Goal: Task Accomplishment & Management: Complete application form

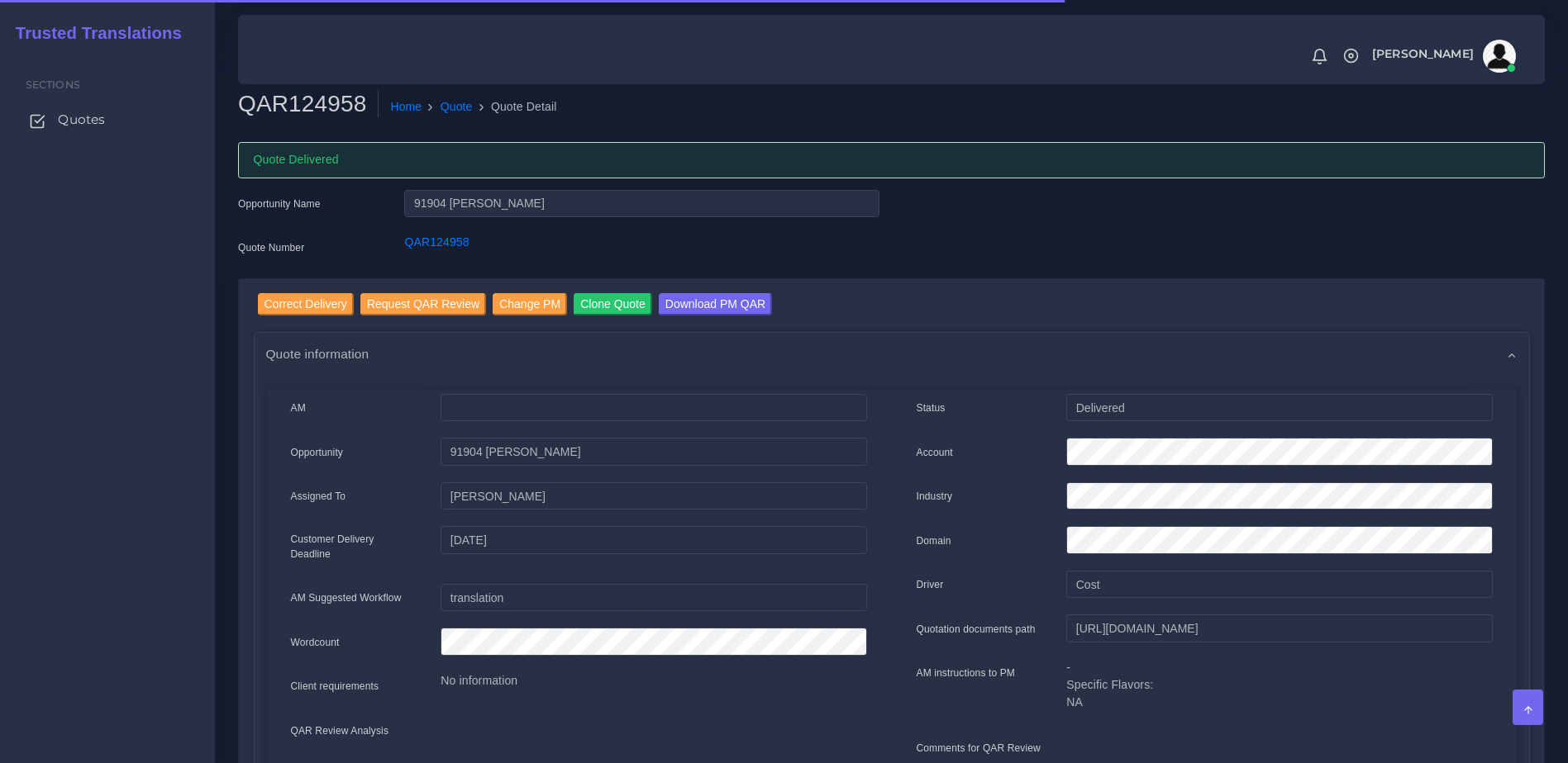
click at [61, 107] on link "Quotes" at bounding box center [108, 119] width 190 height 34
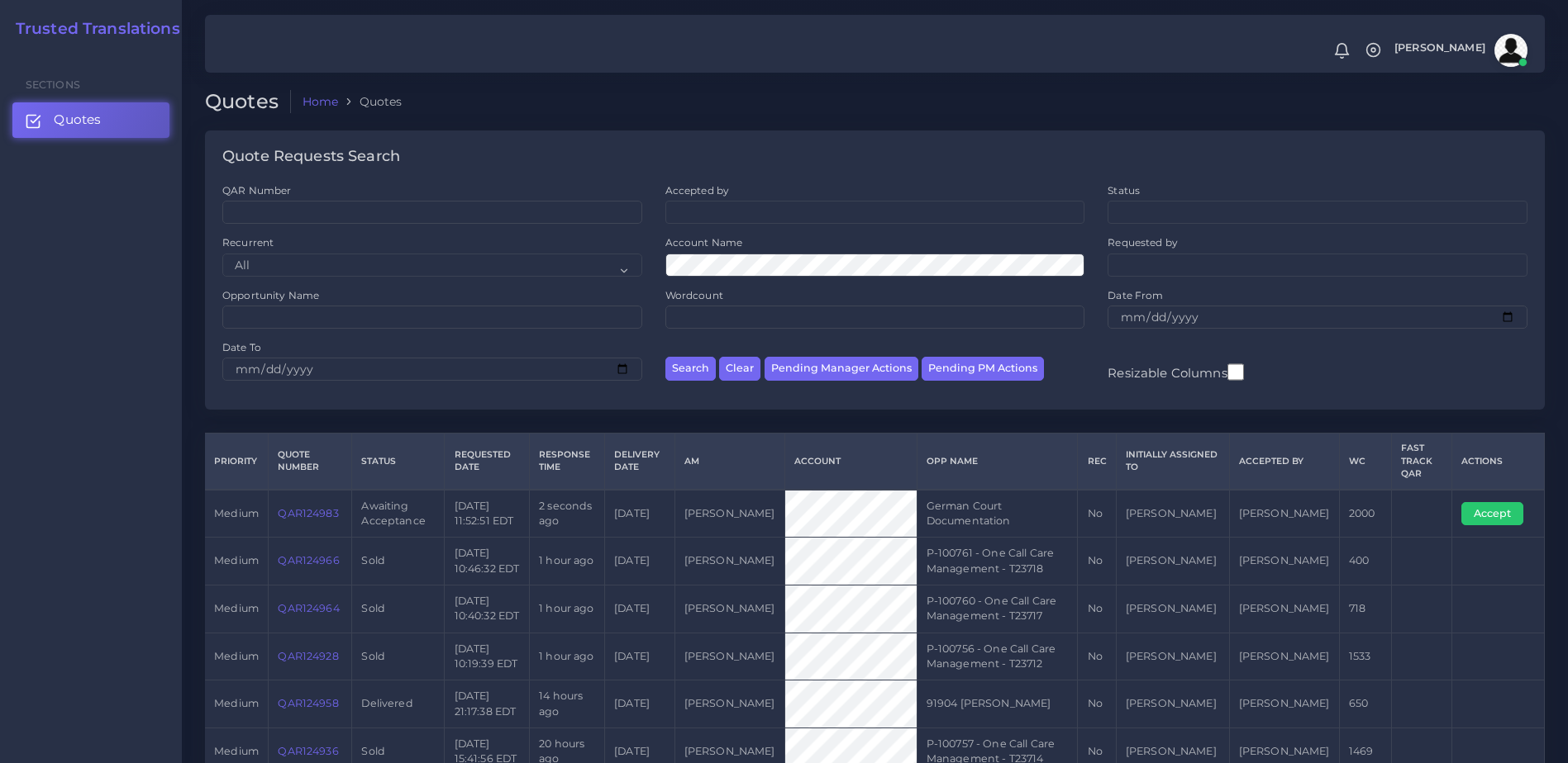
click at [301, 513] on link "QAR124983" at bounding box center [308, 513] width 61 height 13
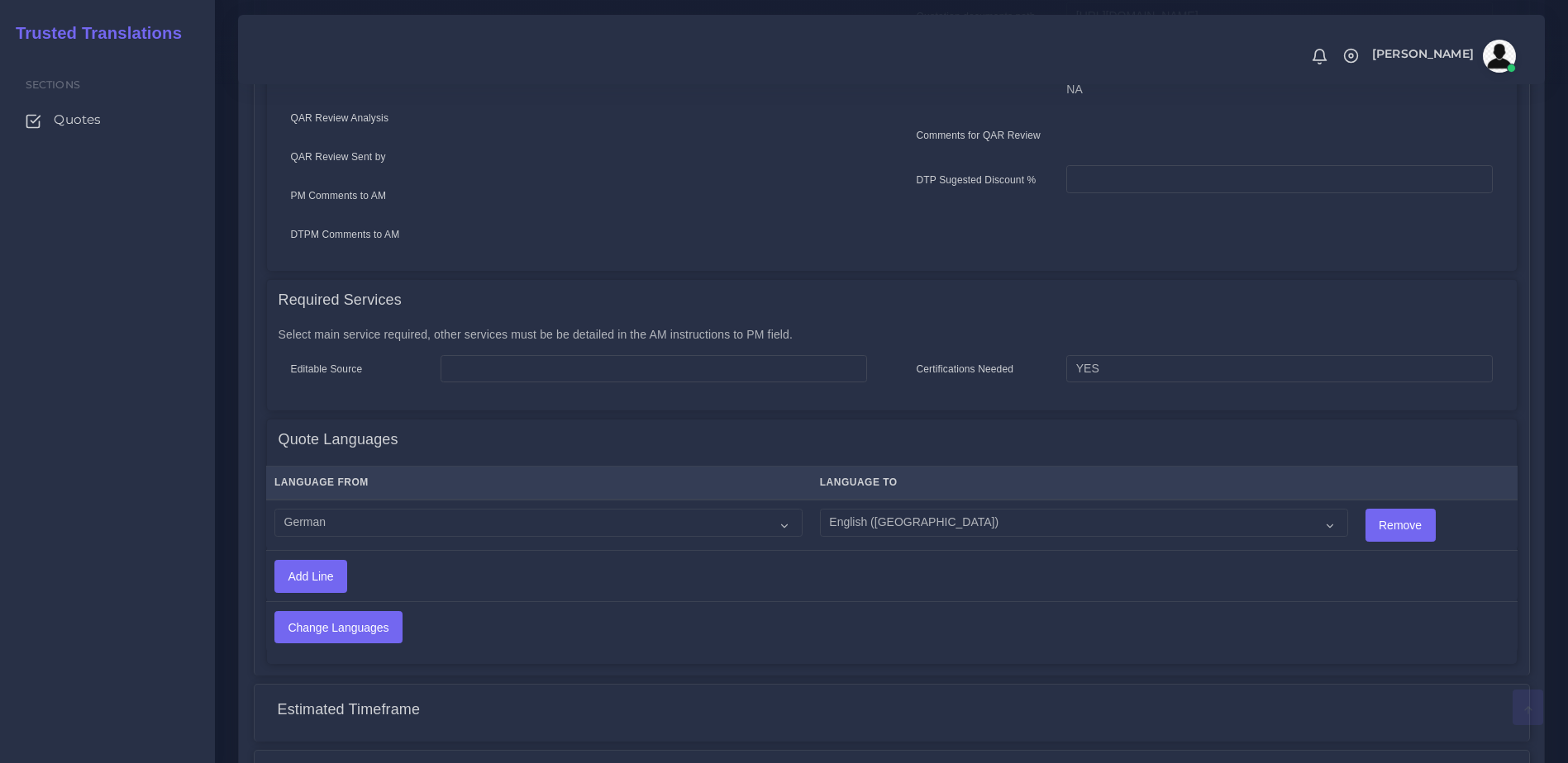
scroll to position [564, 0]
click at [336, 519] on select "Acoli Afar Afrikaans Akan Akateko Albanian American Sign Language (ASL) Amharic…" at bounding box center [538, 524] width 528 height 28
select select "40187"
click at [274, 511] on select "Acoli Afar Afrikaans Akan Akateko Albanian American Sign Language (ASL) Amharic…" at bounding box center [538, 524] width 528 height 28
click at [359, 613] on icon "Change Languages" at bounding box center [338, 629] width 128 height 33
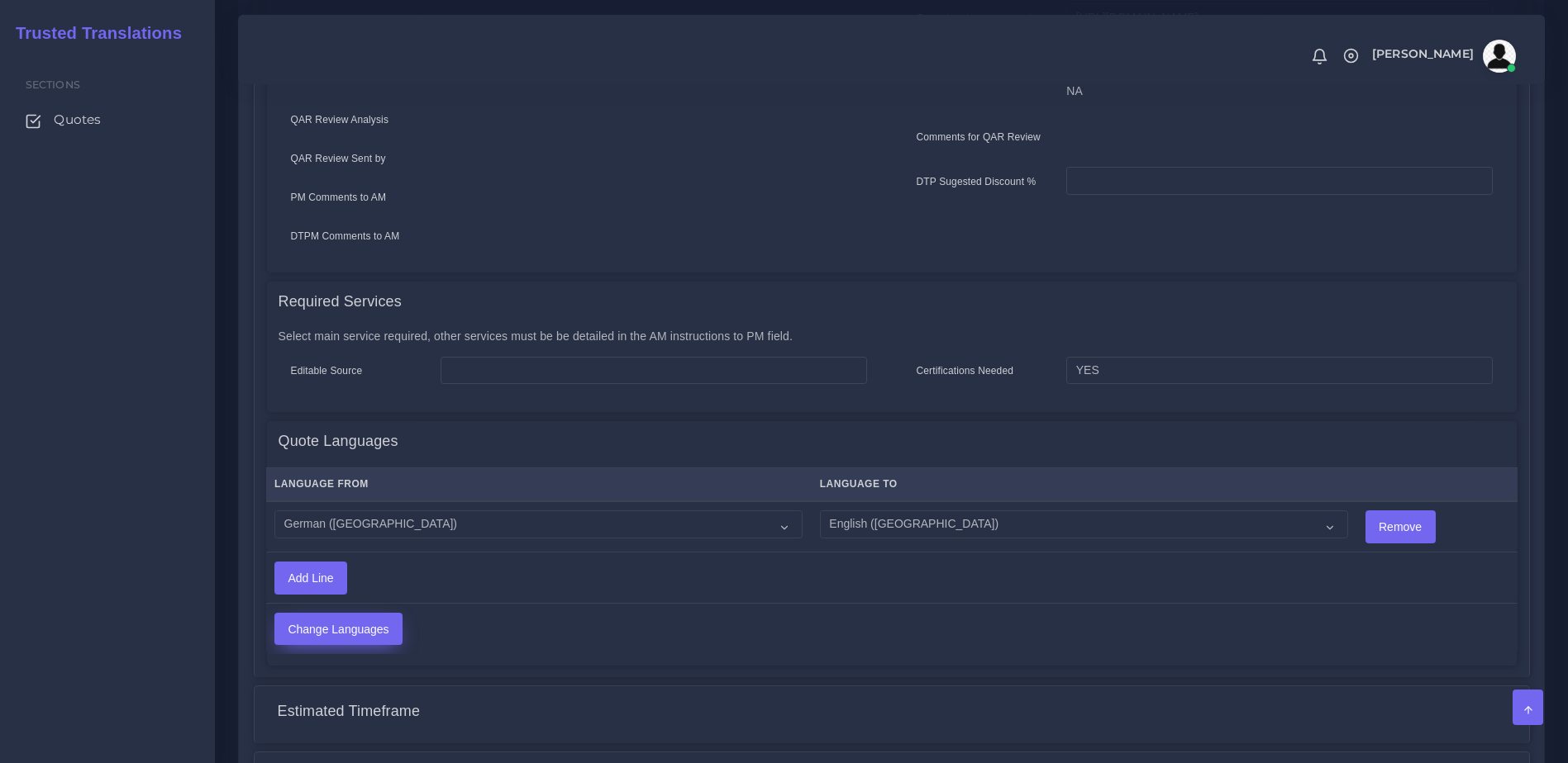
click at [338, 616] on input "Change Languages" at bounding box center [338, 629] width 126 height 31
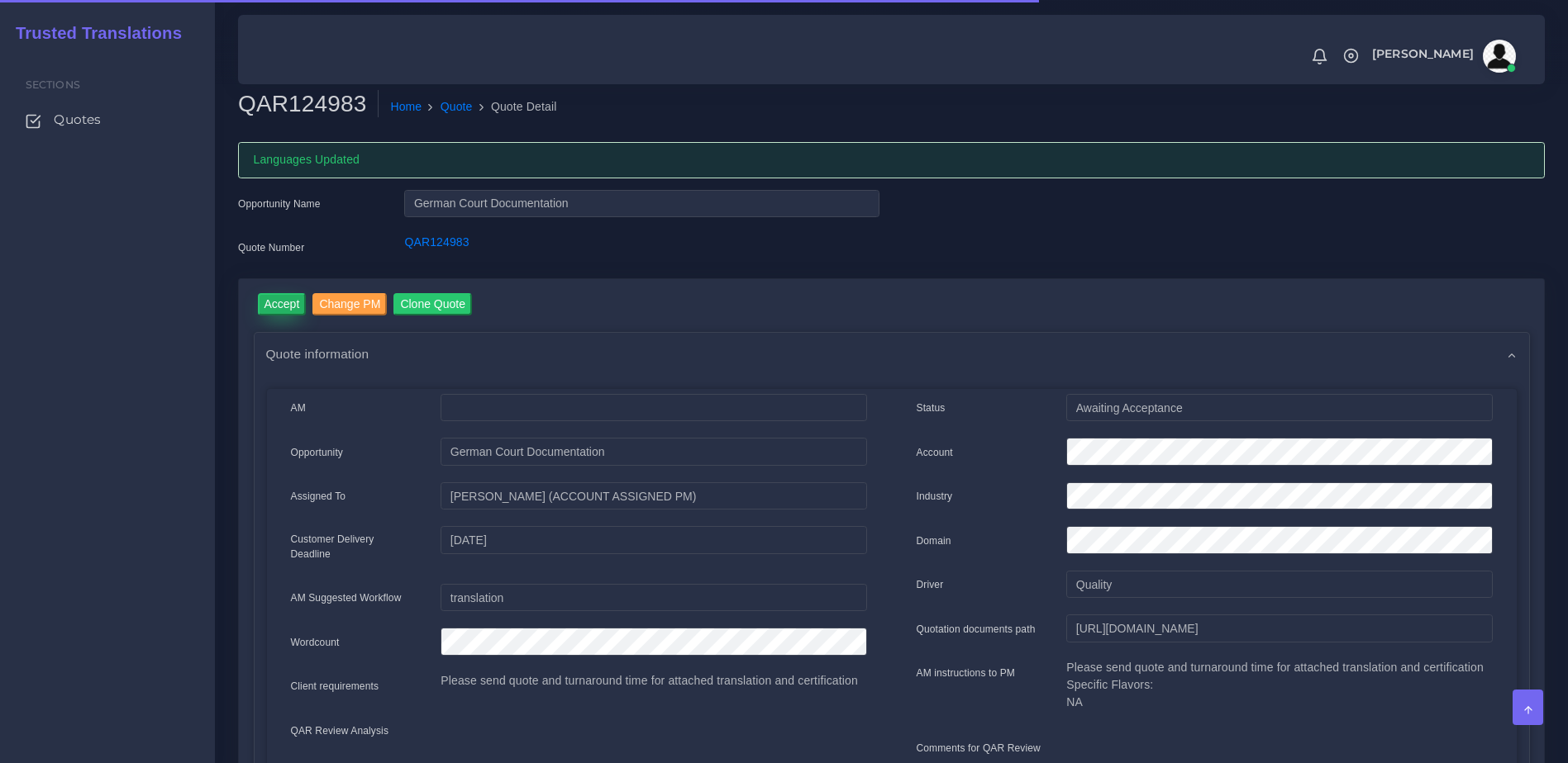
click at [281, 312] on input "Accept" at bounding box center [282, 305] width 49 height 23
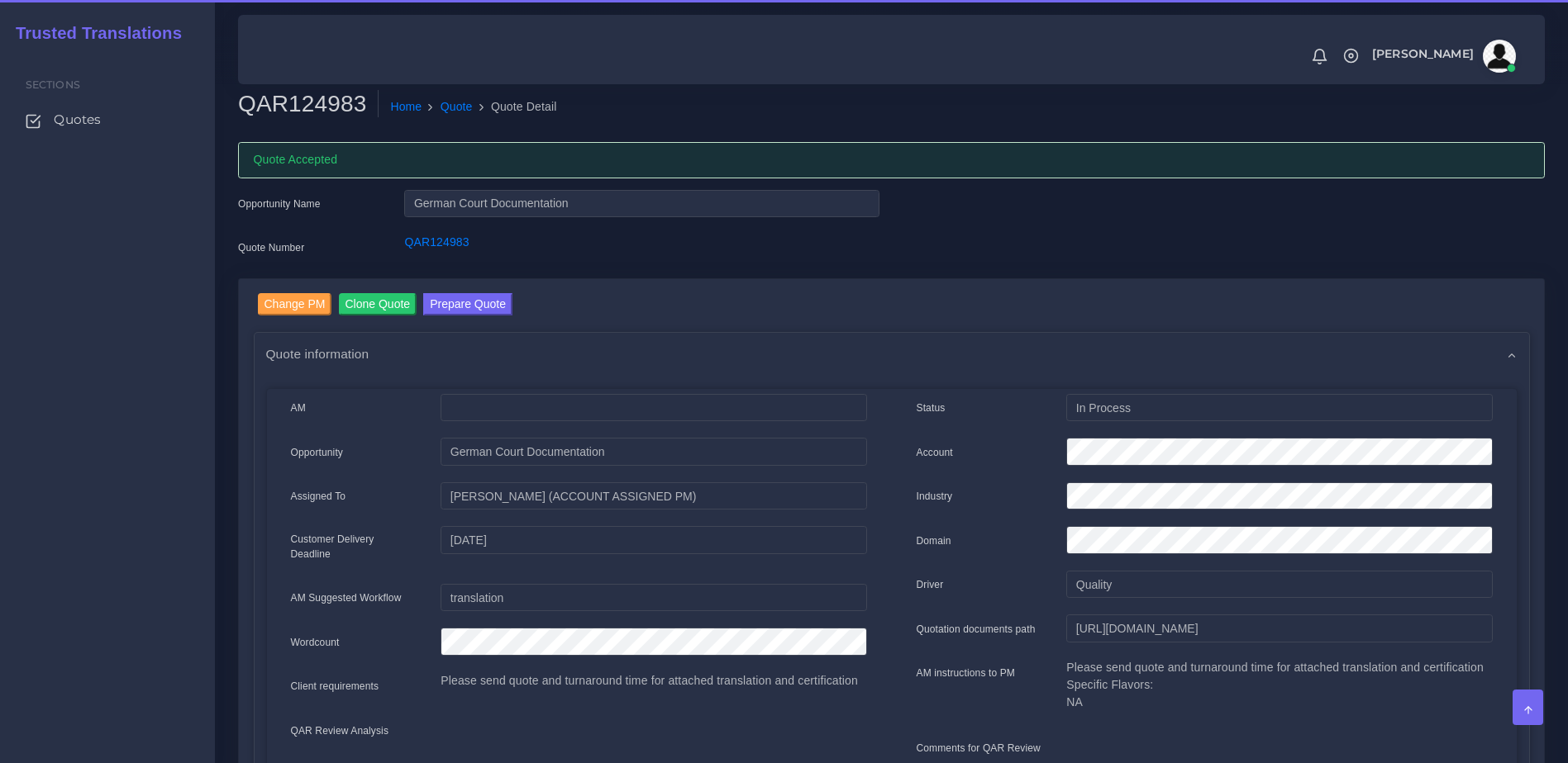
click at [469, 318] on link "Prepare Quote" at bounding box center [468, 306] width 89 height 26
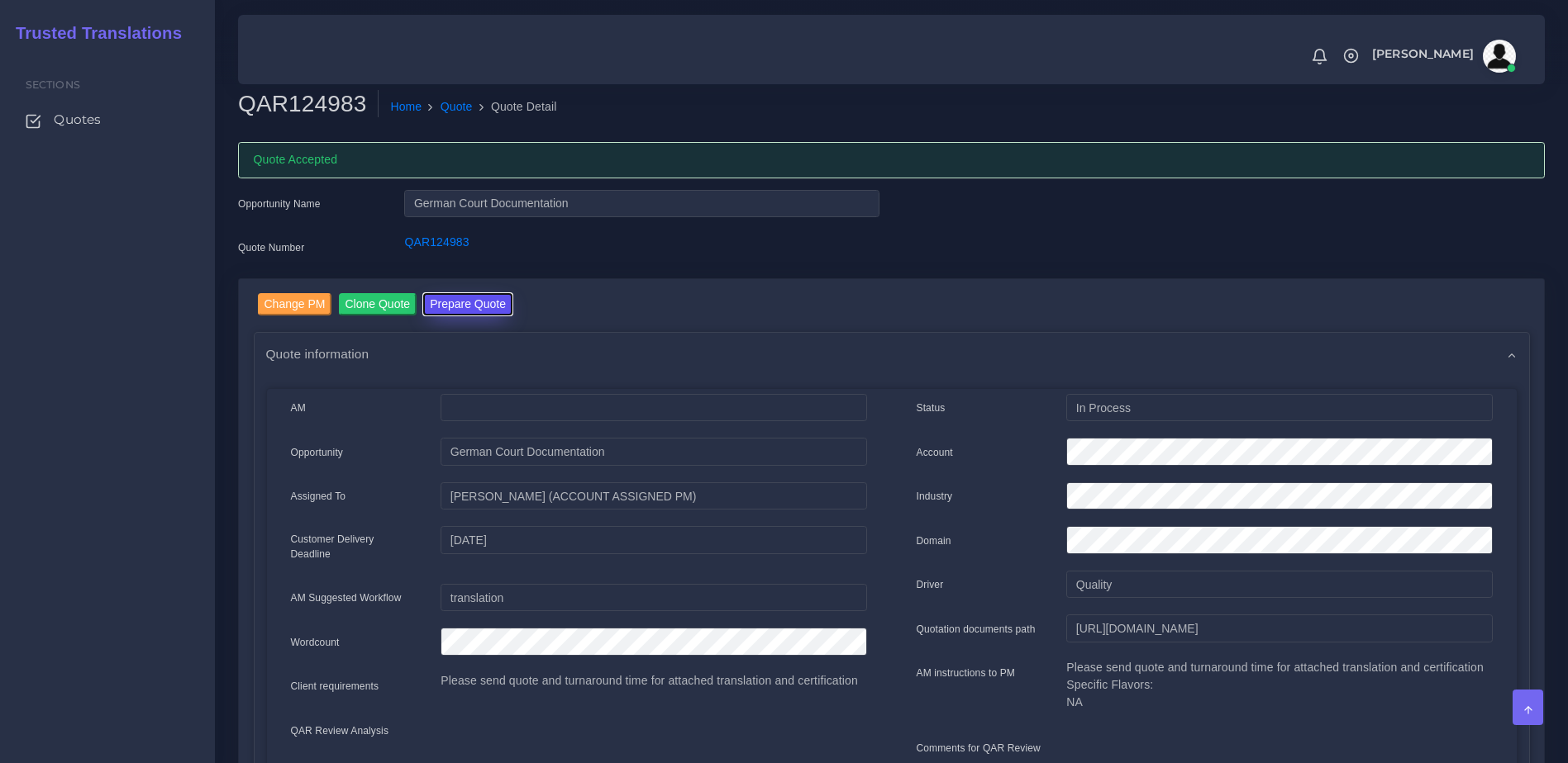
click at [457, 315] on button "Prepare Quote" at bounding box center [468, 305] width 89 height 23
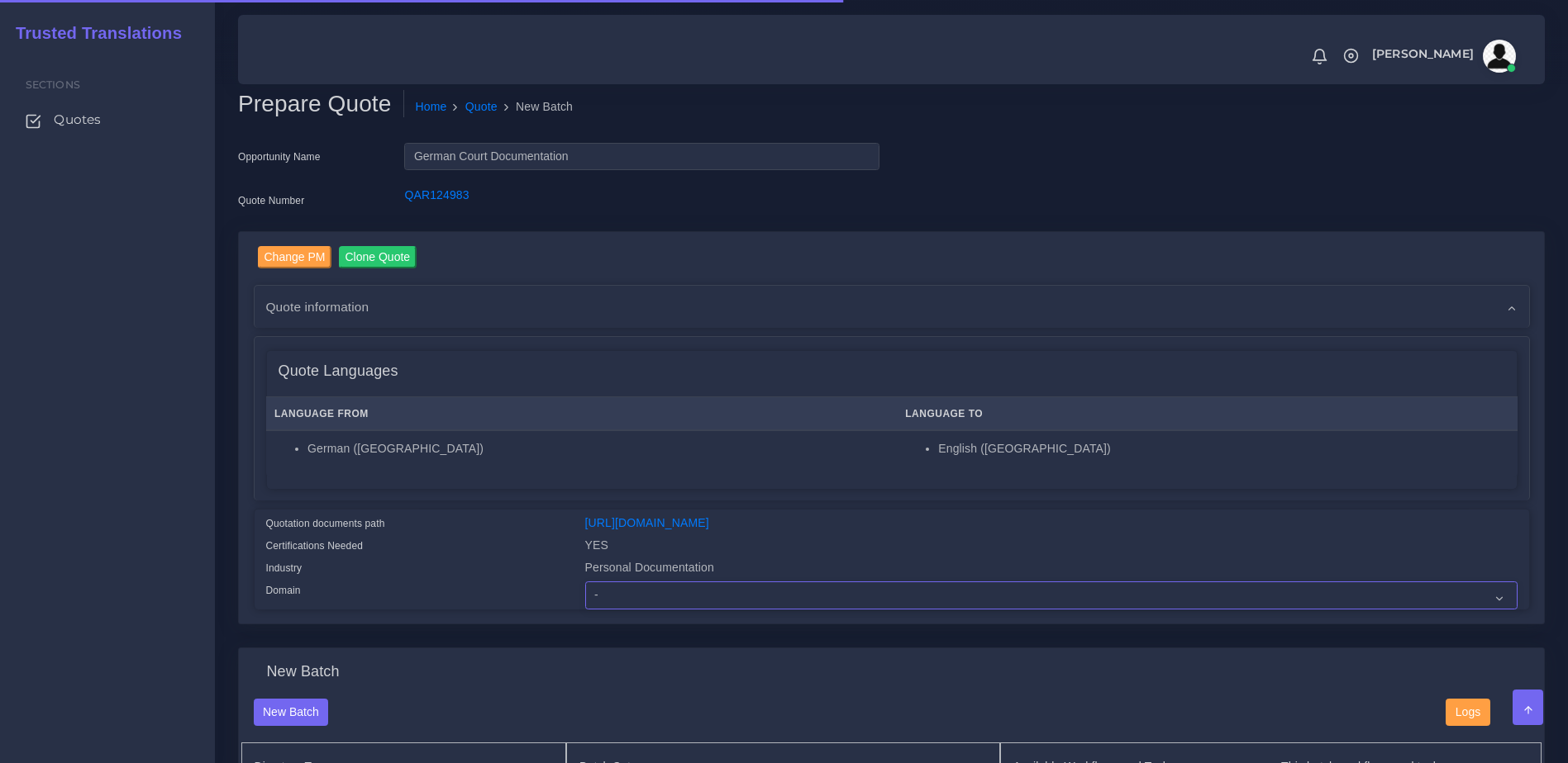
click at [618, 603] on select "- Advertising and Media Agriculture, Forestry and Fishing Architecture, Buildin…" at bounding box center [1051, 595] width 933 height 28
select select "Personal Documentation"
click at [585, 594] on select "- Advertising and Media Agriculture, Forestry and Fishing Architecture, Buildin…" at bounding box center [1051, 595] width 933 height 28
click at [522, 552] on div "Certifications Needed" at bounding box center [412, 548] width 319 height 23
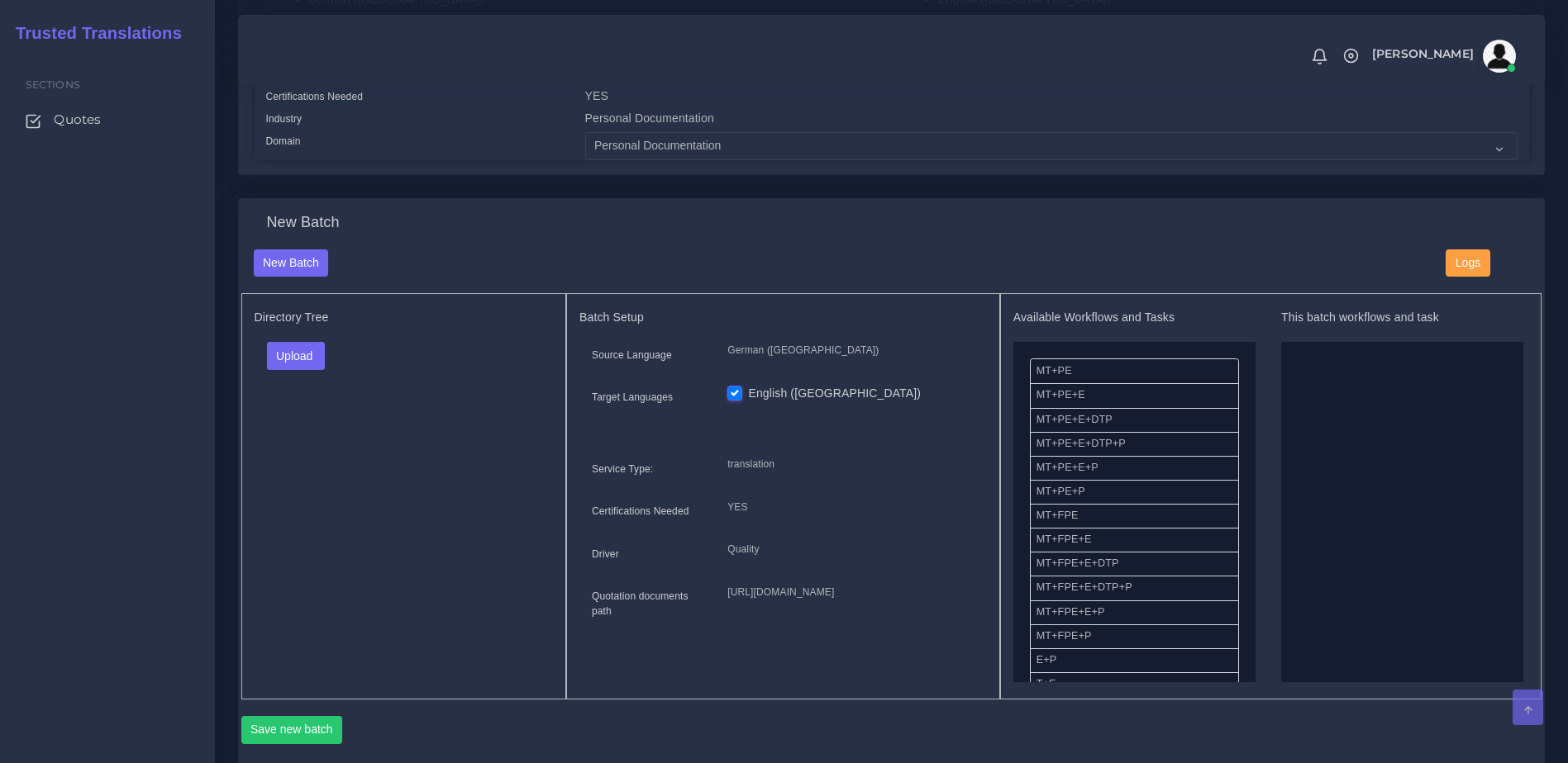
scroll to position [457, 0]
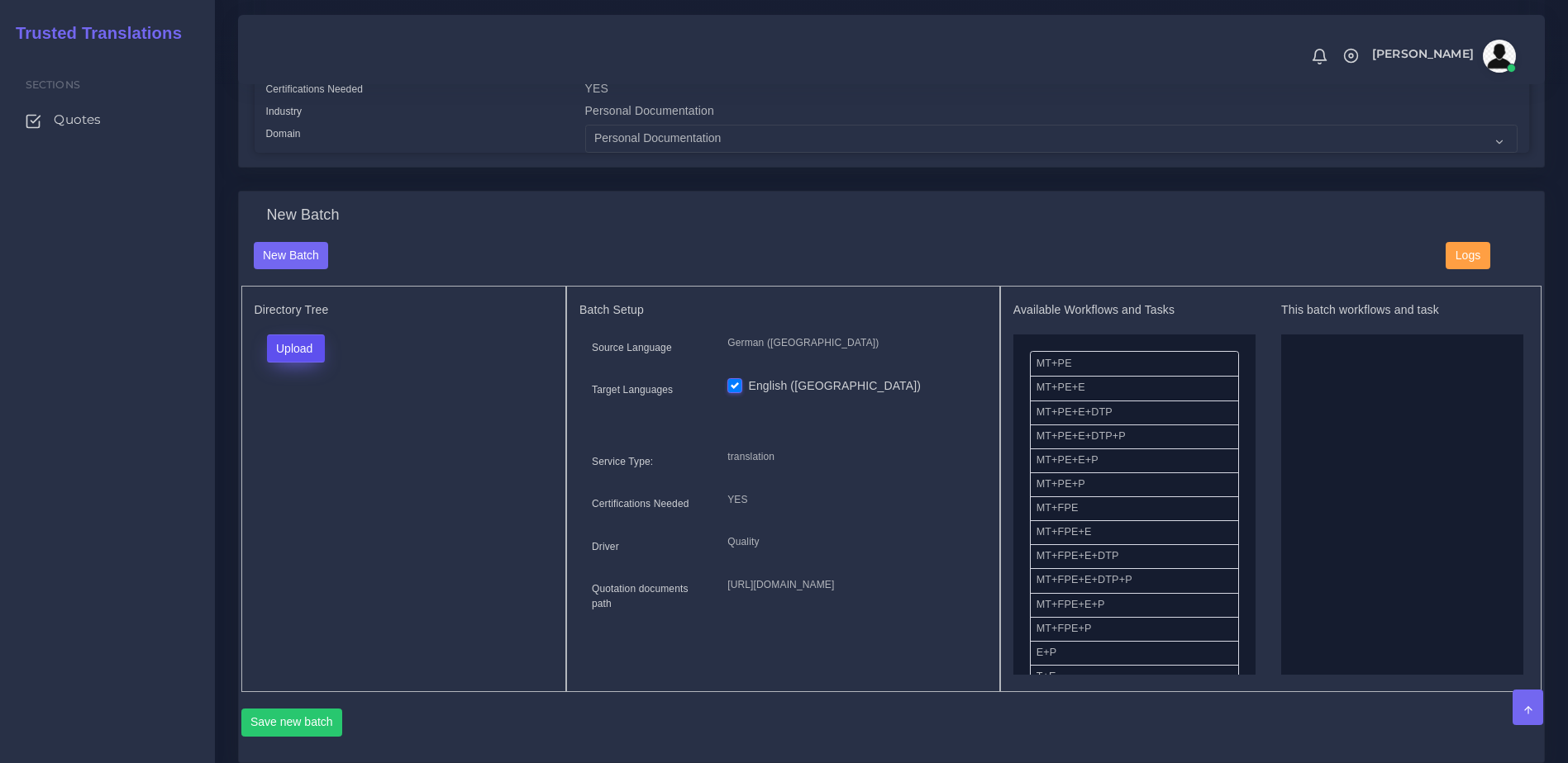
click at [299, 363] on button "Upload" at bounding box center [296, 348] width 59 height 28
click at [303, 422] on label "Files" at bounding box center [325, 411] width 114 height 21
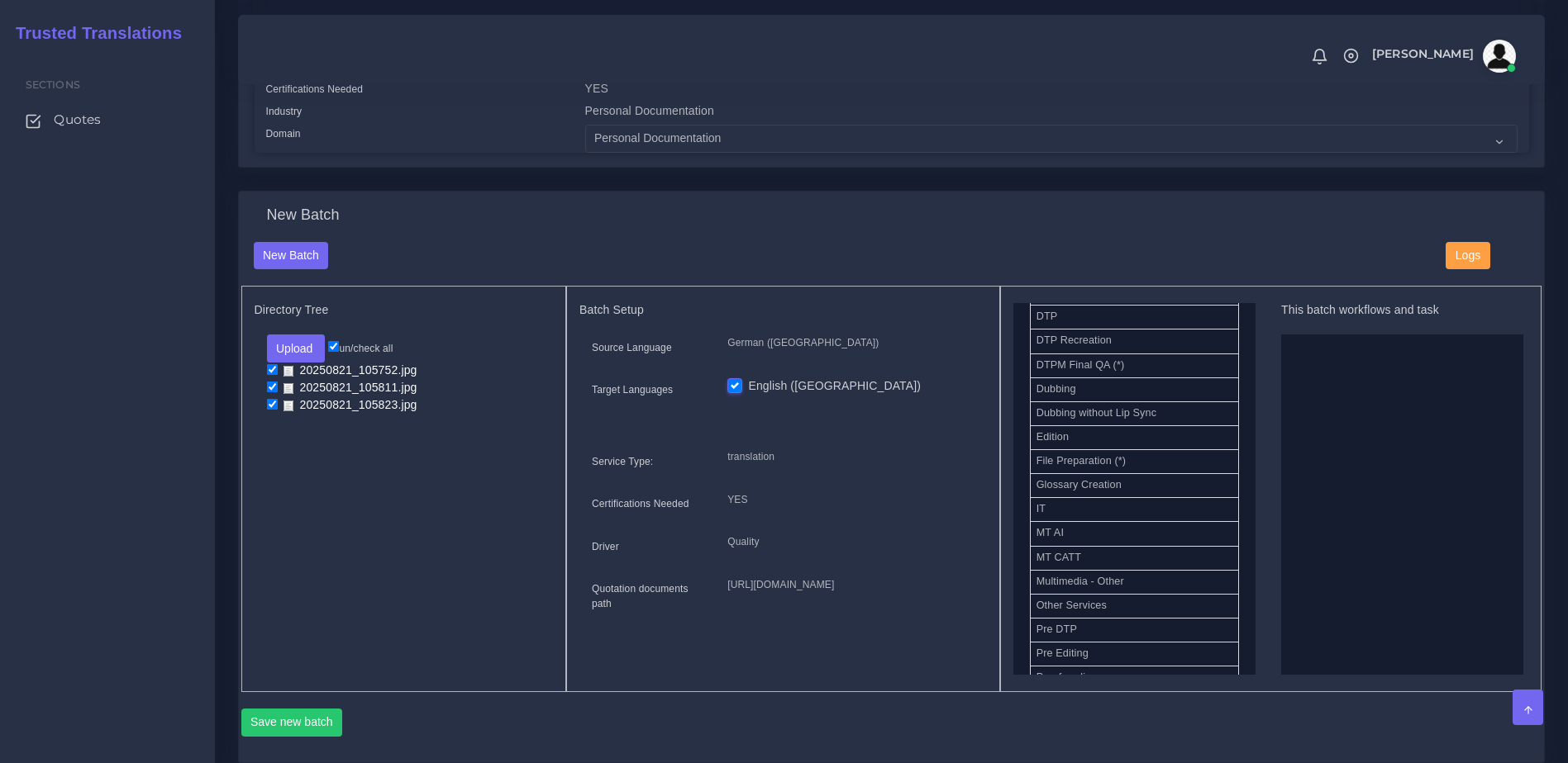
scroll to position [607, 0]
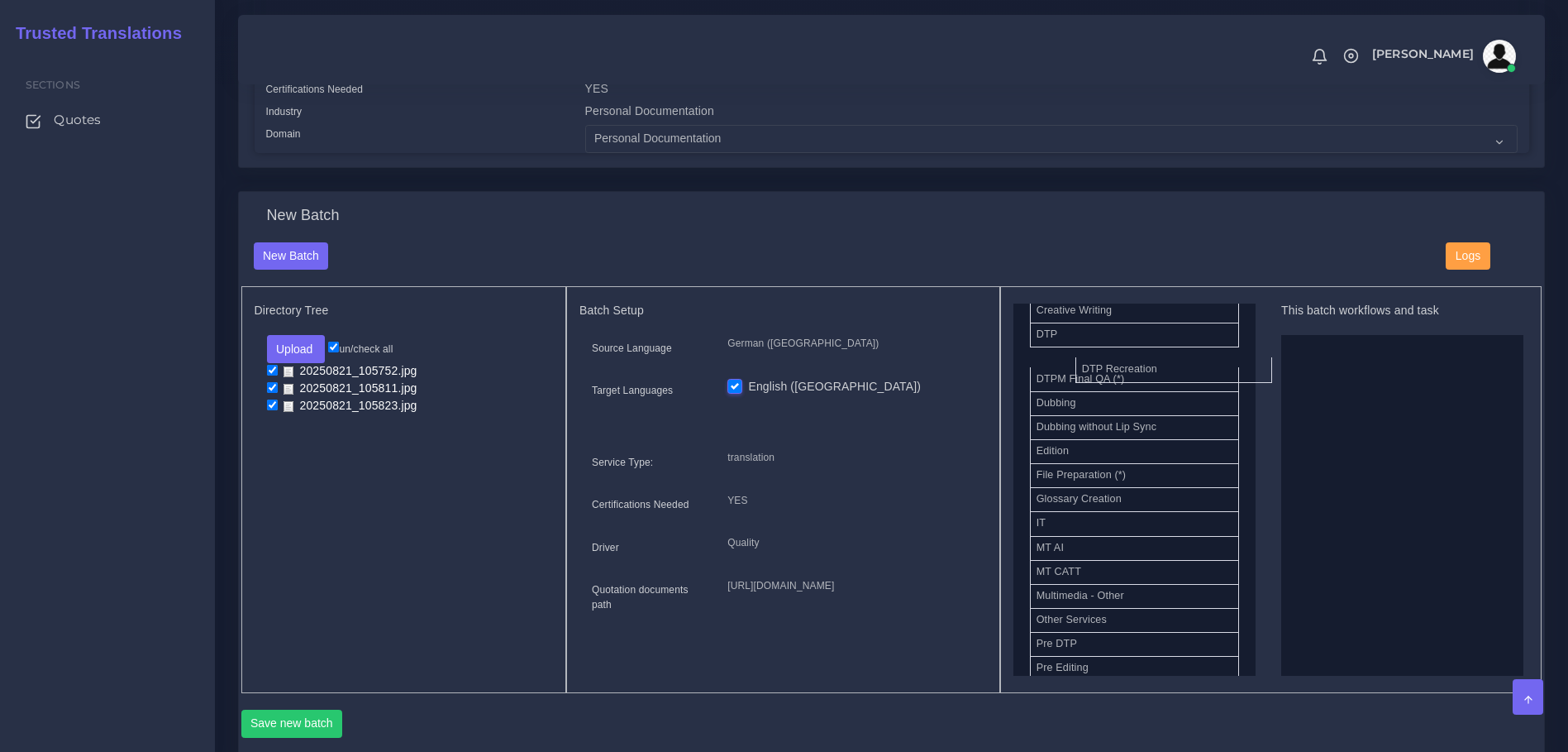
drag, startPoint x: 1075, startPoint y: 369, endPoint x: 1435, endPoint y: 462, distance: 371.8
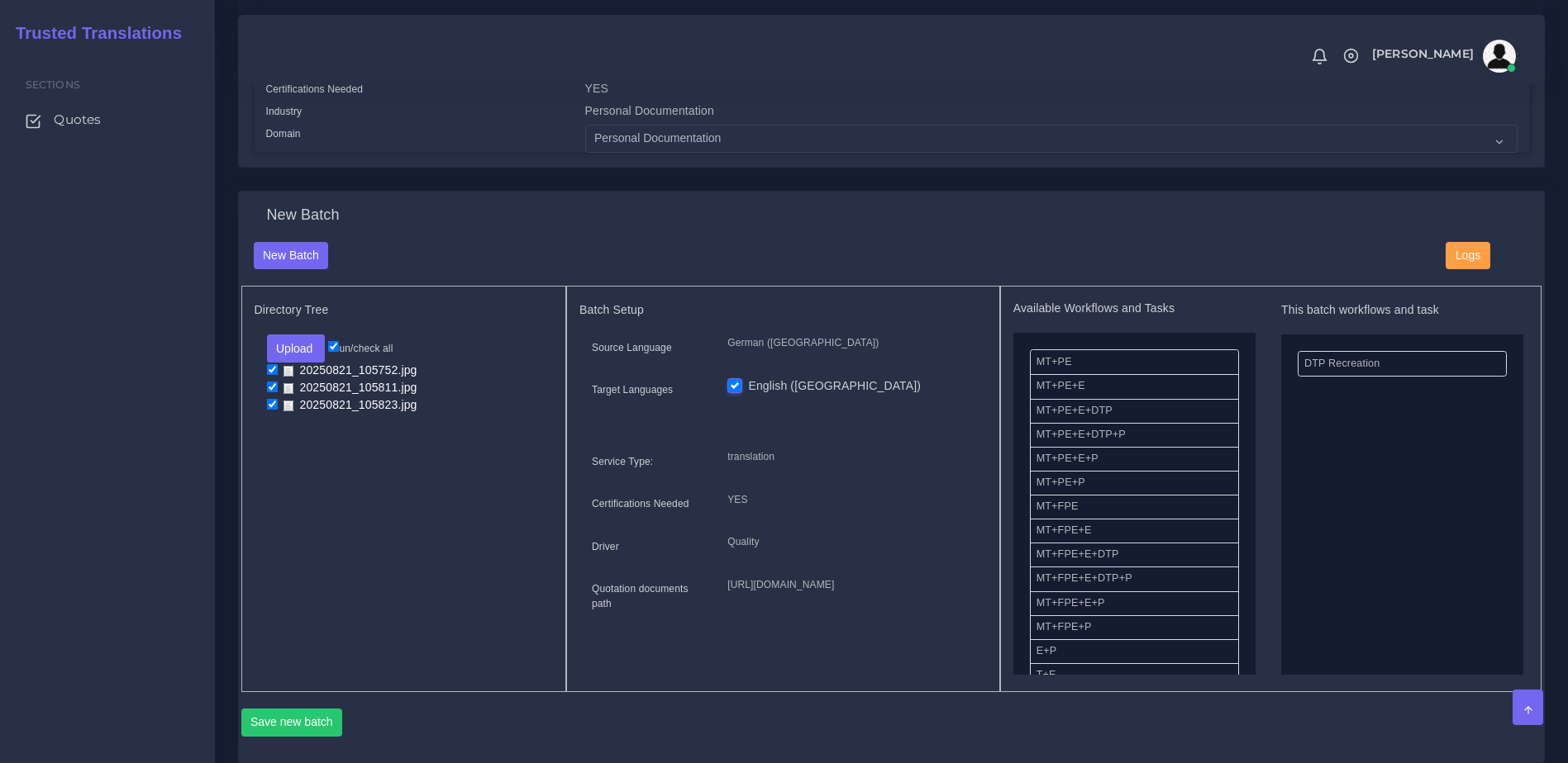
scroll to position [0, 0]
drag, startPoint x: 1092, startPoint y: 381, endPoint x: 1432, endPoint y: 460, distance: 349.1
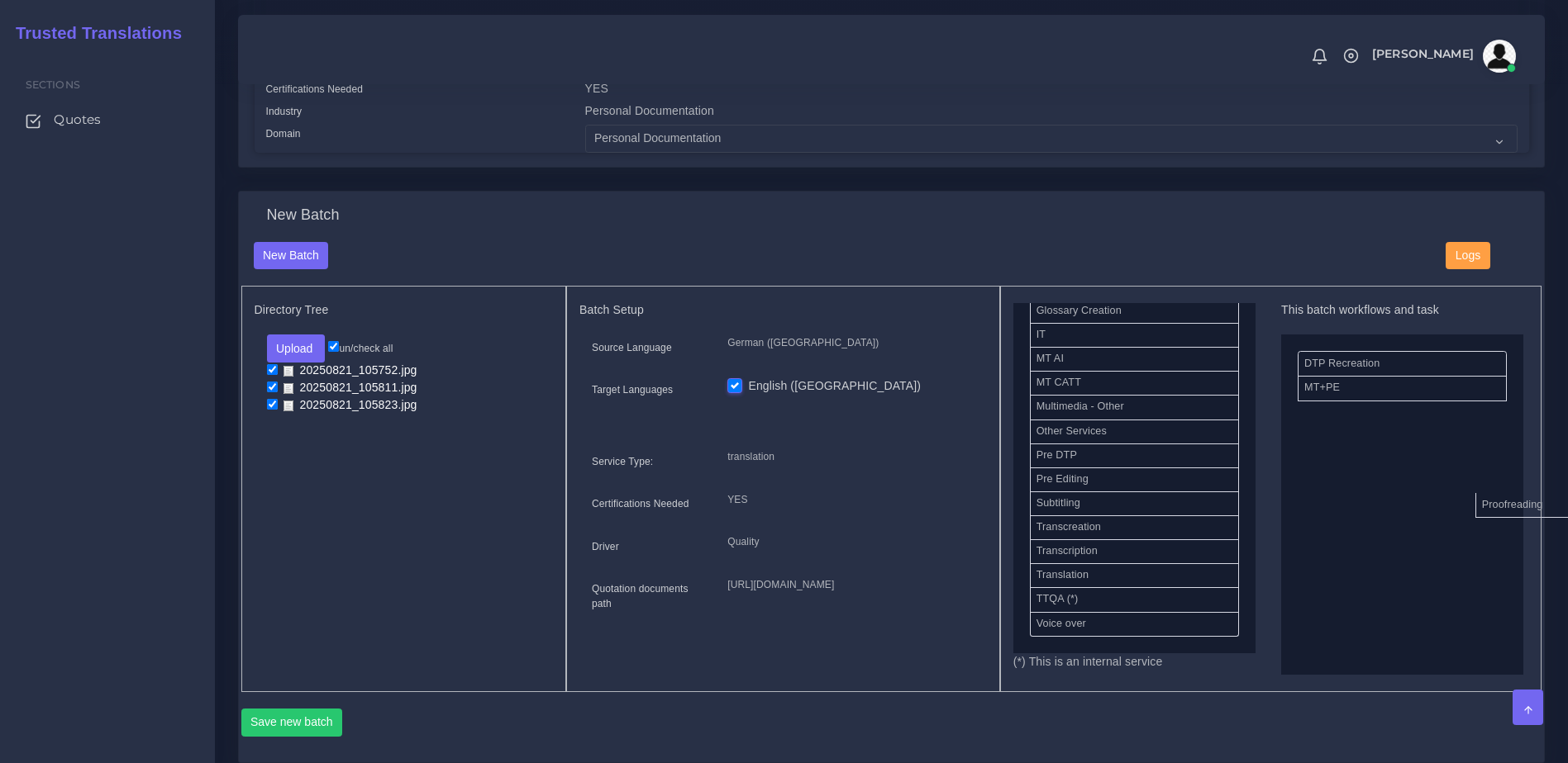
drag, startPoint x: 1050, startPoint y: 517, endPoint x: 1464, endPoint y: 511, distance: 414.0
drag, startPoint x: 1232, startPoint y: 589, endPoint x: 1241, endPoint y: 587, distance: 9.2
click at [1241, 587] on ul "MT+PE+E MT+PE+E+DTP MT+PE+E+DTP+P MT+PE+E+P MT+PE+P MT+FPE MT+FPE+E MT+FPE+E+DT…" at bounding box center [1135, 118] width 242 height 1069
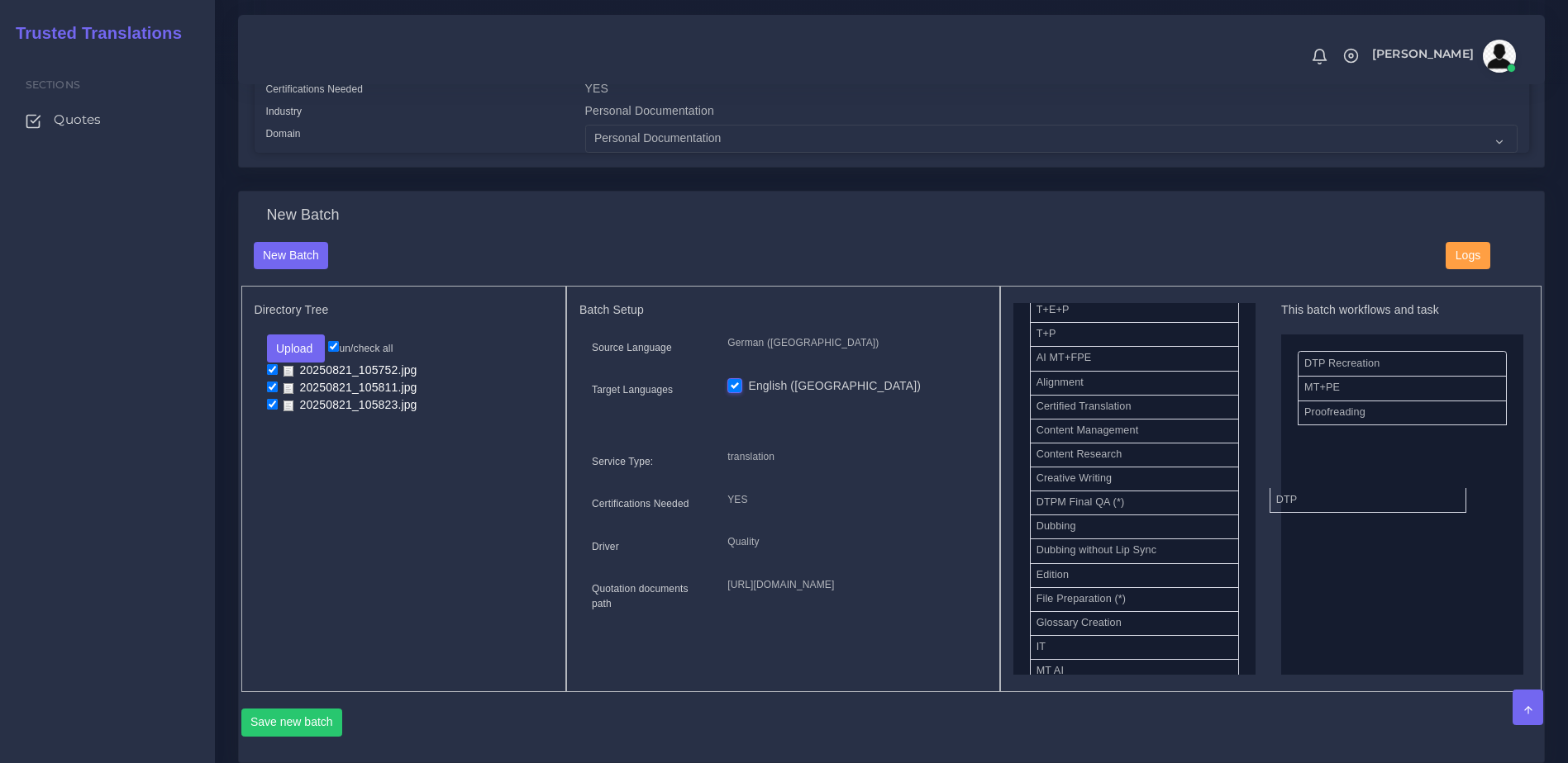
drag, startPoint x: 1049, startPoint y: 517, endPoint x: 1284, endPoint y: 514, distance: 235.0
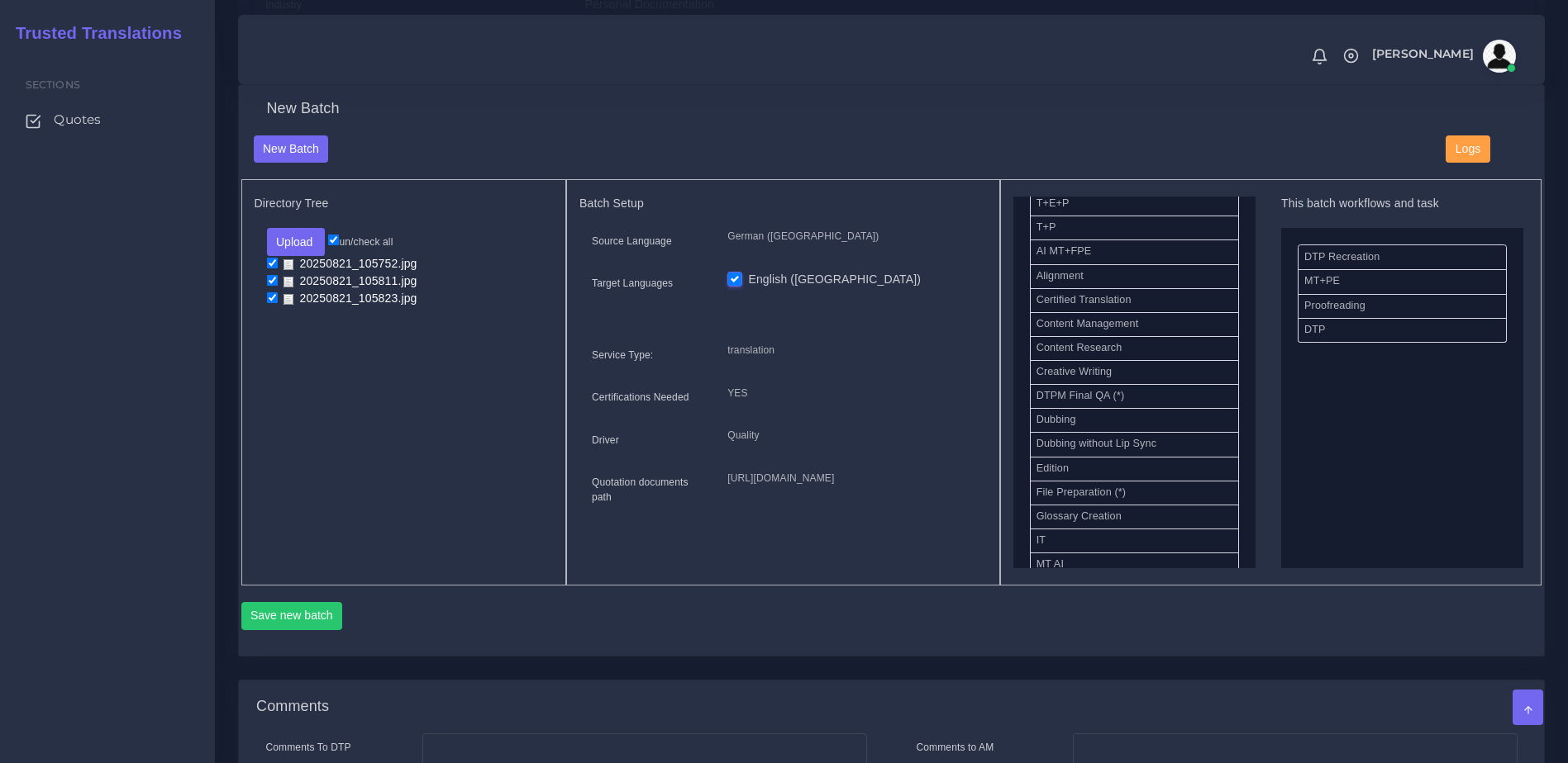
scroll to position [585, 0]
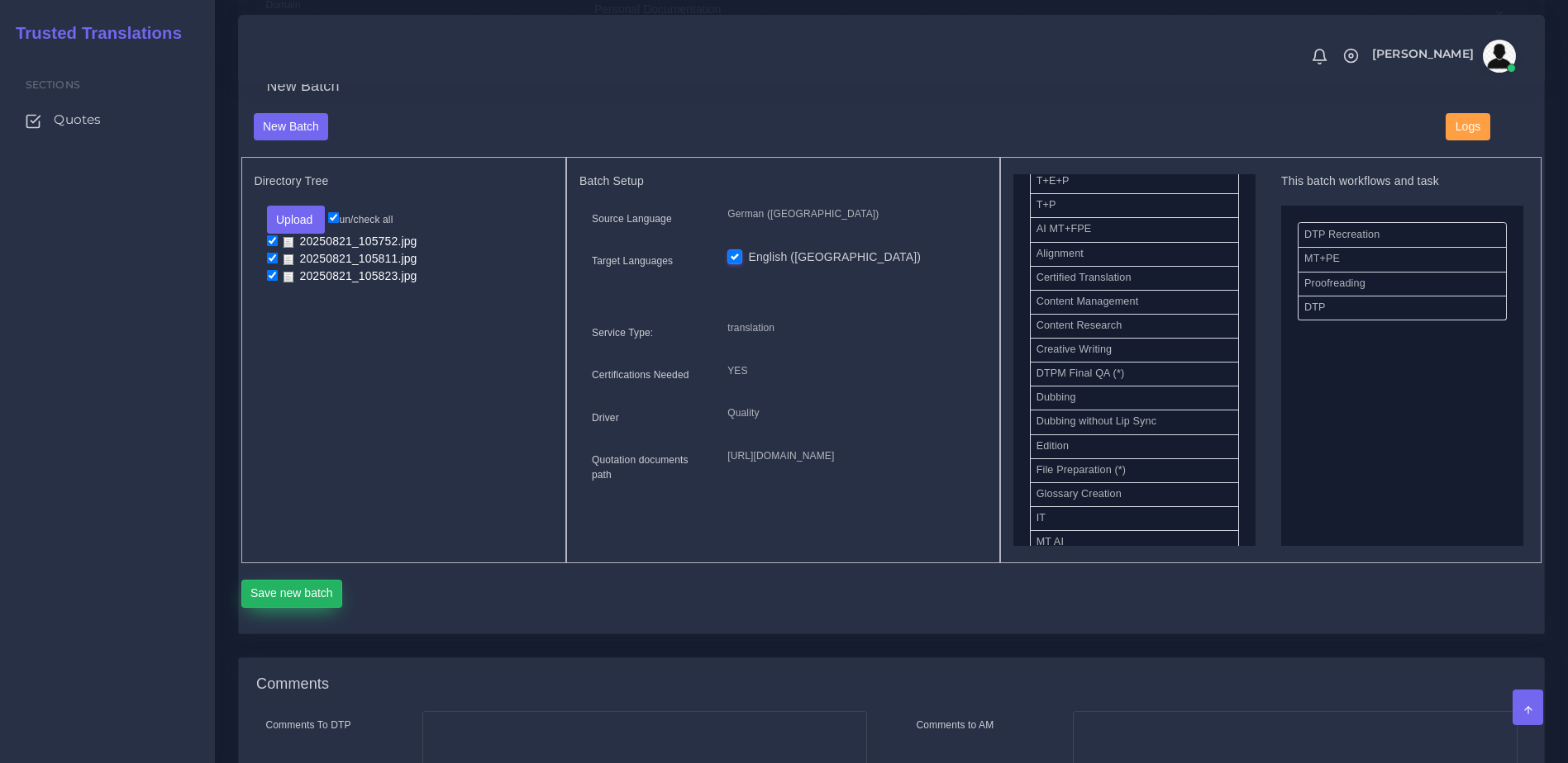
click at [310, 608] on button "Save new batch" at bounding box center [292, 593] width 102 height 28
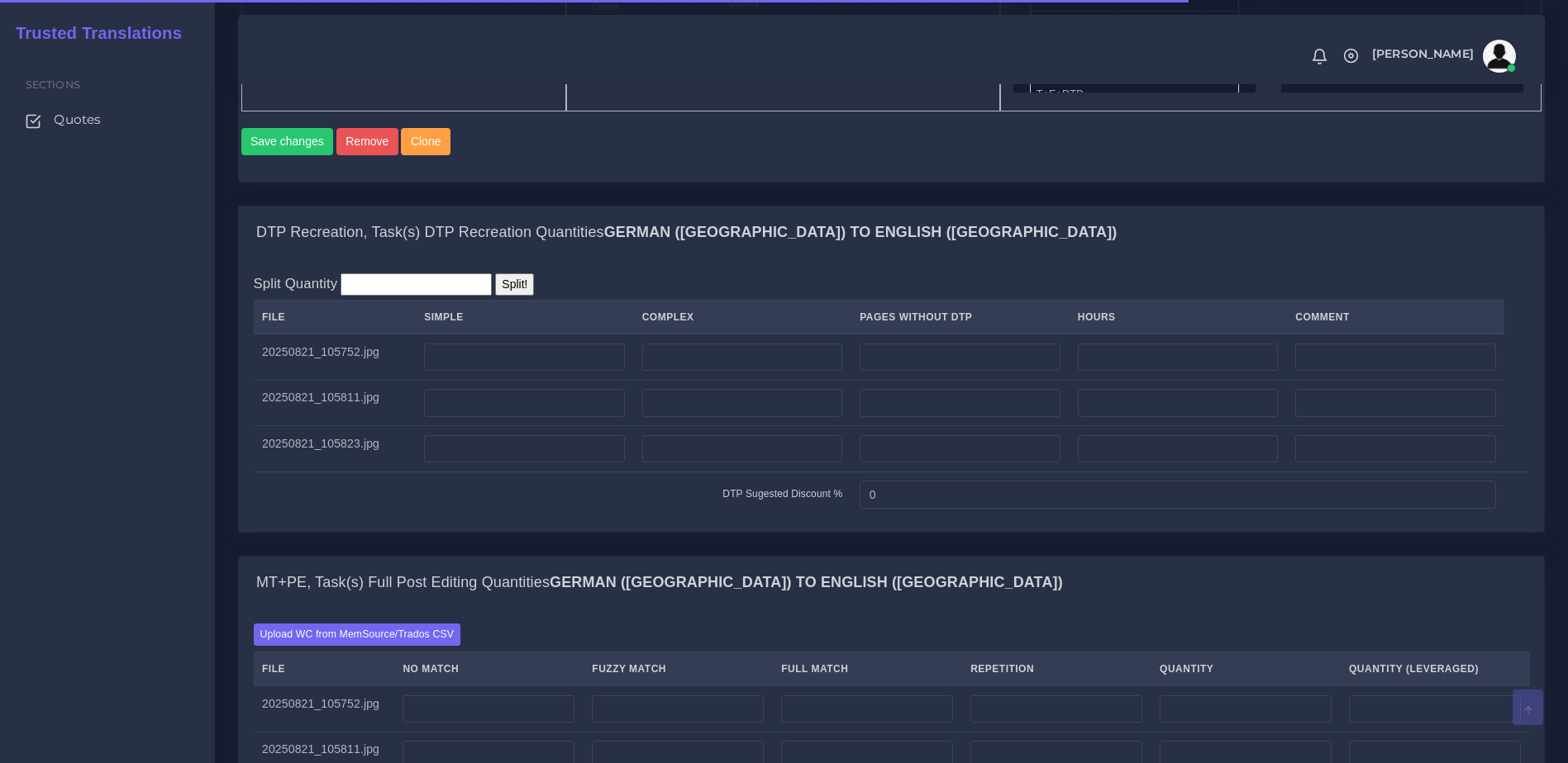
scroll to position [1193, 0]
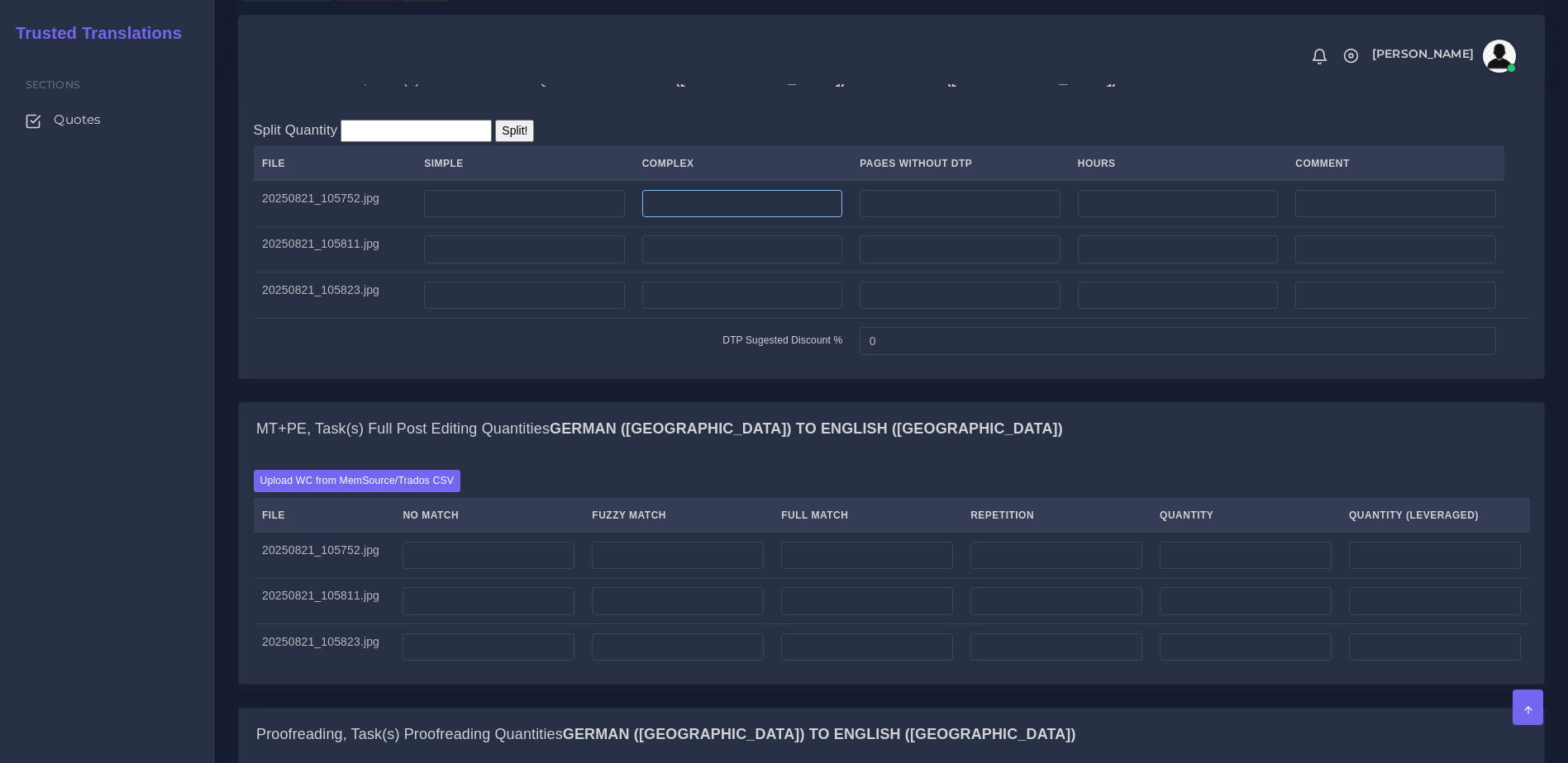
click at [737, 218] on input "number" at bounding box center [742, 204] width 201 height 28
type input "1"
drag, startPoint x: 714, startPoint y: 319, endPoint x: 710, endPoint y: 340, distance: 21.4
click at [713, 263] on input "number" at bounding box center [742, 249] width 201 height 28
type input "1"
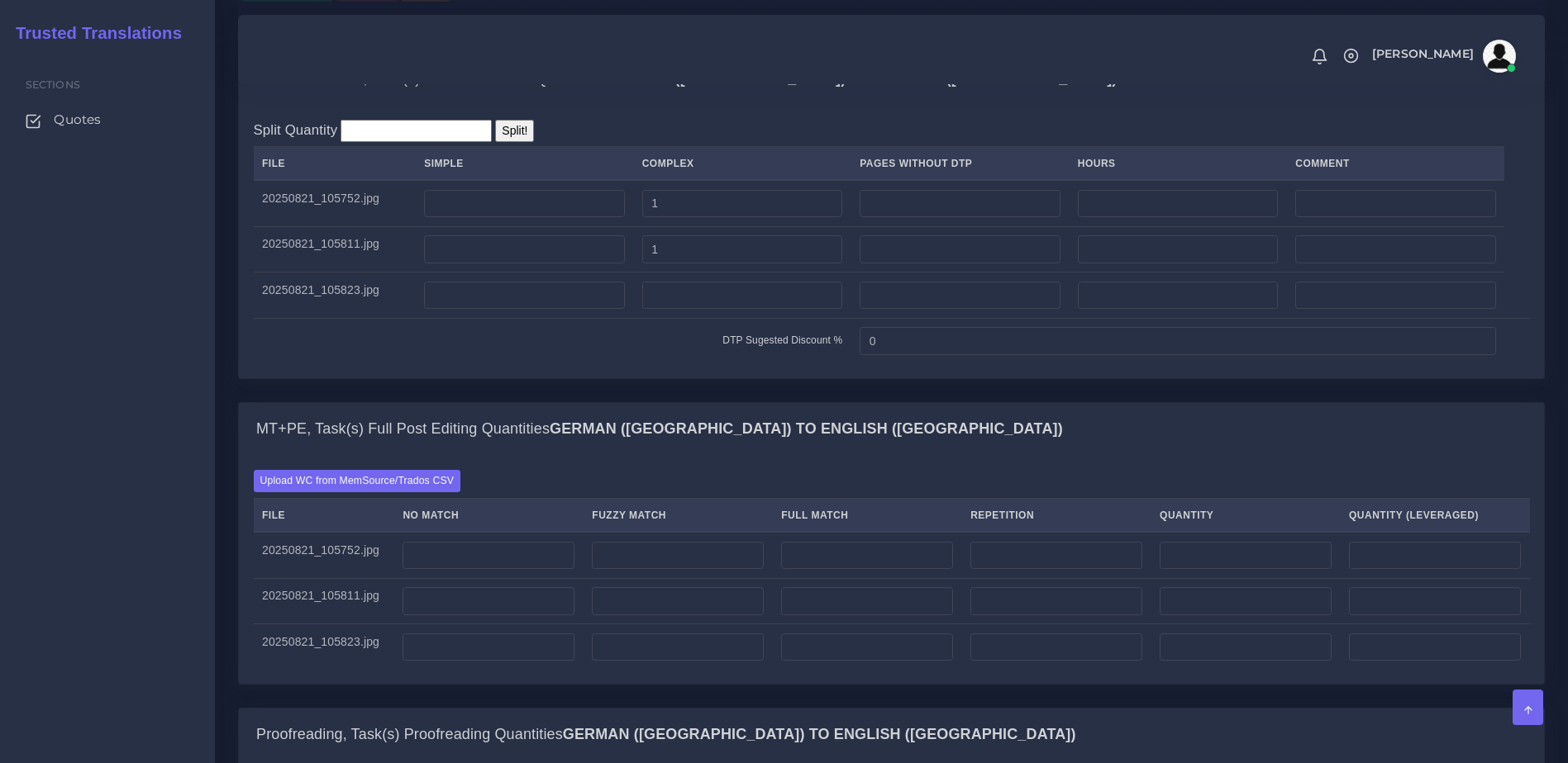
click at [688, 319] on td at bounding box center [741, 295] width 218 height 46
click at [677, 310] on input "number" at bounding box center [742, 295] width 201 height 28
type input "1"
click at [681, 363] on td "DTP Sugested Discount %" at bounding box center [552, 341] width 598 height 45
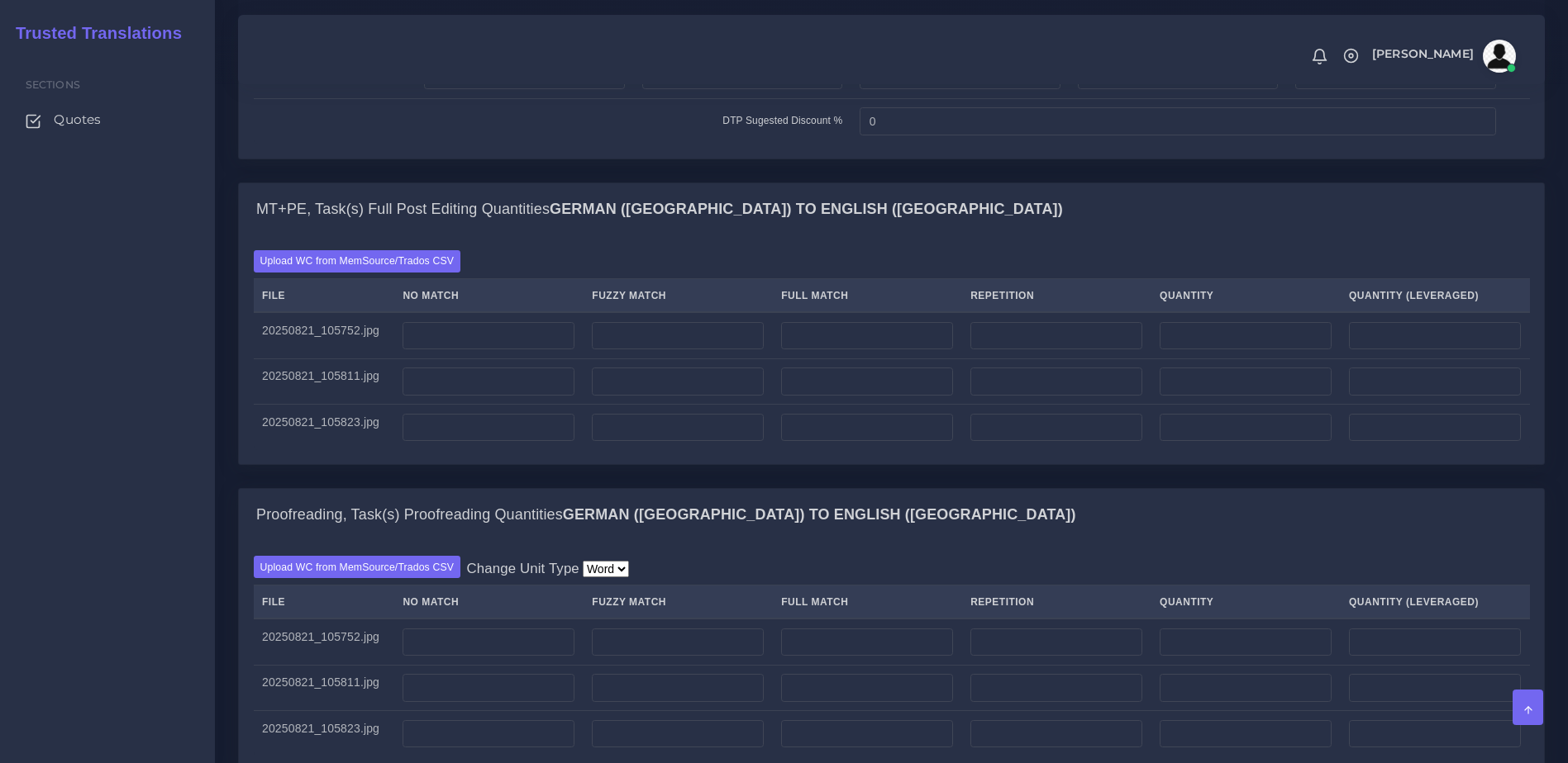
scroll to position [1478, 0]
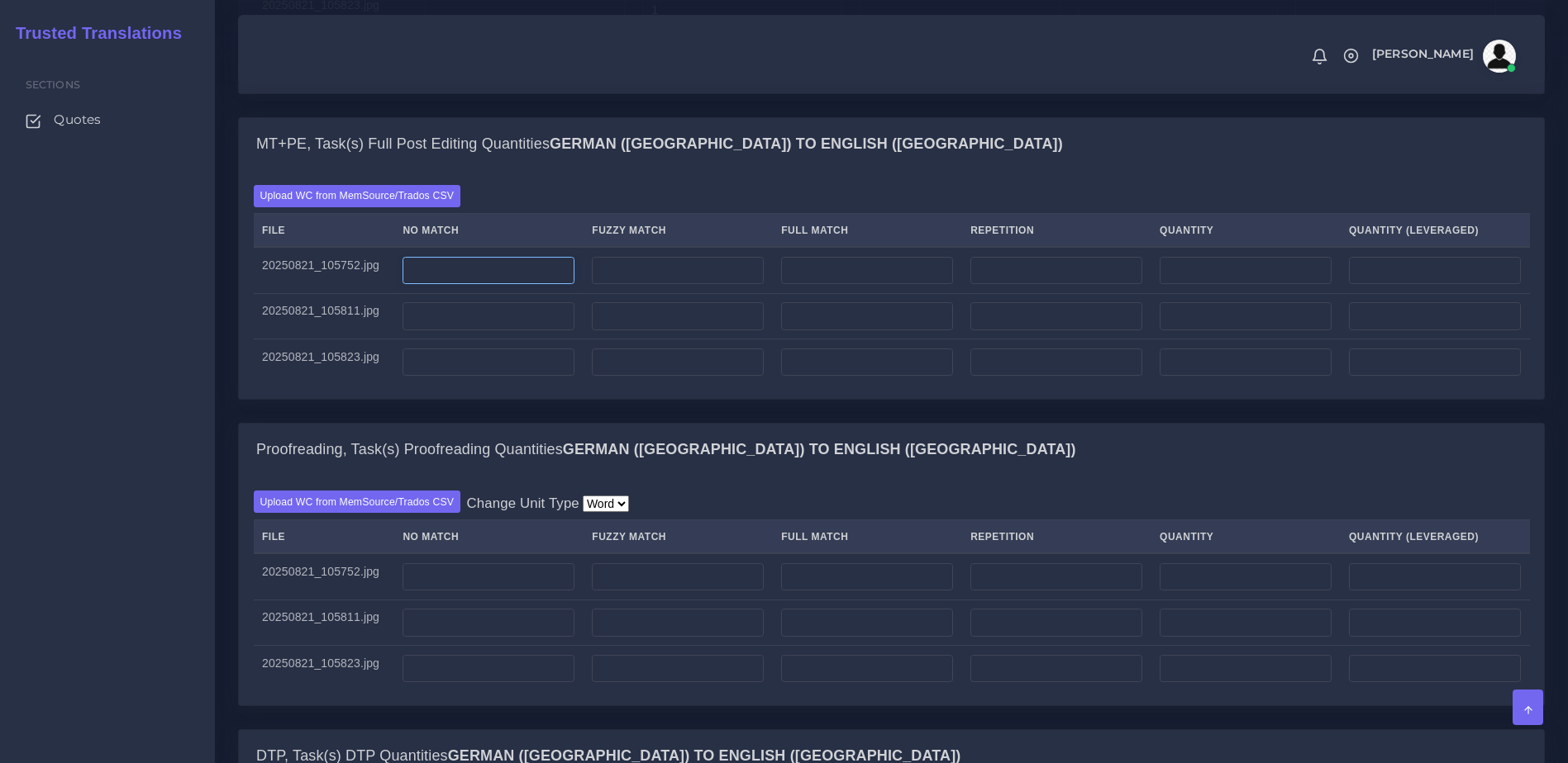
click at [498, 285] on input "number" at bounding box center [488, 270] width 172 height 28
type input "350"
click at [475, 331] on input "number" at bounding box center [488, 315] width 172 height 28
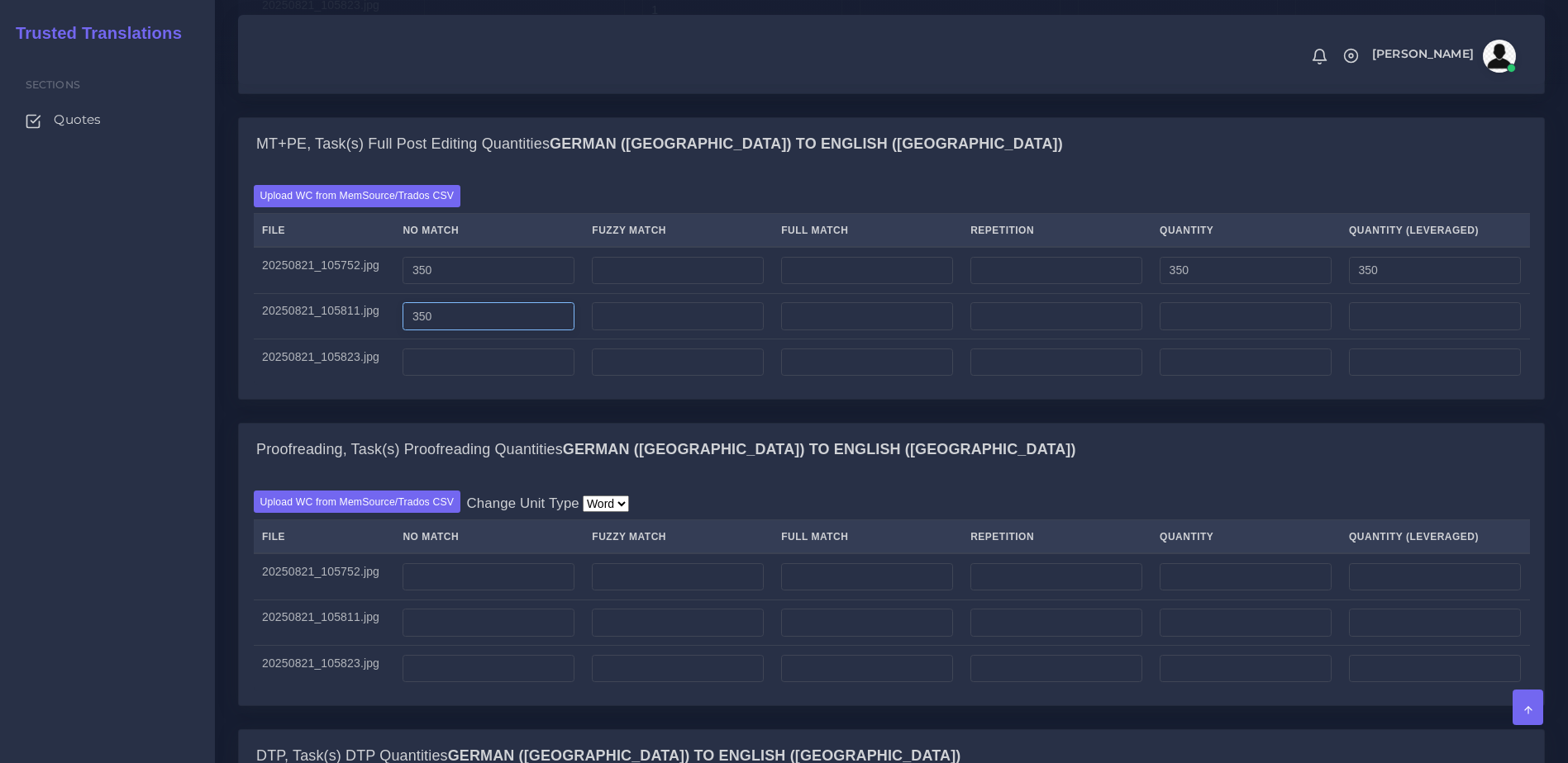
type input "350"
click at [470, 377] on input "number" at bounding box center [488, 362] width 172 height 28
type input "100"
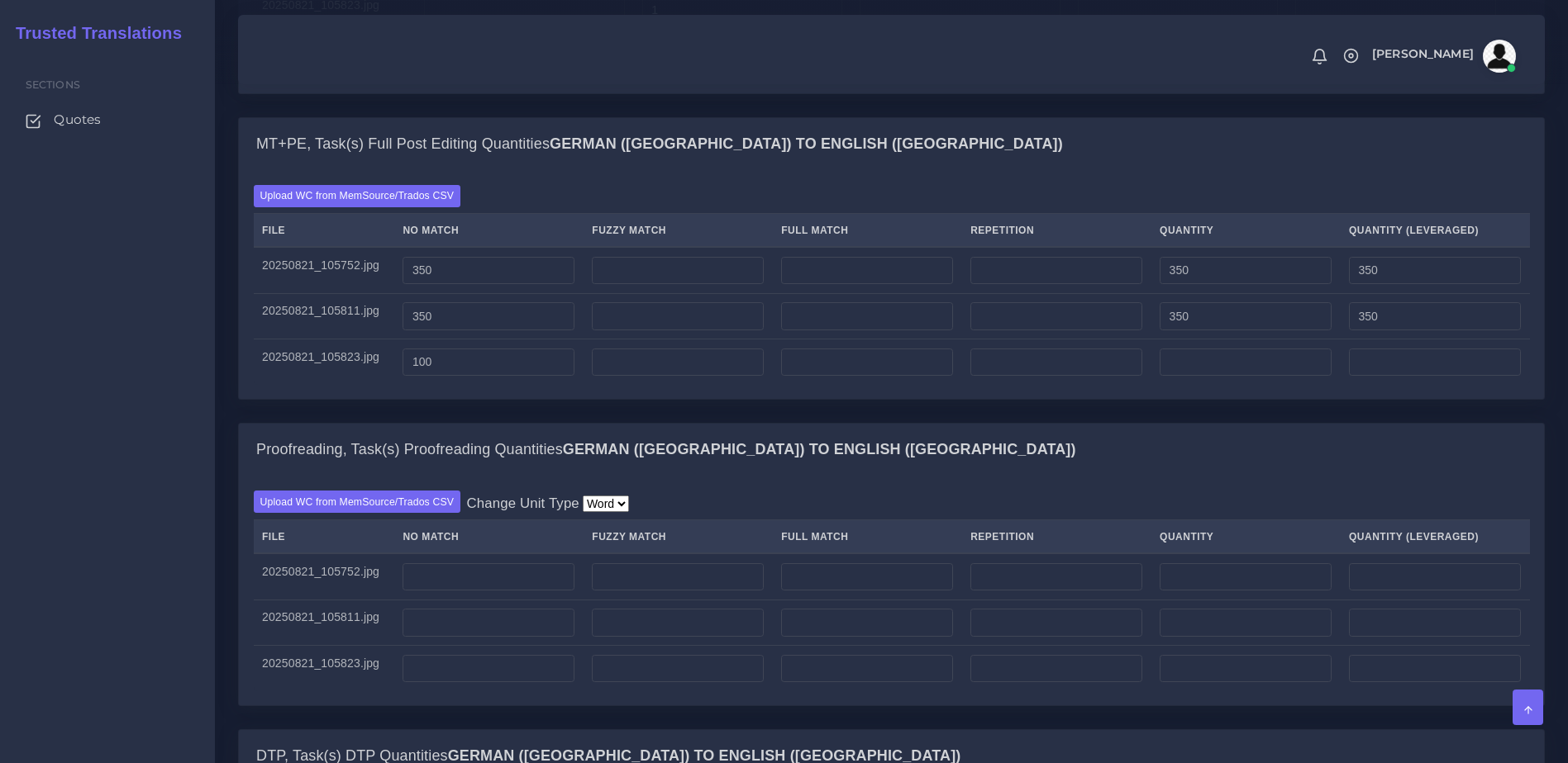
type input "100"
click at [475, 399] on div "Upload WC from MemSource/Trados CSV File No Match Fuzzy Match Full Match Repeti…" at bounding box center [891, 284] width 1305 height 229
click at [850, 555] on div "Upload WC from MemSource/Trados CSV Change Unit Type Word File No Match Fuzzy M…" at bounding box center [891, 591] width 1276 height 201
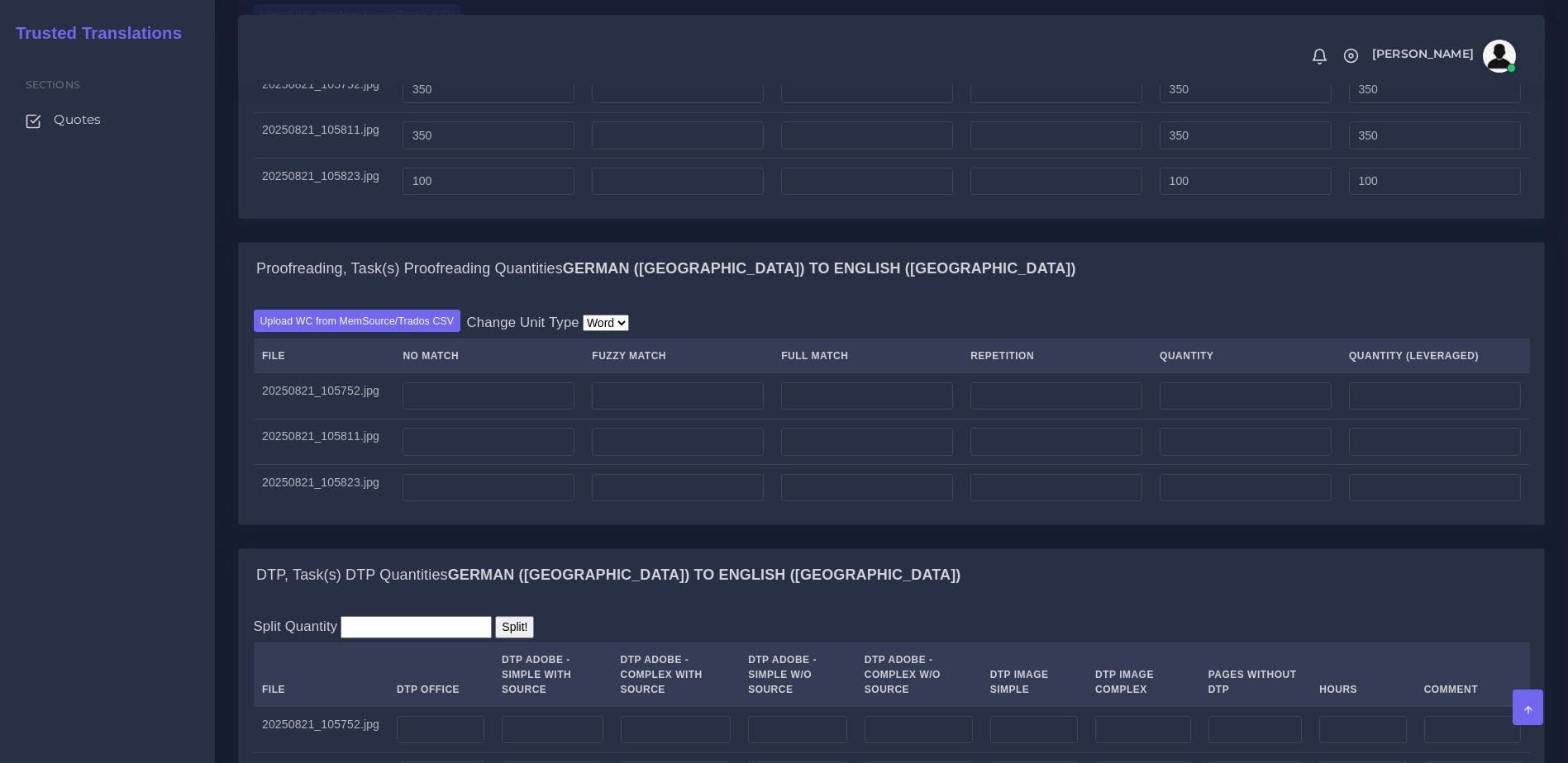
scroll to position [1655, 0]
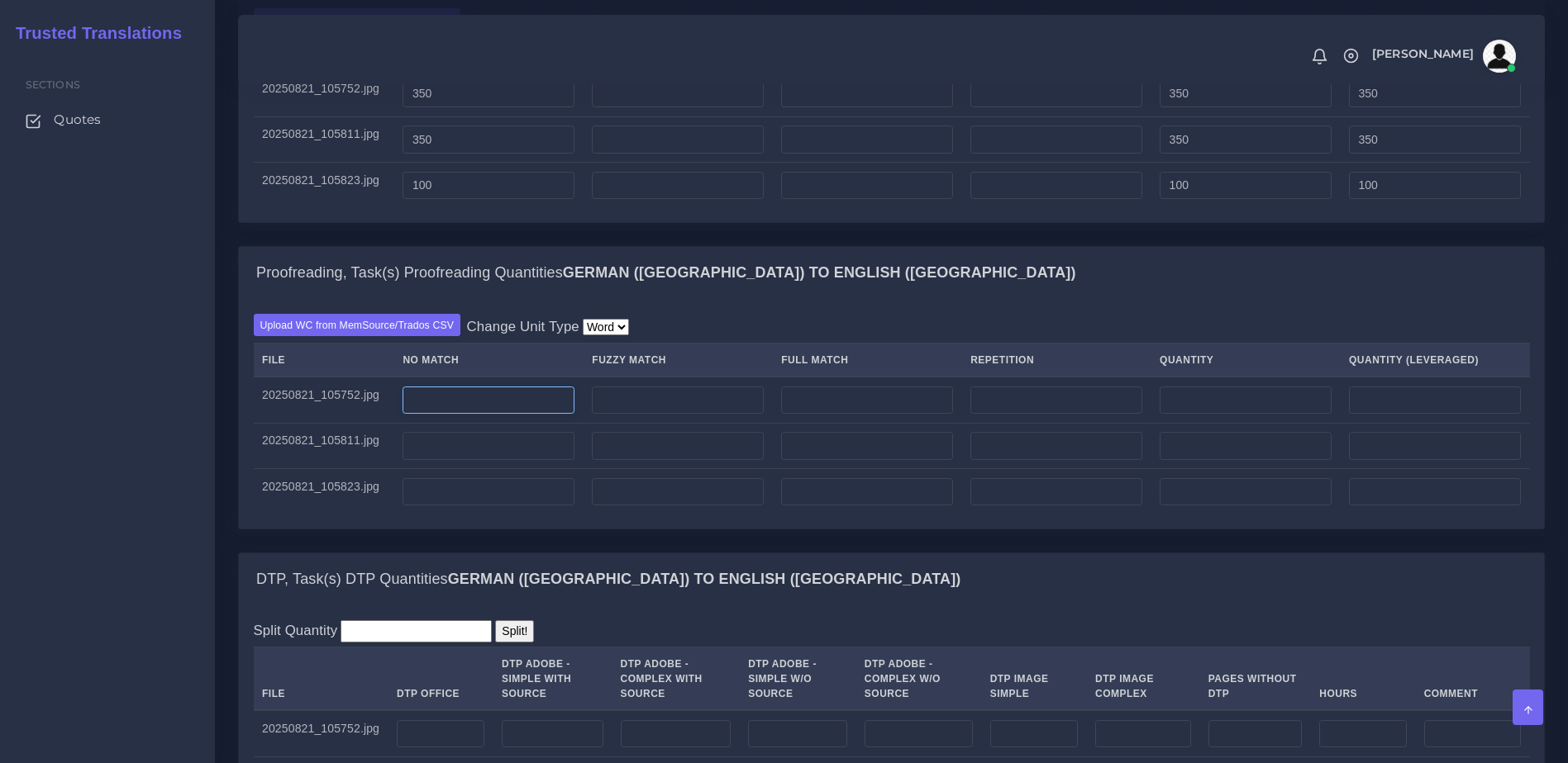
click at [547, 415] on input "number" at bounding box center [488, 400] width 172 height 28
type input "350"
click at [508, 460] on input "number" at bounding box center [488, 446] width 172 height 28
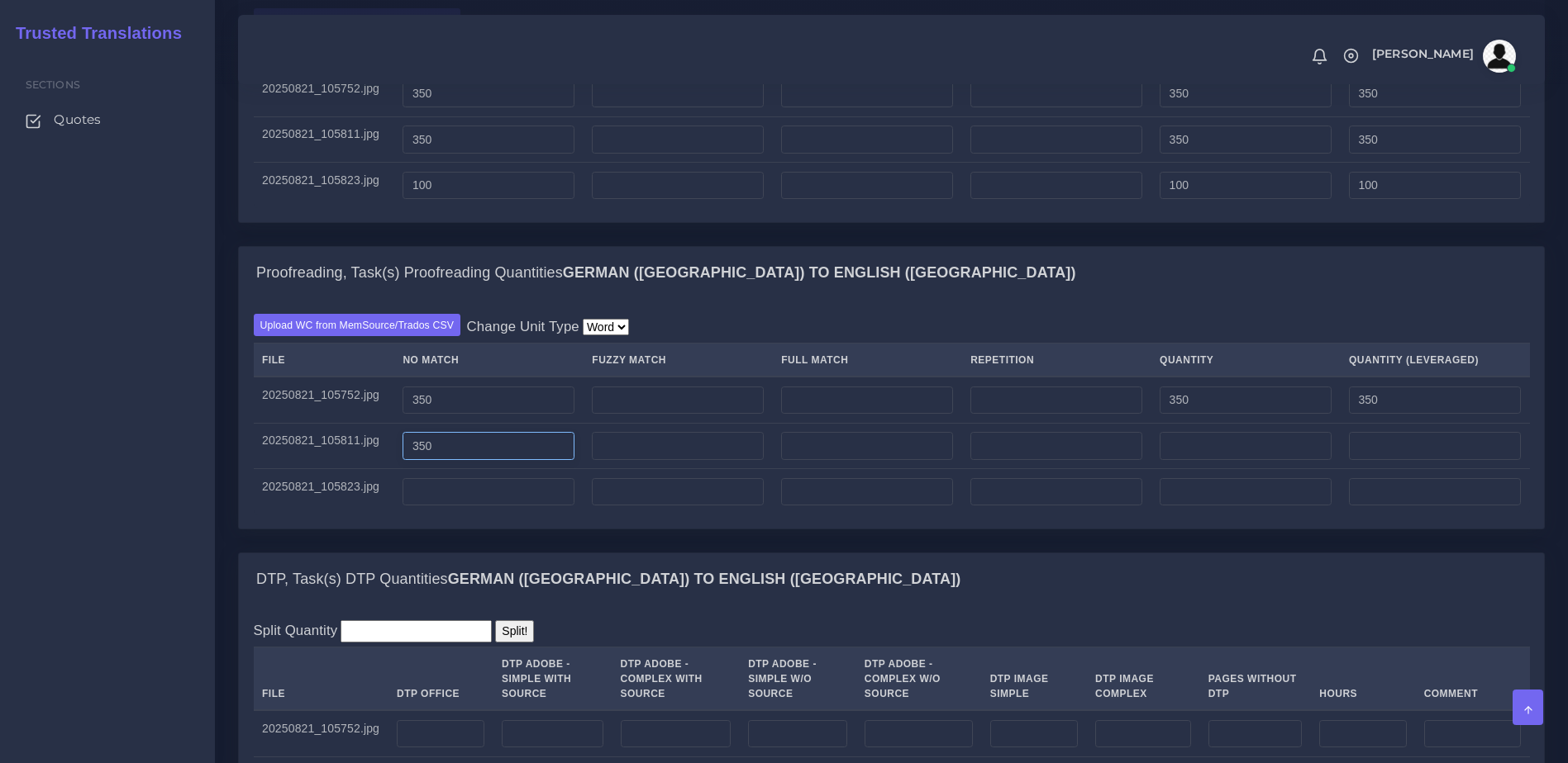
type input "350"
click at [482, 506] on input "number" at bounding box center [488, 492] width 172 height 28
type input "100"
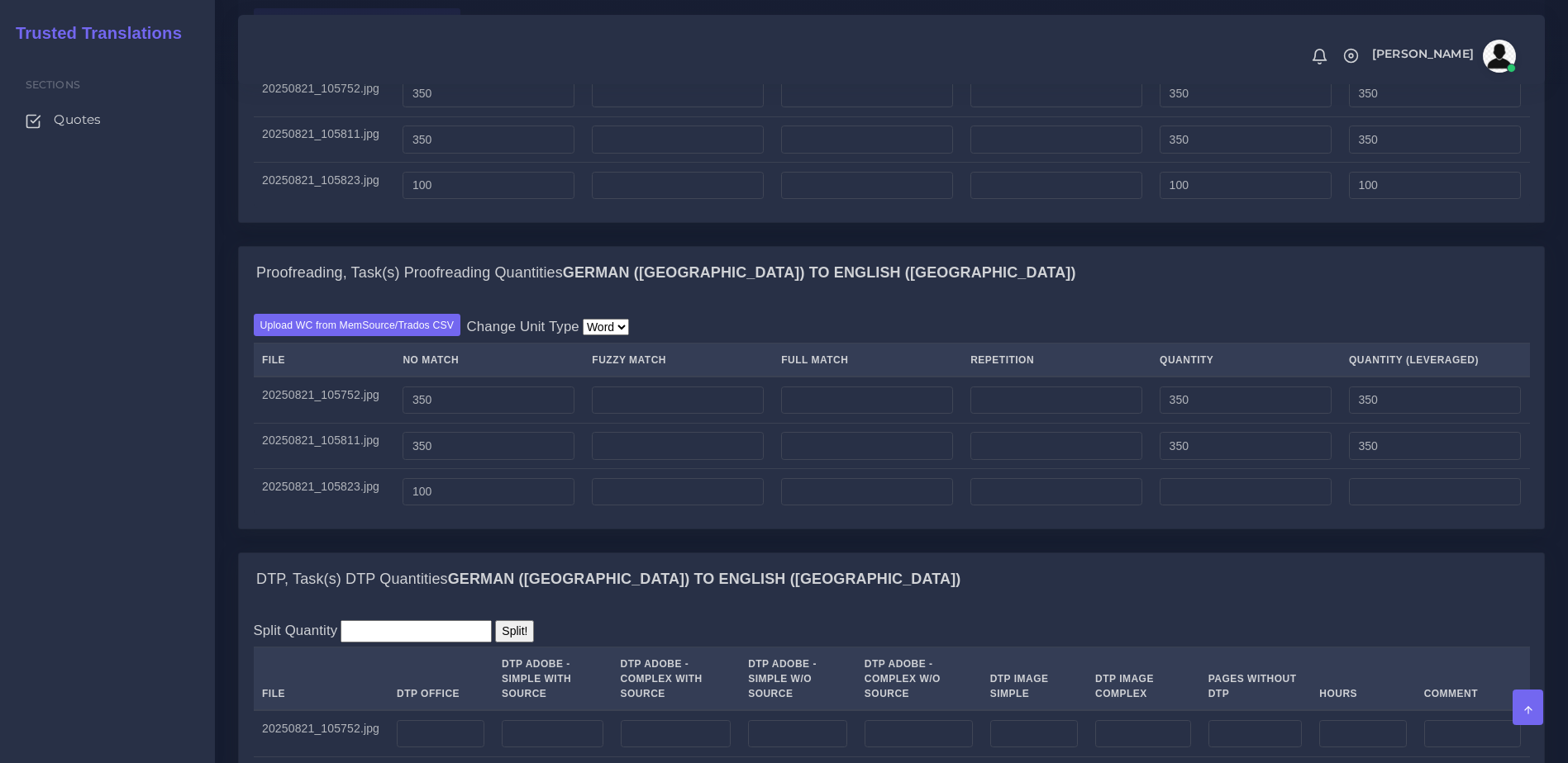
type input "100"
click at [481, 553] on div "Proofreading, Task(s) Proofreading Quantities German (Germany) TO English (US) …" at bounding box center [891, 400] width 1331 height 306
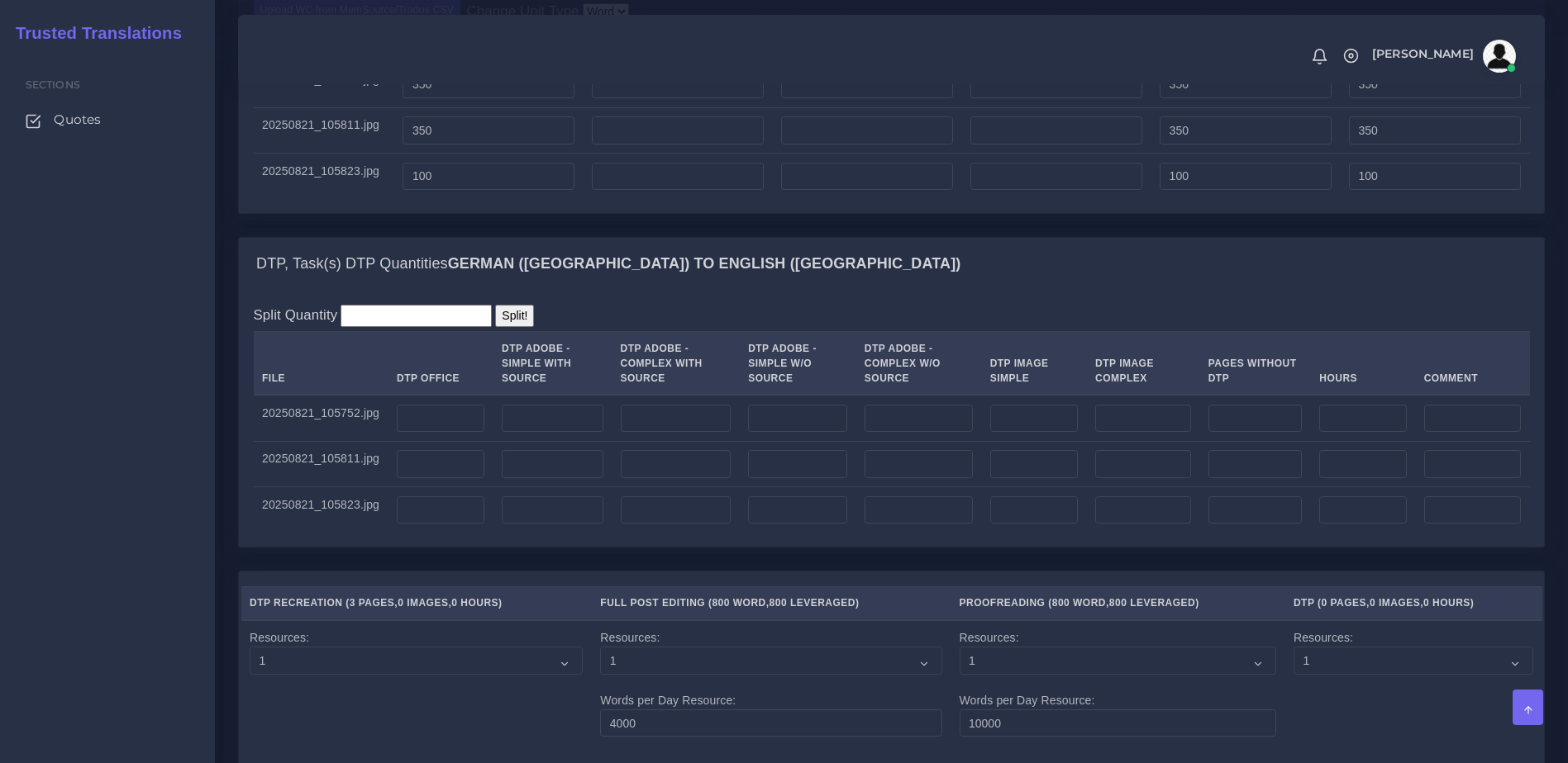
scroll to position [1974, 0]
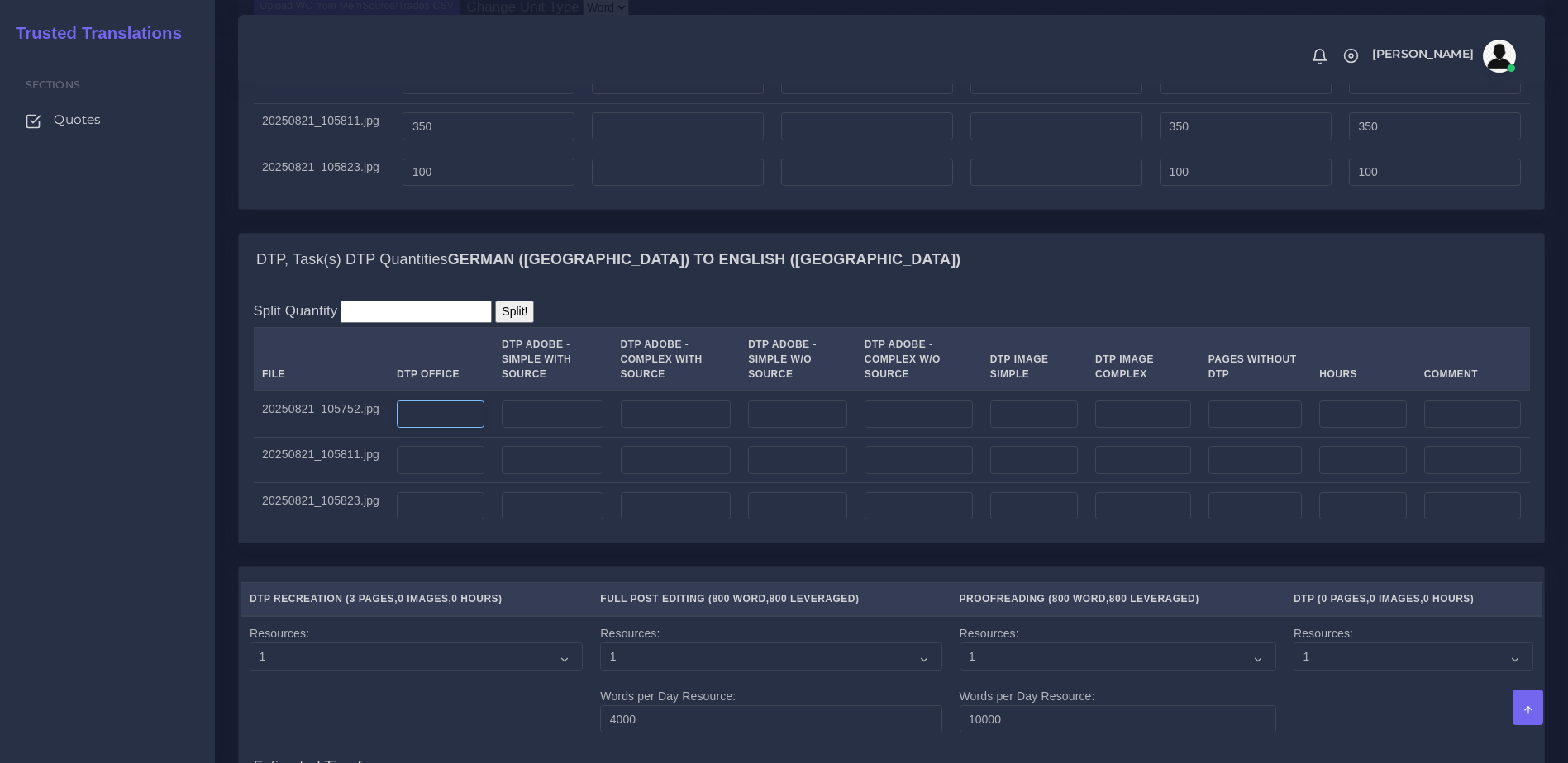
click at [446, 429] on input "number" at bounding box center [440, 414] width 88 height 28
type input "1"
click at [408, 474] on input "number" at bounding box center [440, 459] width 88 height 28
type input "1"
click at [416, 521] on input "number" at bounding box center [440, 506] width 88 height 28
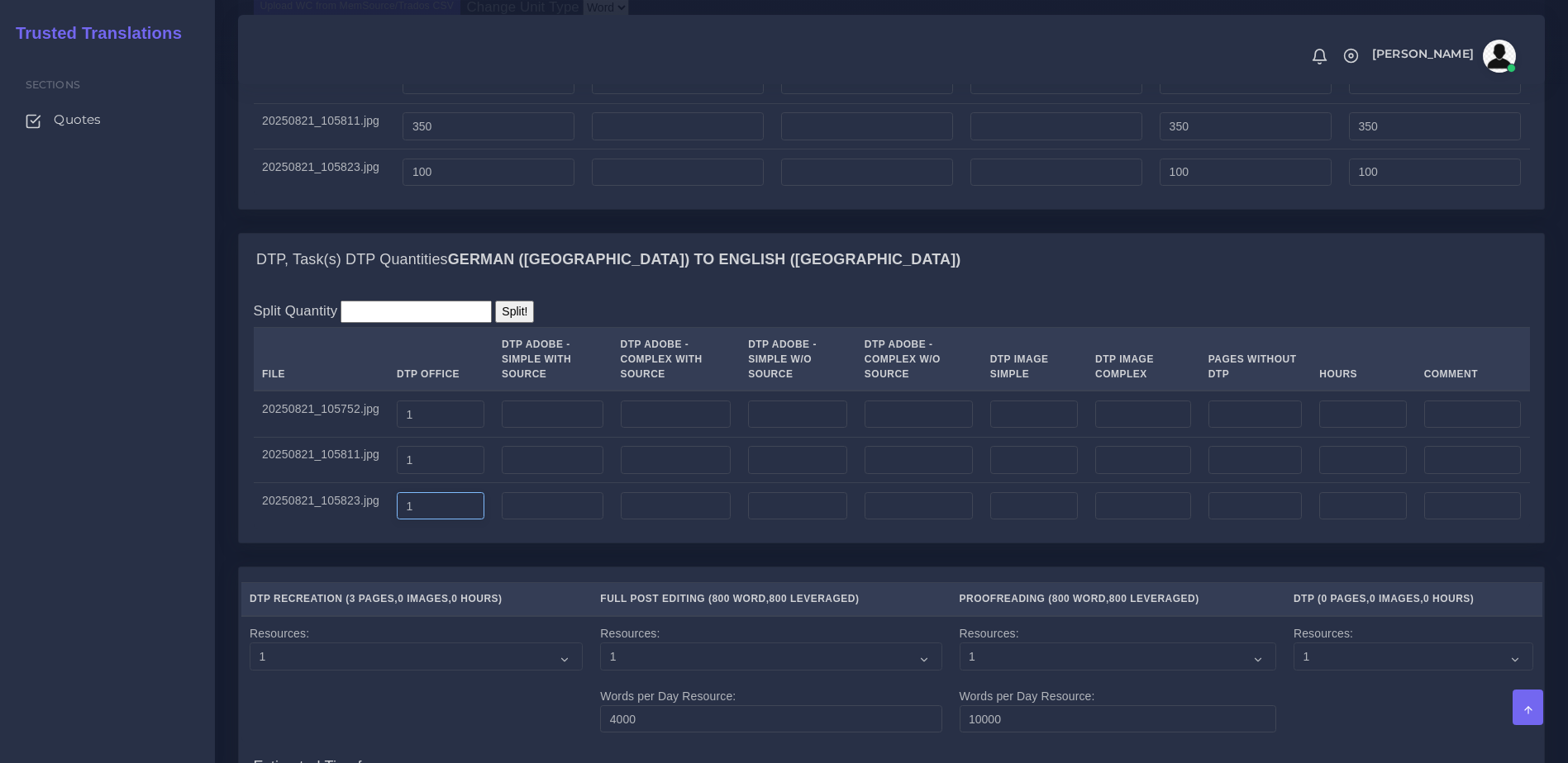
type input "1"
click at [594, 567] on div "DTP, Task(s) DTP Quantities German (Germany) TO English (US) Split Quantity Spl…" at bounding box center [891, 400] width 1331 height 334
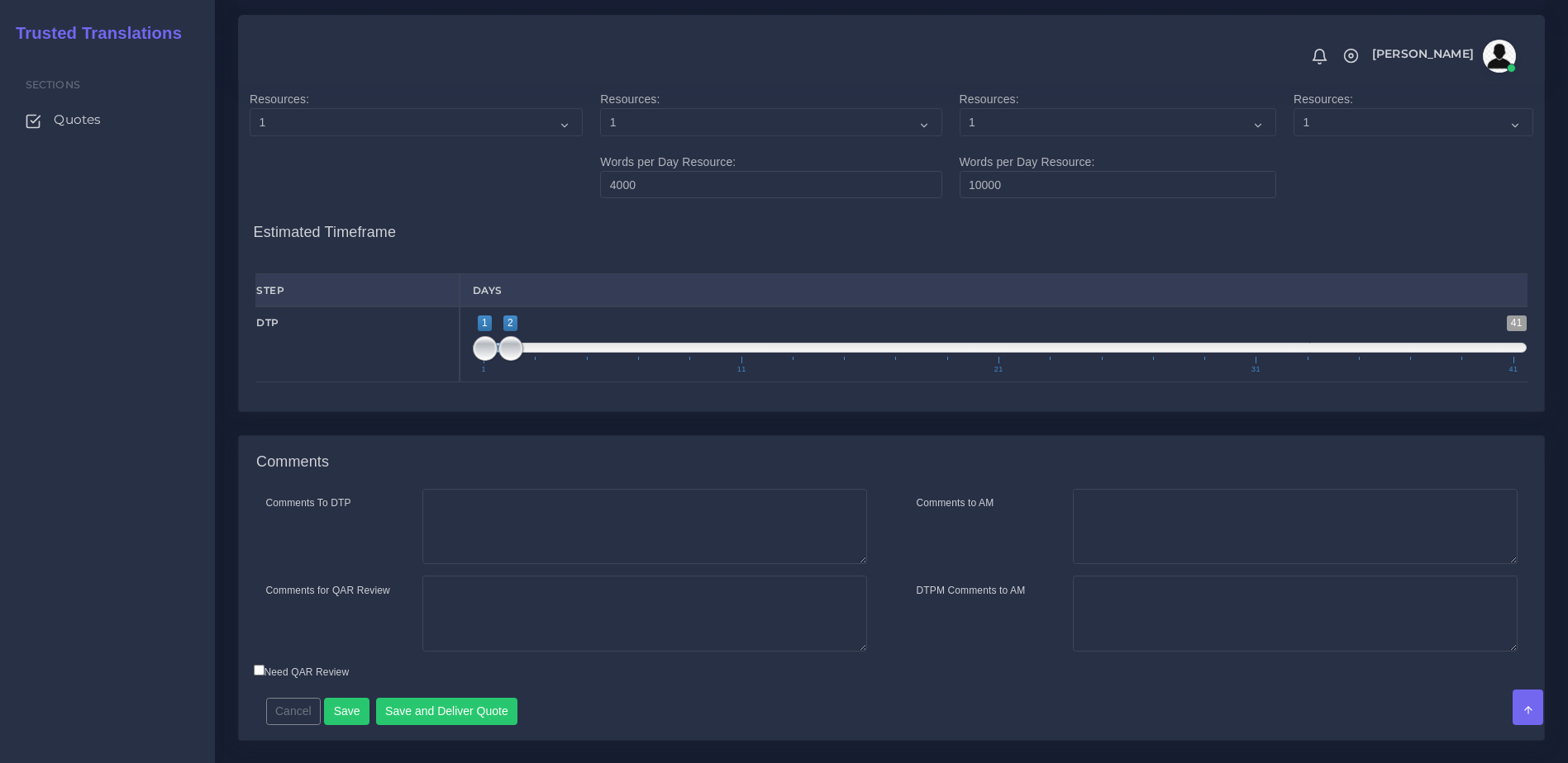
scroll to position [2544, 0]
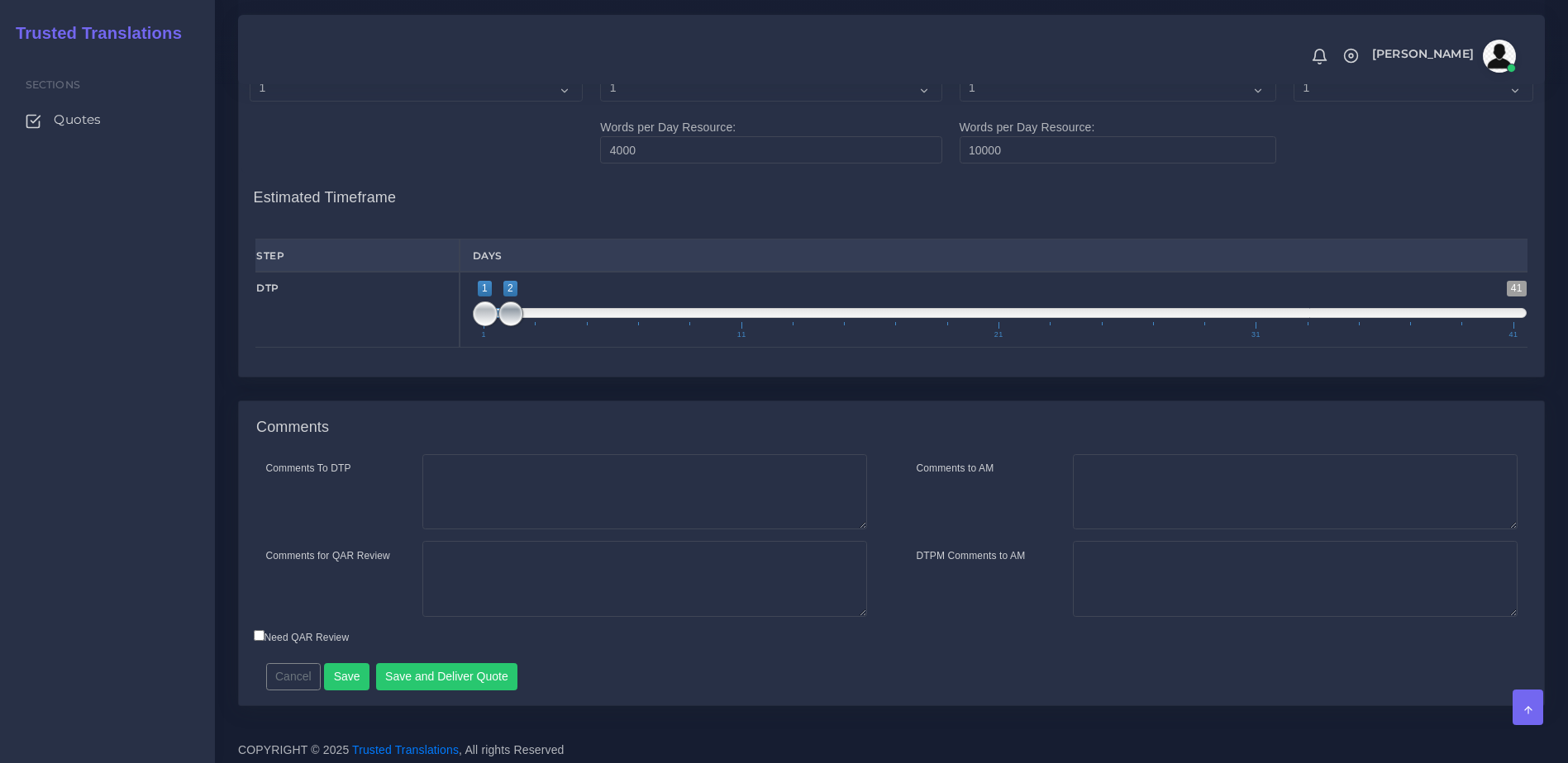
type input "1;4"
drag, startPoint x: 503, startPoint y: 386, endPoint x: 542, endPoint y: 386, distance: 39.0
click at [542, 339] on span "1 41 1 4 1 — 4 1 11 21 31 41" at bounding box center [1000, 310] width 1055 height 58
click at [439, 691] on button "Save and Deliver Quote" at bounding box center [447, 677] width 142 height 28
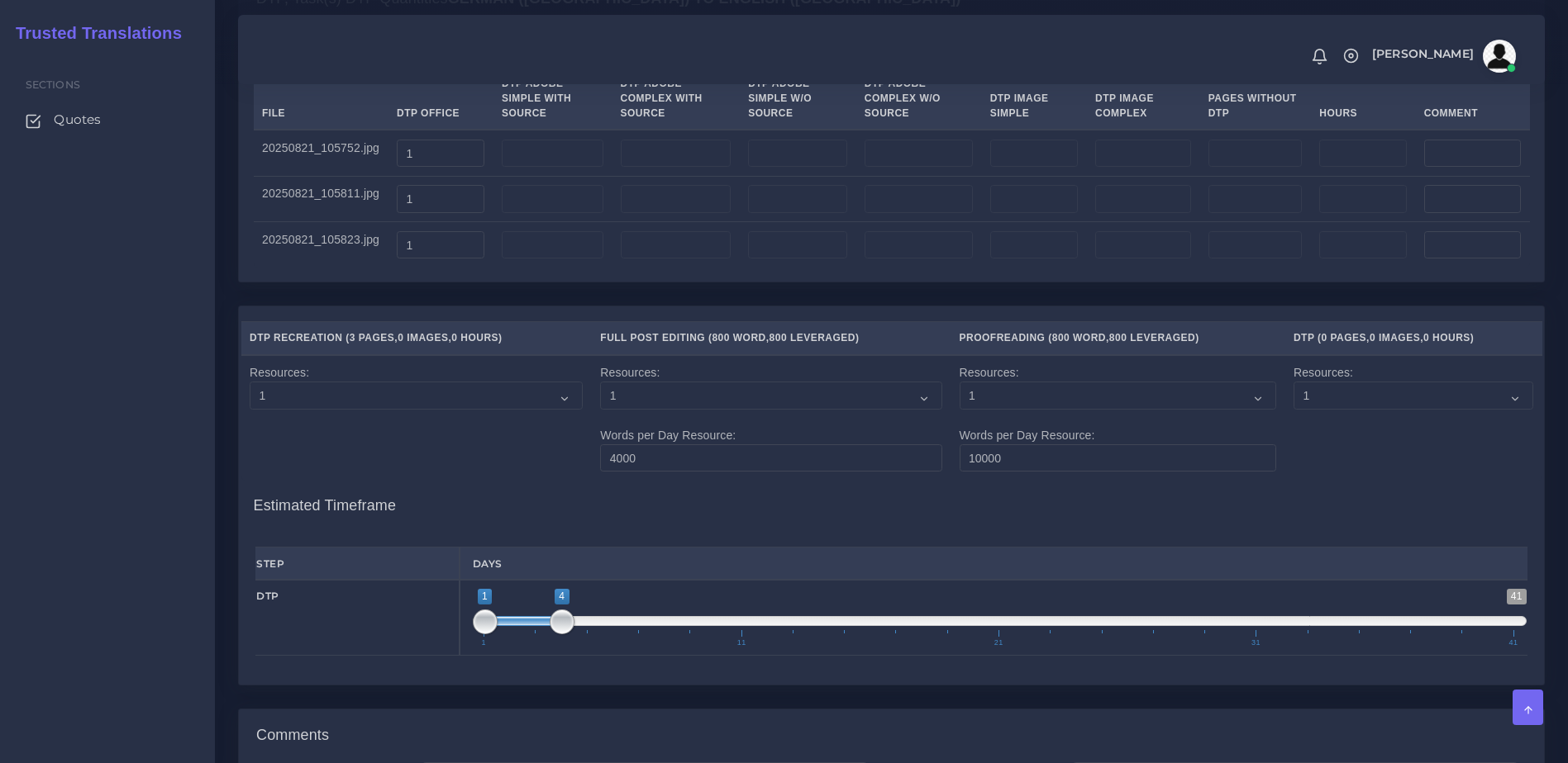
scroll to position [2613, 0]
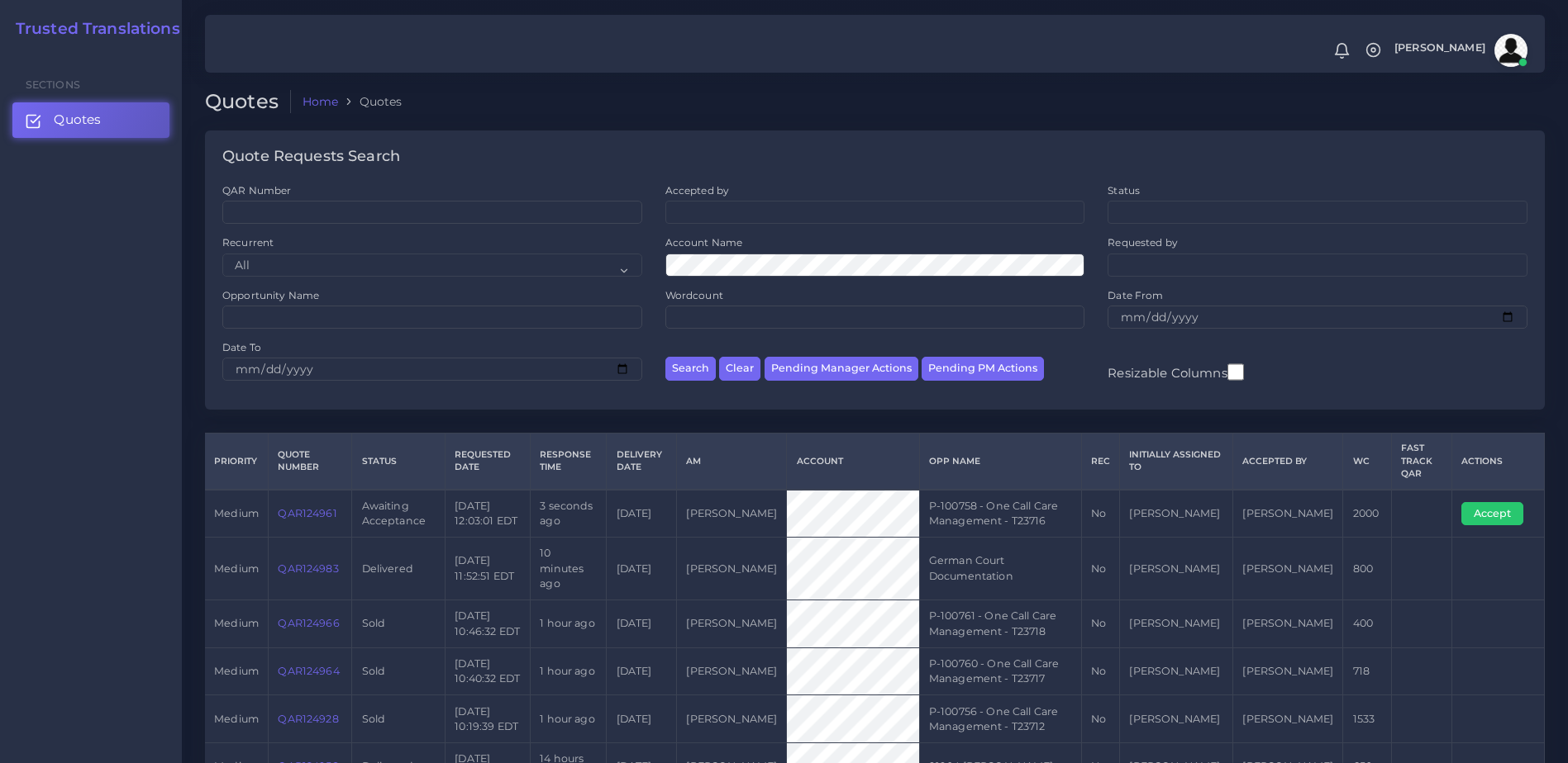
click at [311, 513] on link "QAR124961" at bounding box center [307, 513] width 59 height 13
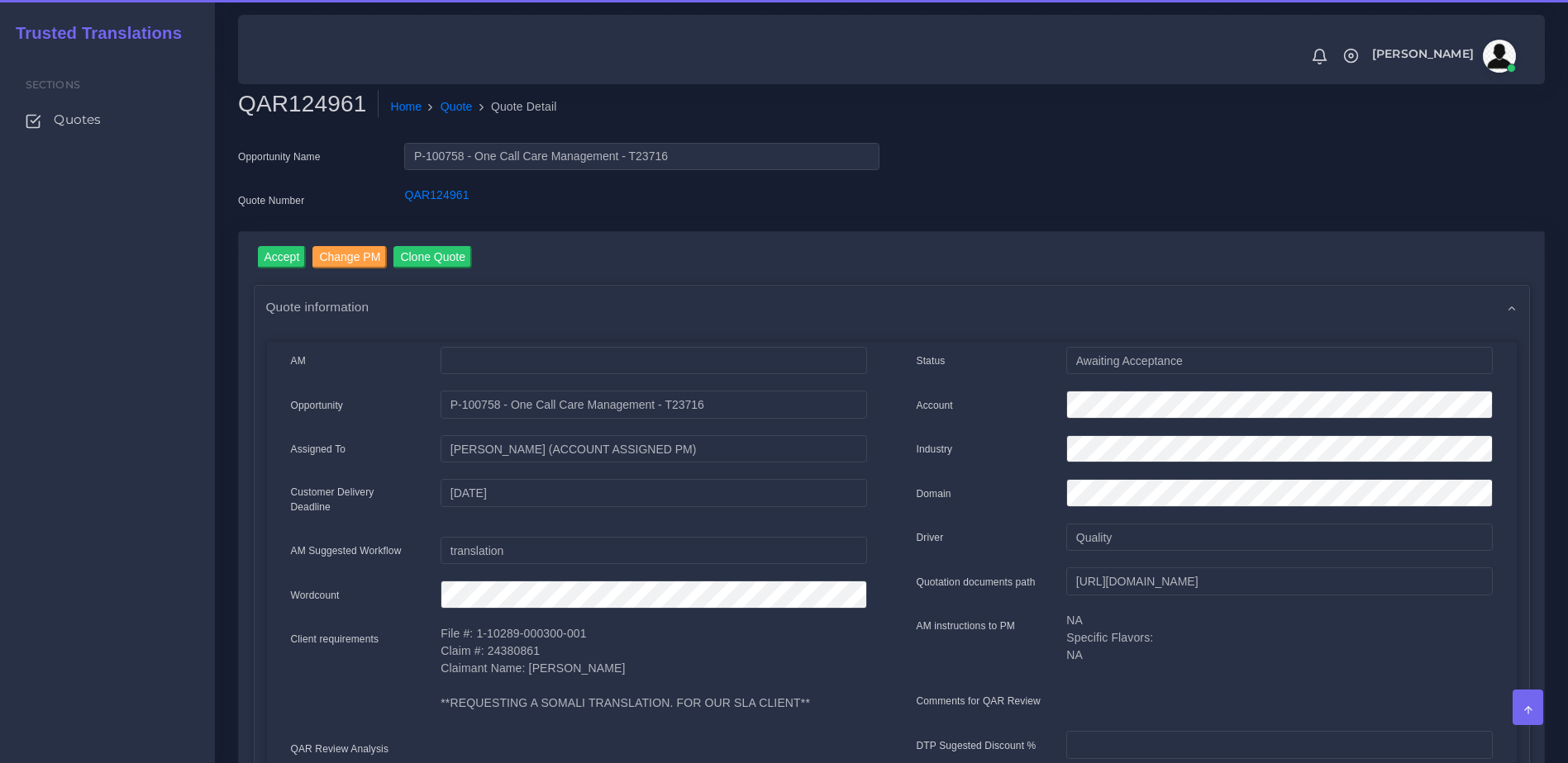
drag, startPoint x: 896, startPoint y: 310, endPoint x: 990, endPoint y: 307, distance: 94.0
click at [896, 310] on div "Quote information" at bounding box center [891, 307] width 1274 height 42
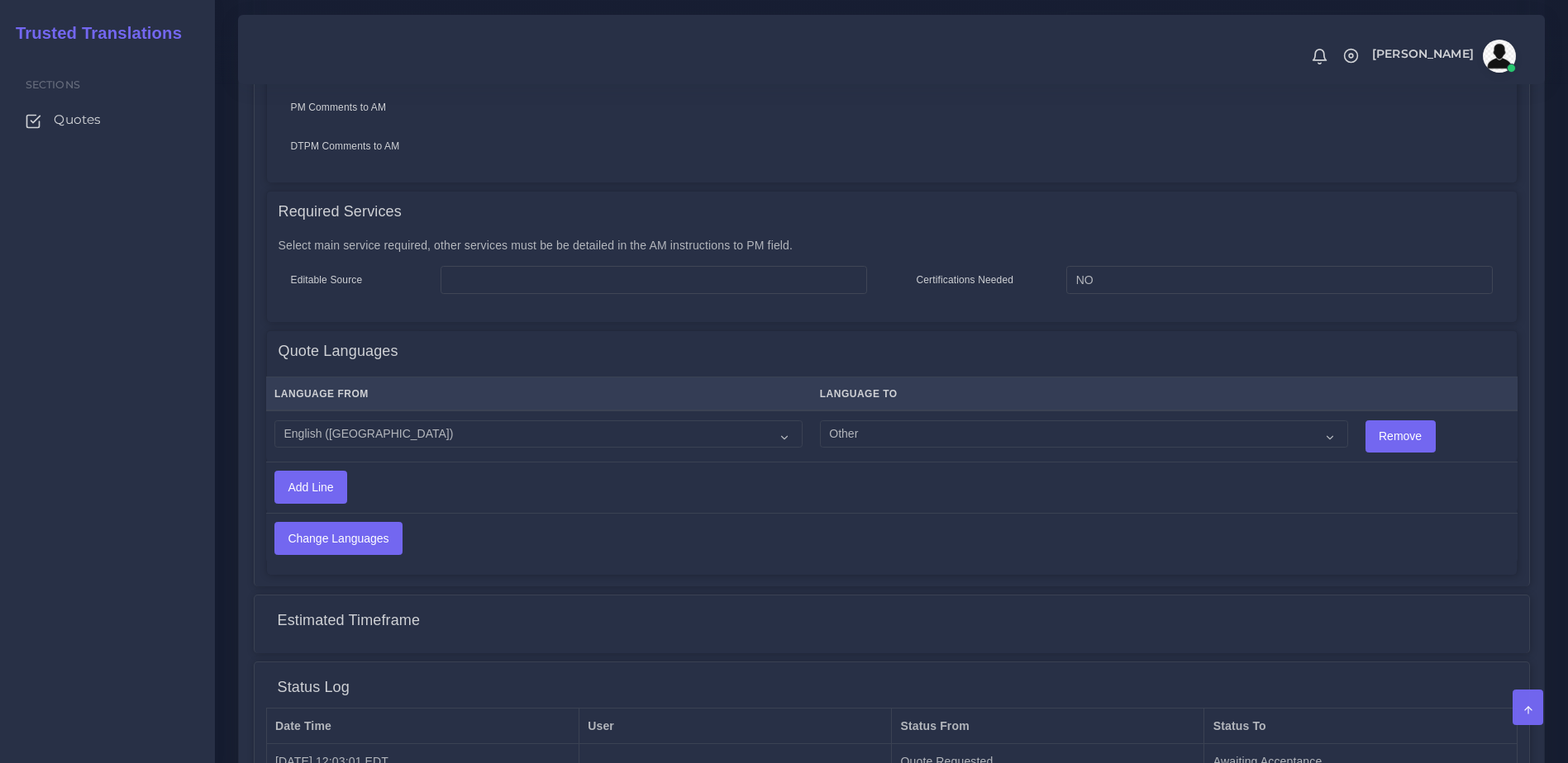
scroll to position [725, 0]
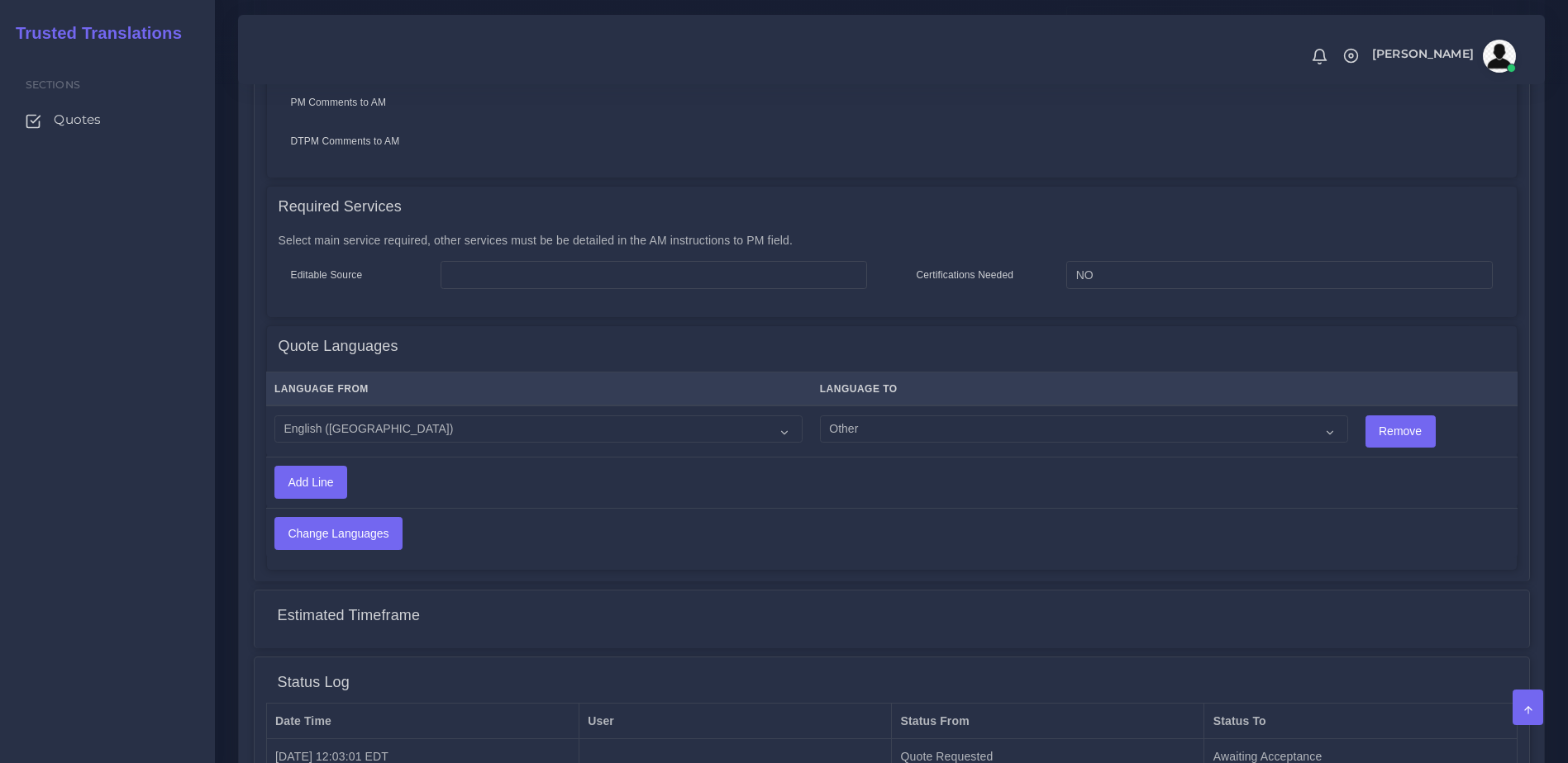
click at [883, 405] on td "Acoli Afar Afrikaans Akan Akateko Albanian American Sign Language (ASL) Amharic…" at bounding box center [1083, 431] width 545 height 51
click at [877, 416] on select "Acoli Afar Afrikaans Akan Akateko Albanian American Sign Language (ASL) Amharic…" at bounding box center [1083, 429] width 528 height 28
select select "60"
click at [820, 416] on select "Acoli Afar Afrikaans Akan Akateko Albanian American Sign Language (ASL) Amharic…" at bounding box center [1083, 429] width 528 height 28
click at [368, 508] on td "Change Languages" at bounding box center [753, 533] width 975 height 50
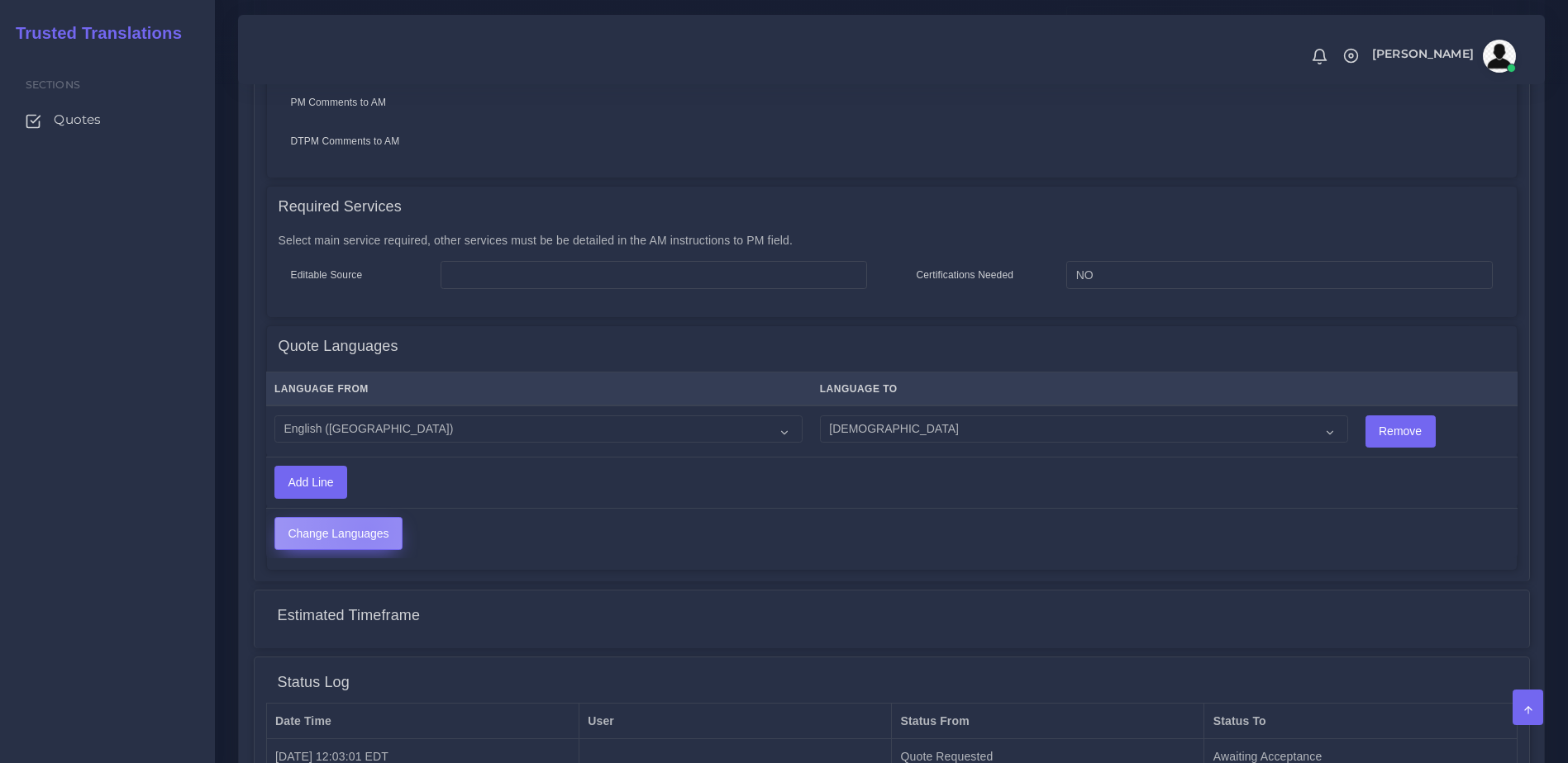
click at [367, 518] on input "Change Languages" at bounding box center [338, 533] width 126 height 31
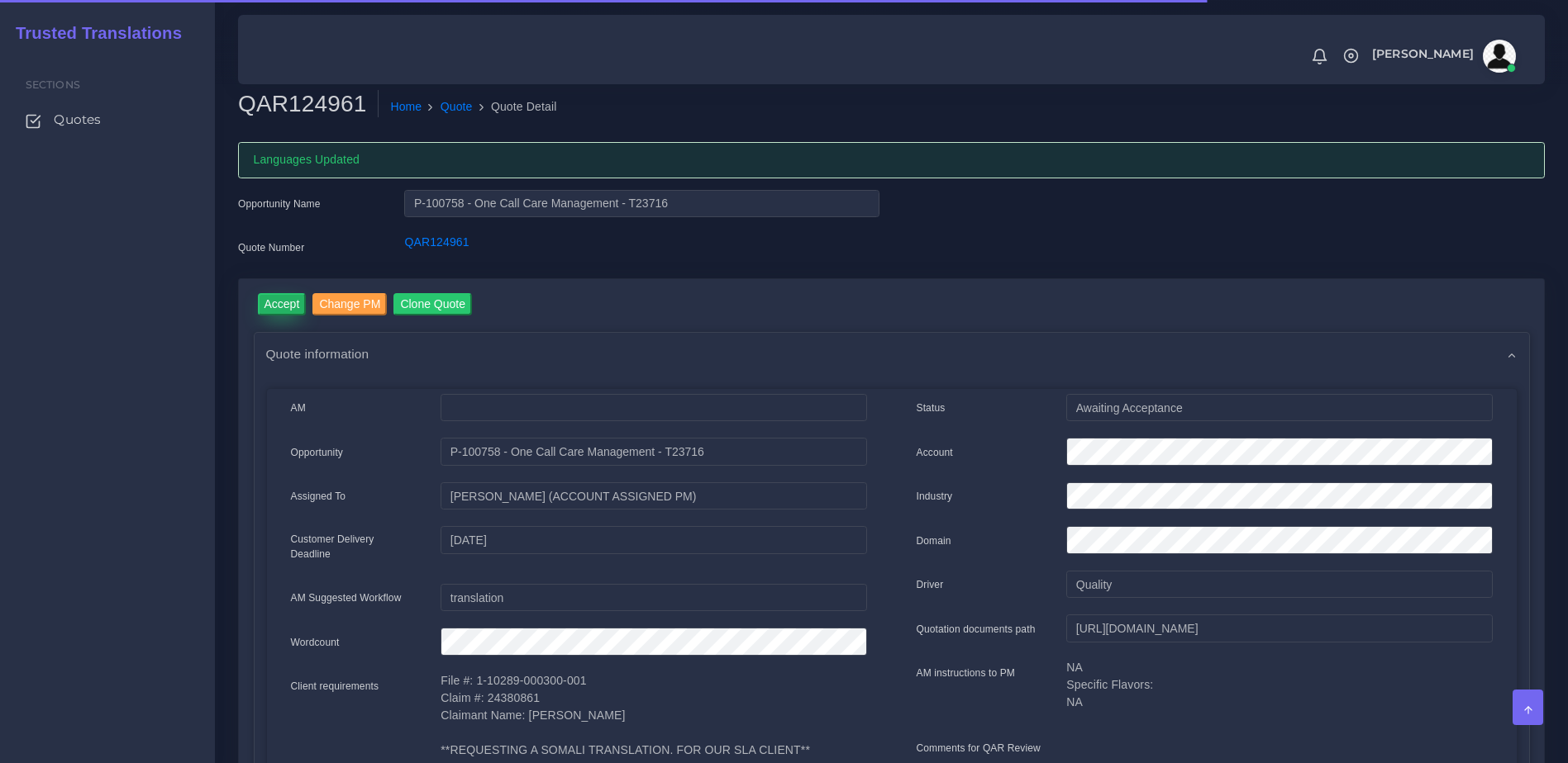
click at [276, 306] on input "Accept" at bounding box center [282, 305] width 49 height 23
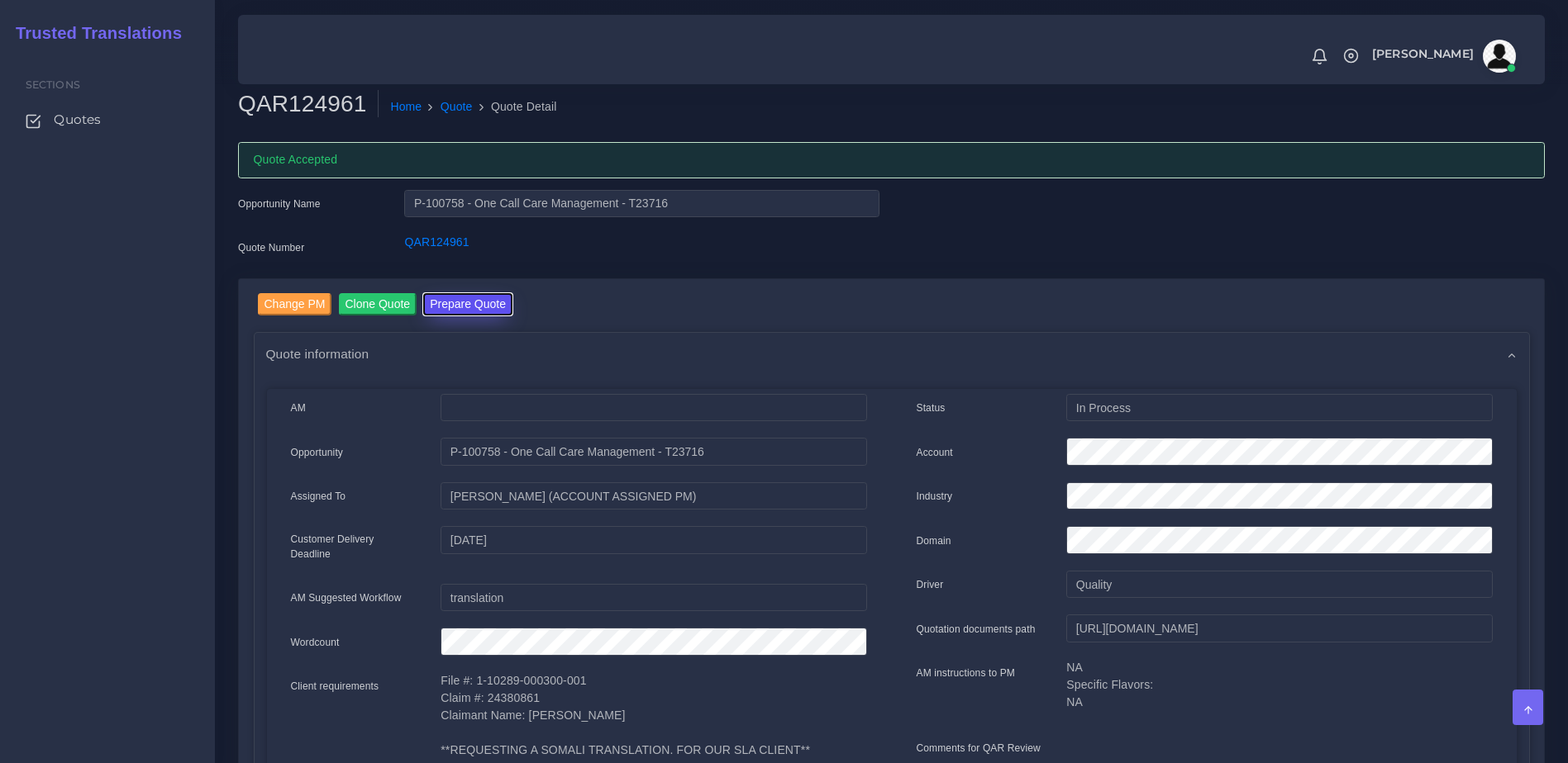
click at [458, 306] on button "Prepare Quote" at bounding box center [468, 305] width 89 height 23
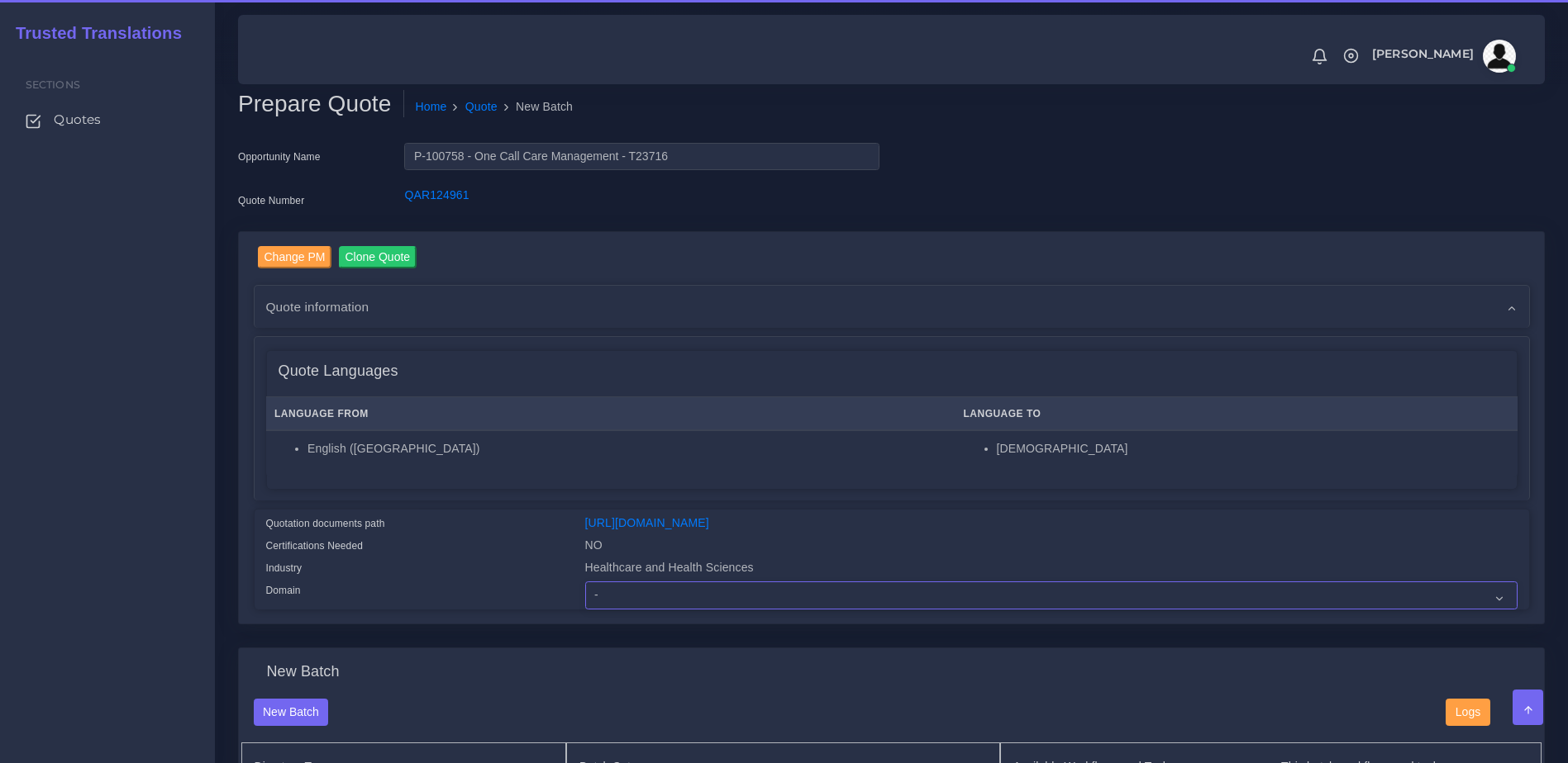
click at [630, 601] on select "- Advertising and Media Agriculture, Forestry and Fishing Architecture, Buildin…" at bounding box center [1051, 595] width 933 height 28
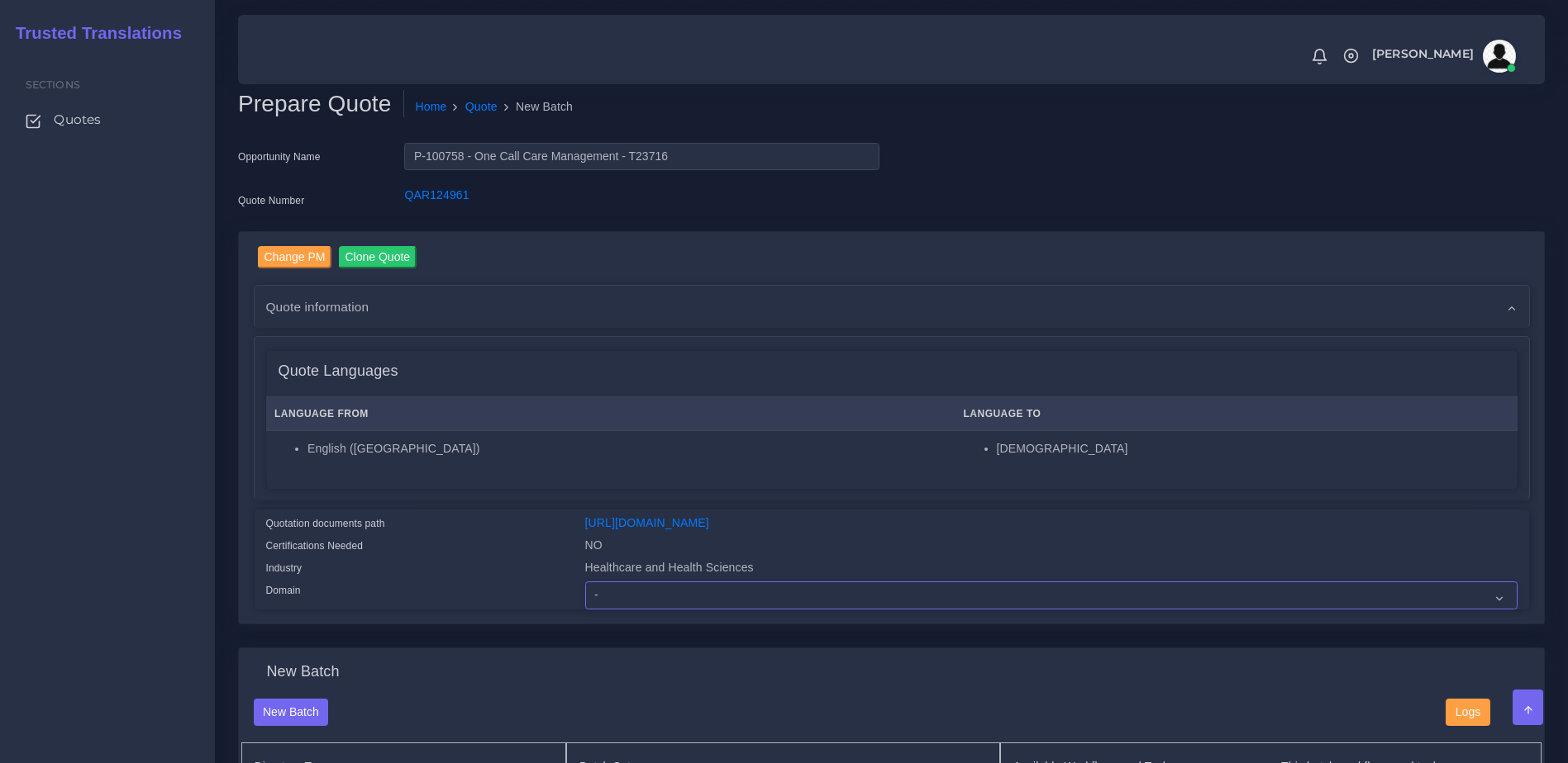
select select "Healthcare and Health Sciences"
click at [585, 594] on select "- Advertising and Media Agriculture, Forestry and Fishing Architecture, Buildin…" at bounding box center [1051, 595] width 933 height 28
click at [511, 559] on div "Certifications Needed" at bounding box center [412, 548] width 319 height 23
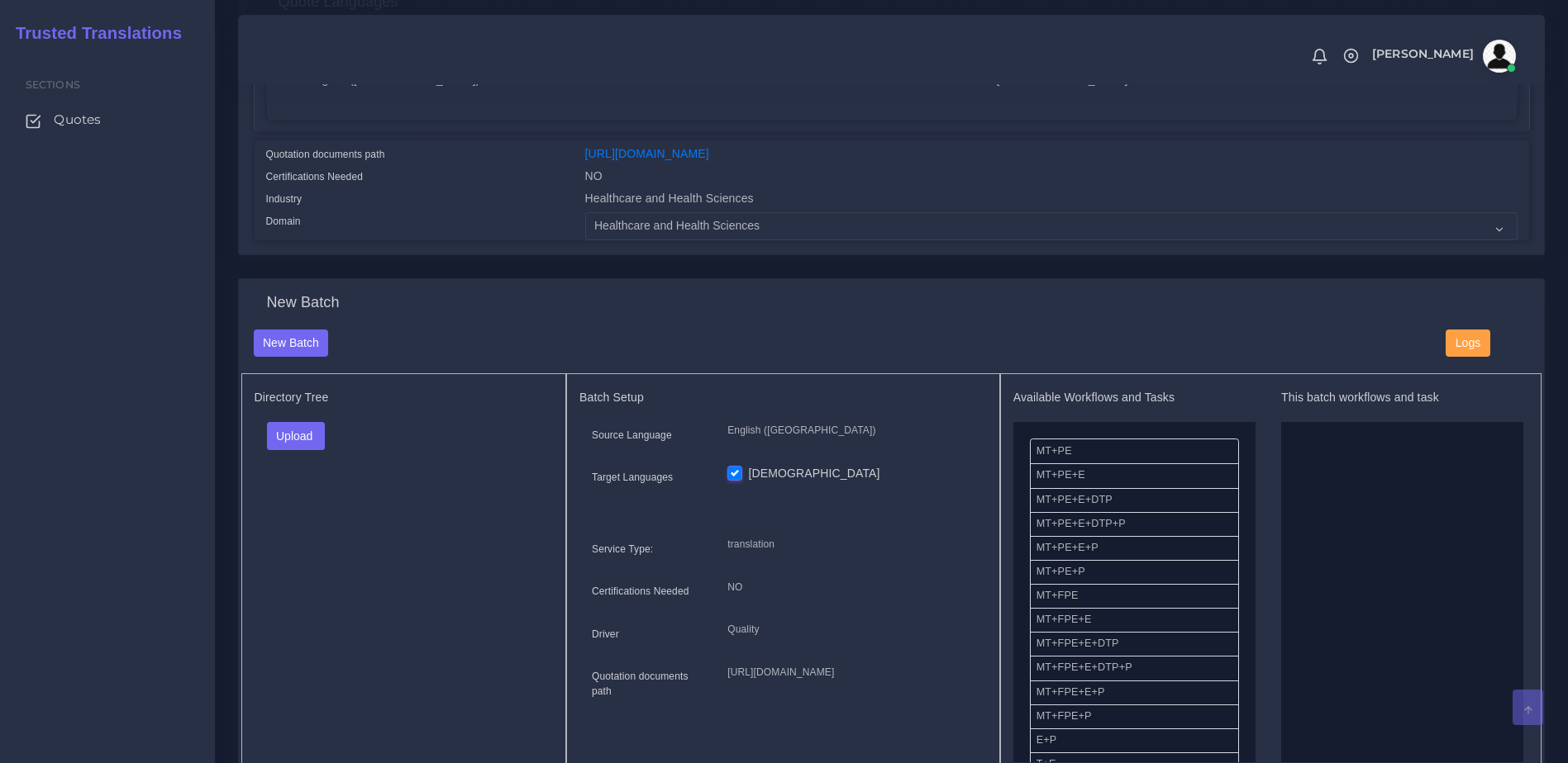
scroll to position [389, 0]
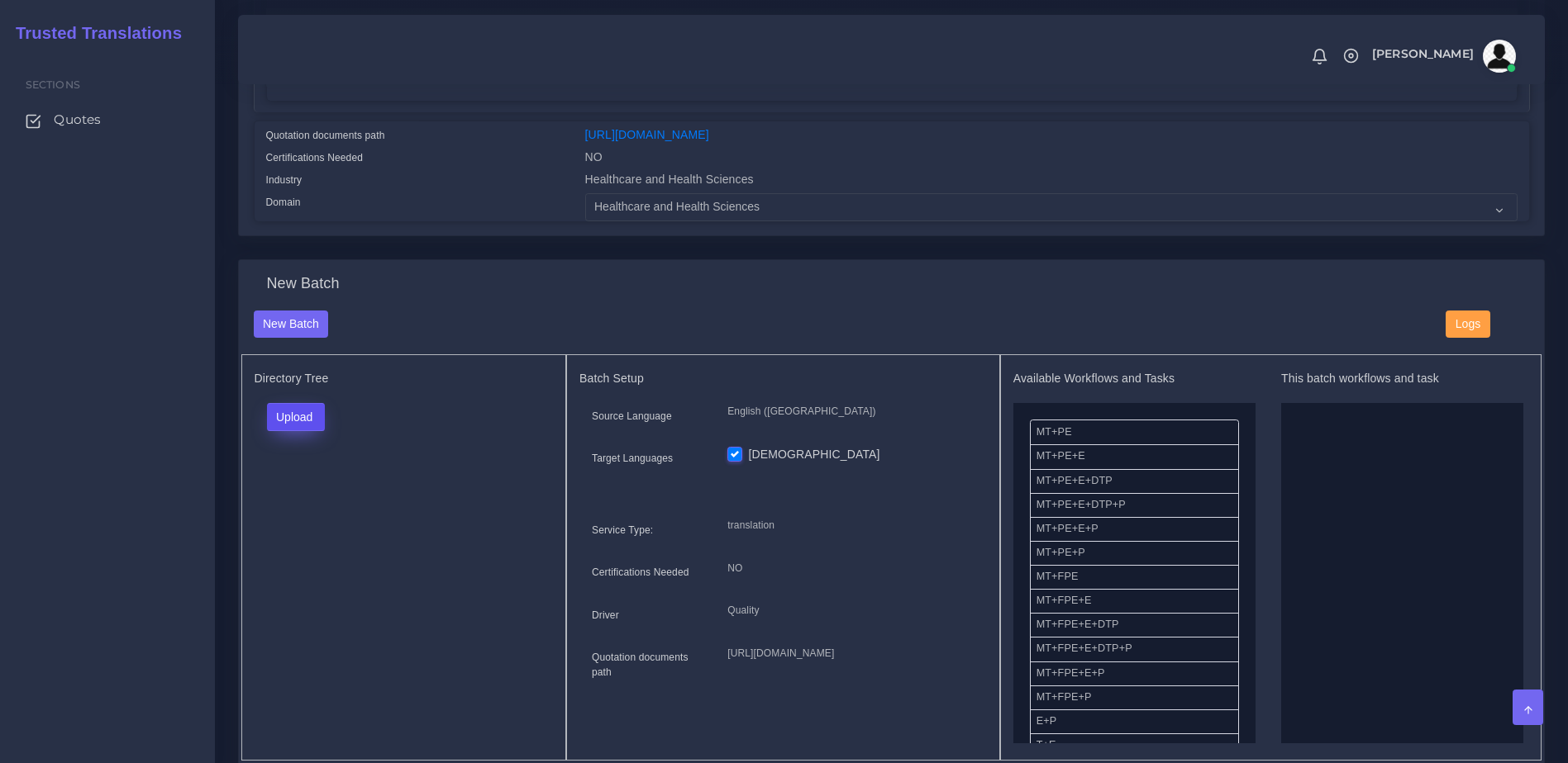
click at [295, 432] on button "Upload" at bounding box center [296, 416] width 59 height 28
click at [300, 490] on label "Files" at bounding box center [325, 480] width 114 height 21
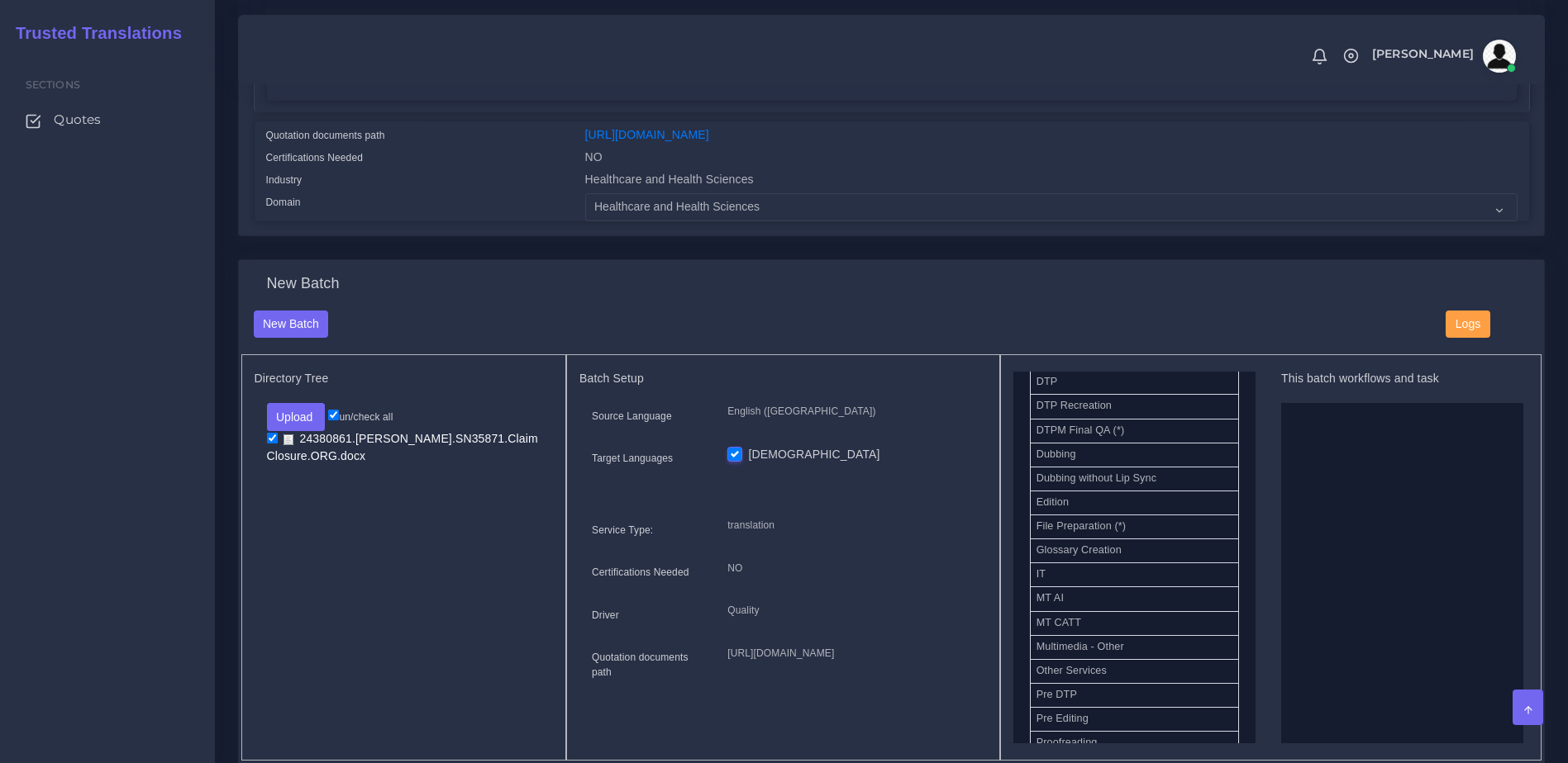
scroll to position [681, 0]
drag, startPoint x: 1260, startPoint y: 666, endPoint x: 1262, endPoint y: 702, distance: 36.1
click at [1262, 702] on div "Available Workflows and Tasks MT+PE MT+PE+E MT+PE+E+DTP MT+PE+E+DTP+P MT+PE+E+P…" at bounding box center [1271, 558] width 516 height 372
drag, startPoint x: 1101, startPoint y: 482, endPoint x: 1365, endPoint y: 560, distance: 275.3
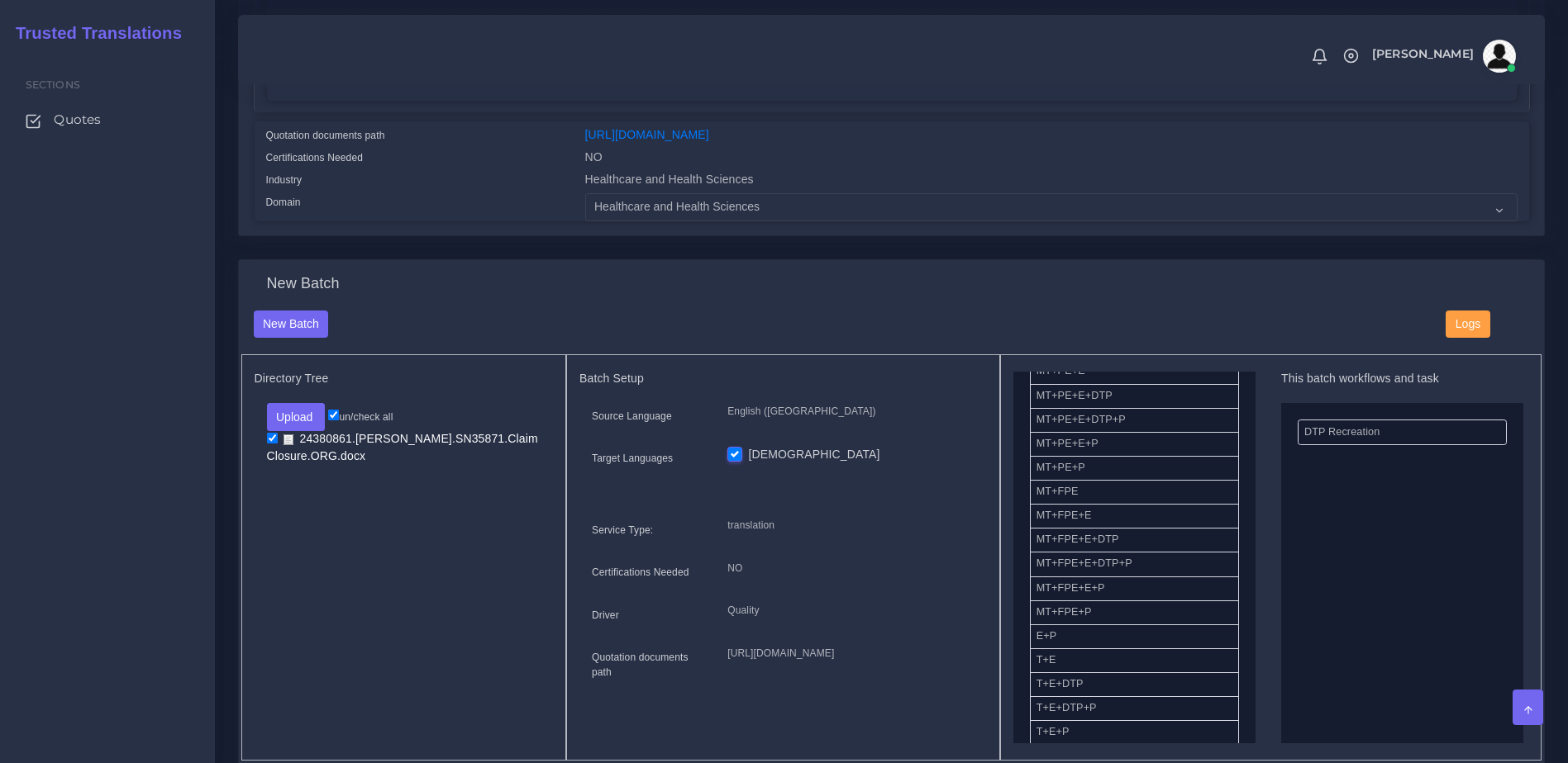
scroll to position [82, 0]
drag, startPoint x: 1068, startPoint y: 720, endPoint x: 1393, endPoint y: 545, distance: 369.1
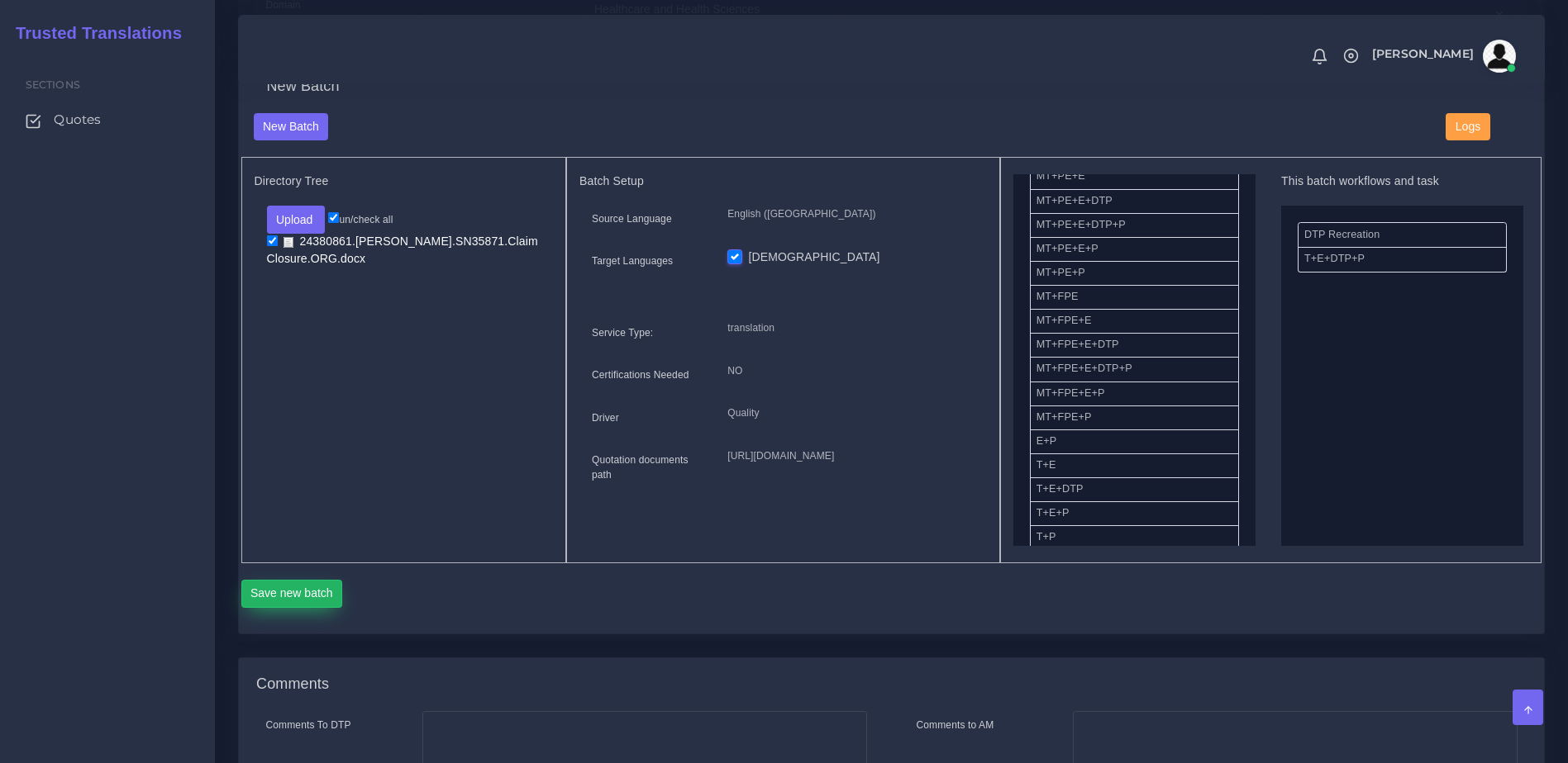
click at [325, 608] on button "Save new batch" at bounding box center [292, 593] width 102 height 28
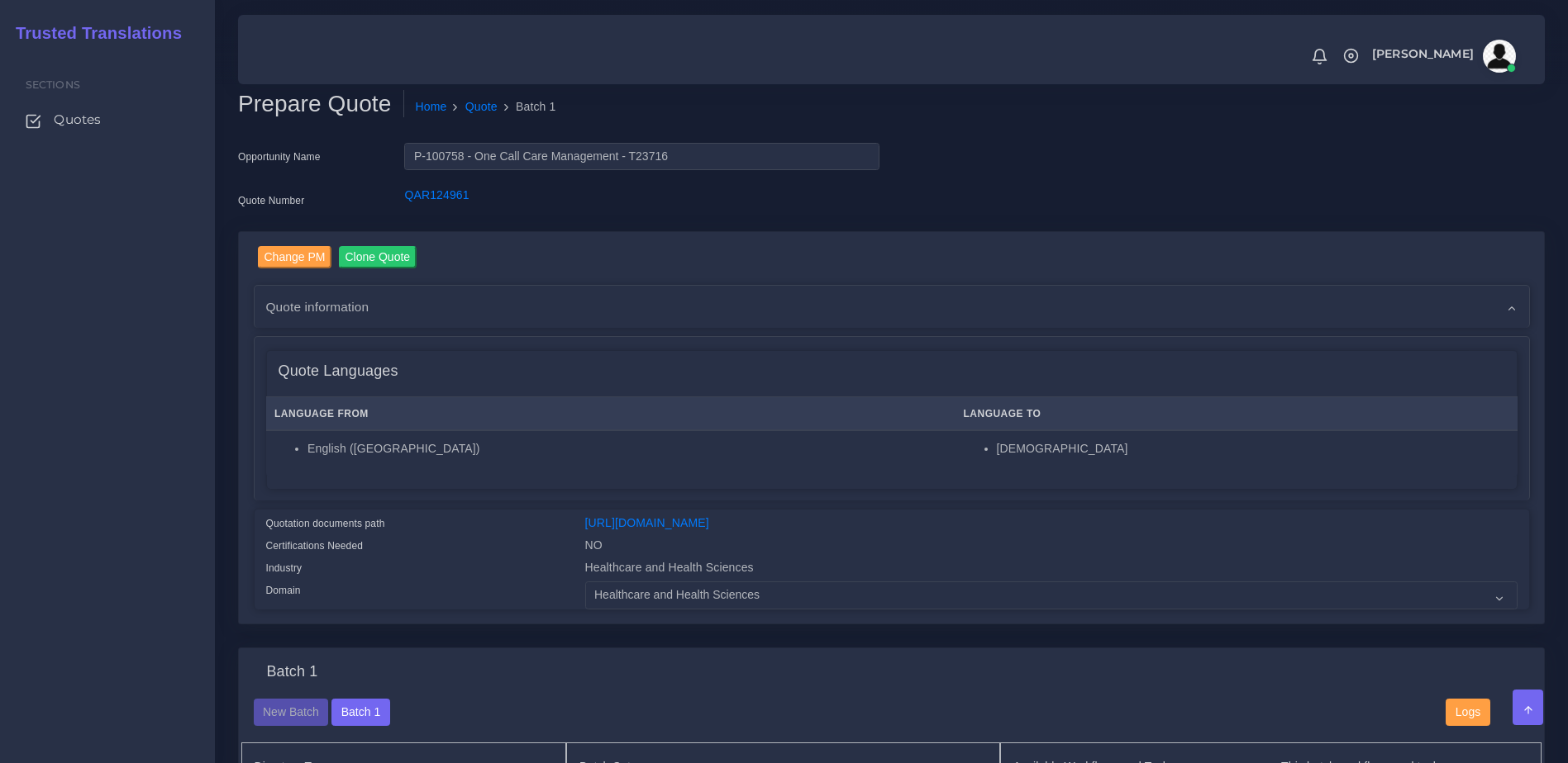
drag, startPoint x: 0, startPoint y: 517, endPoint x: 73, endPoint y: 507, distance: 73.7
click at [0, 517] on div "Sections Quotes" at bounding box center [107, 407] width 215 height 712
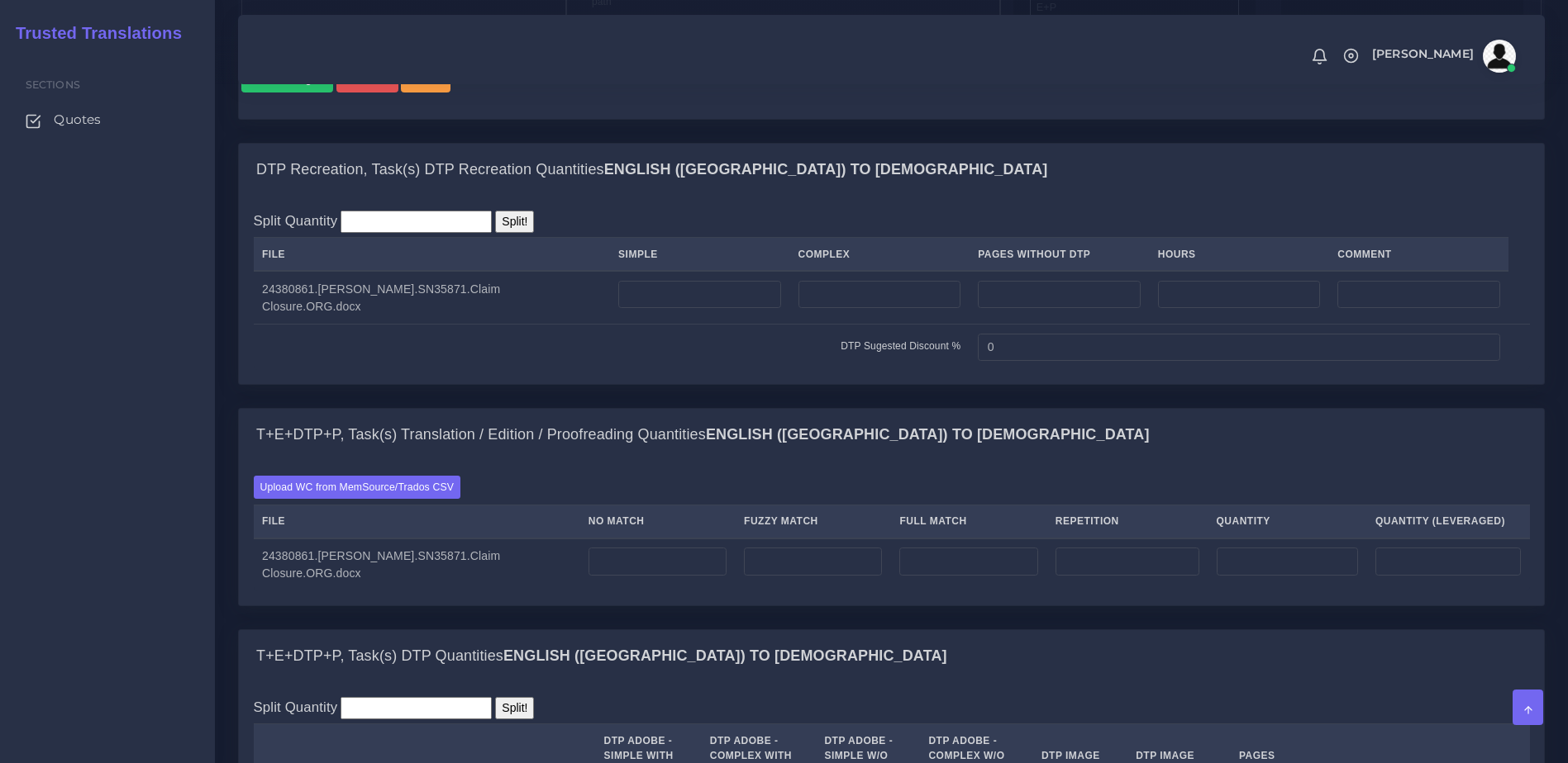
scroll to position [1166, 0]
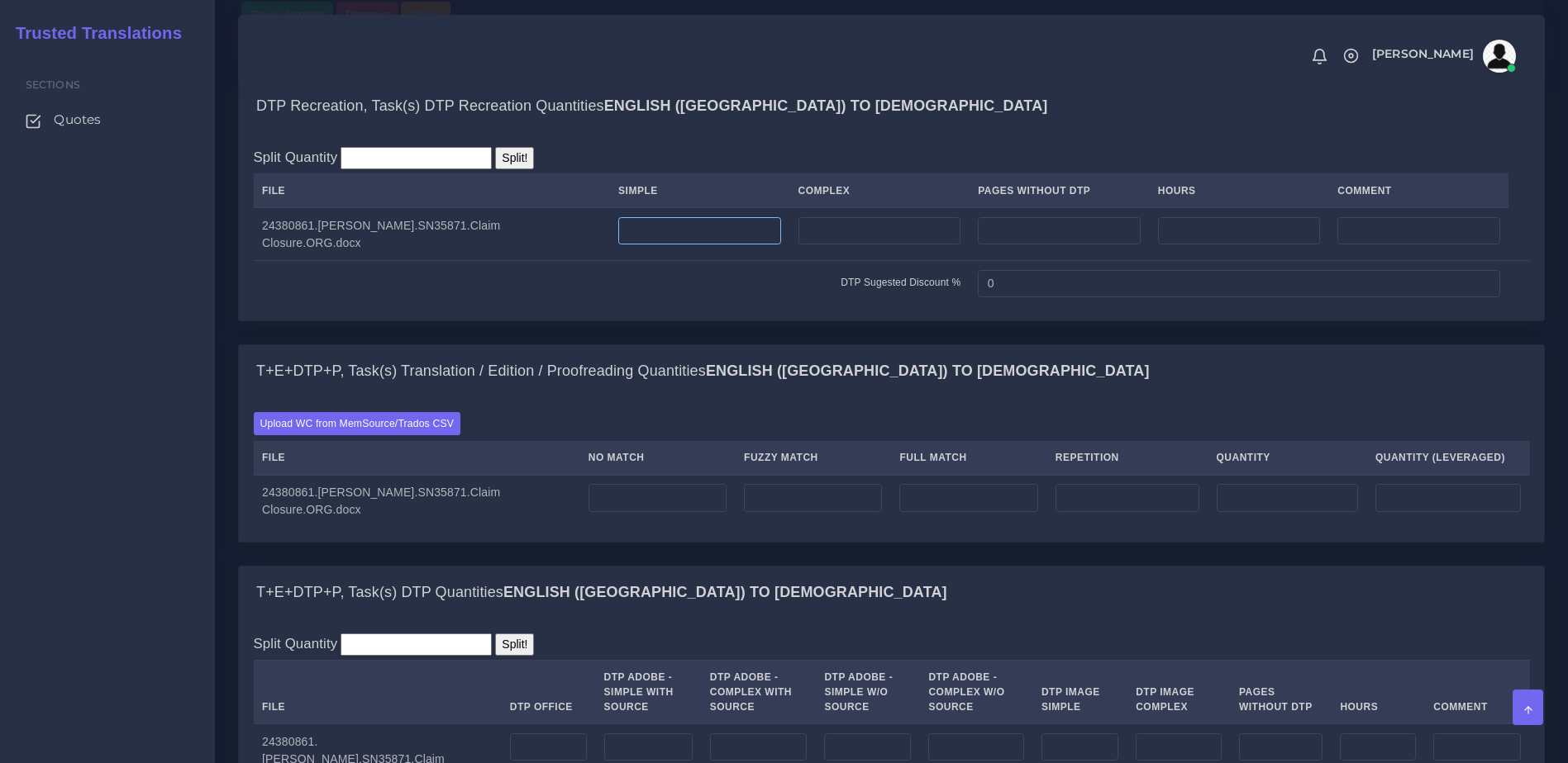
click at [741, 246] on input "number" at bounding box center [699, 230] width 162 height 28
type input "1"
click at [883, 246] on input "number" at bounding box center [880, 230] width 162 height 28
type input "2"
click at [788, 306] on td "DTP Sugested Discount %" at bounding box center [611, 283] width 715 height 45
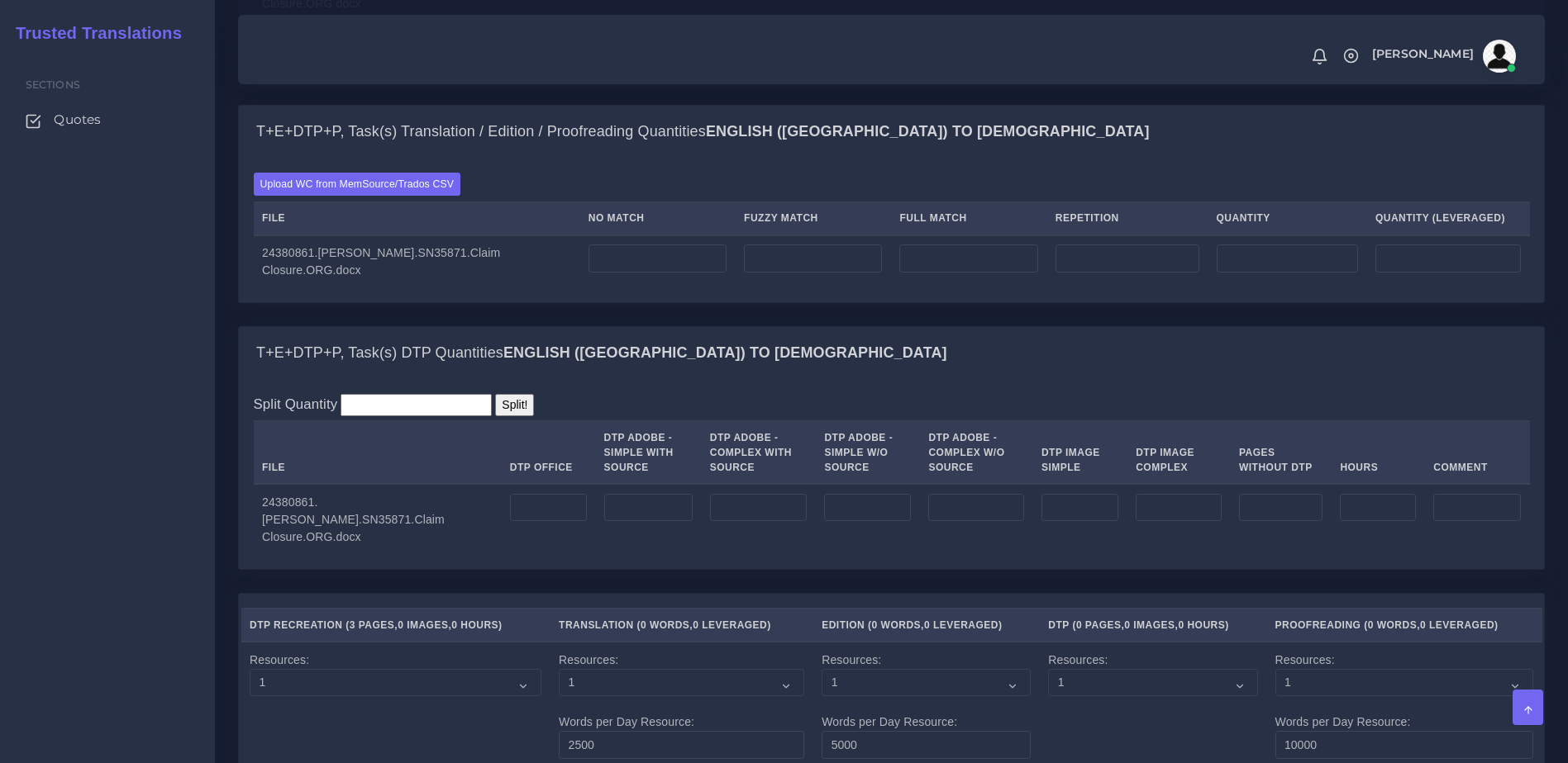
scroll to position [1373, 0]
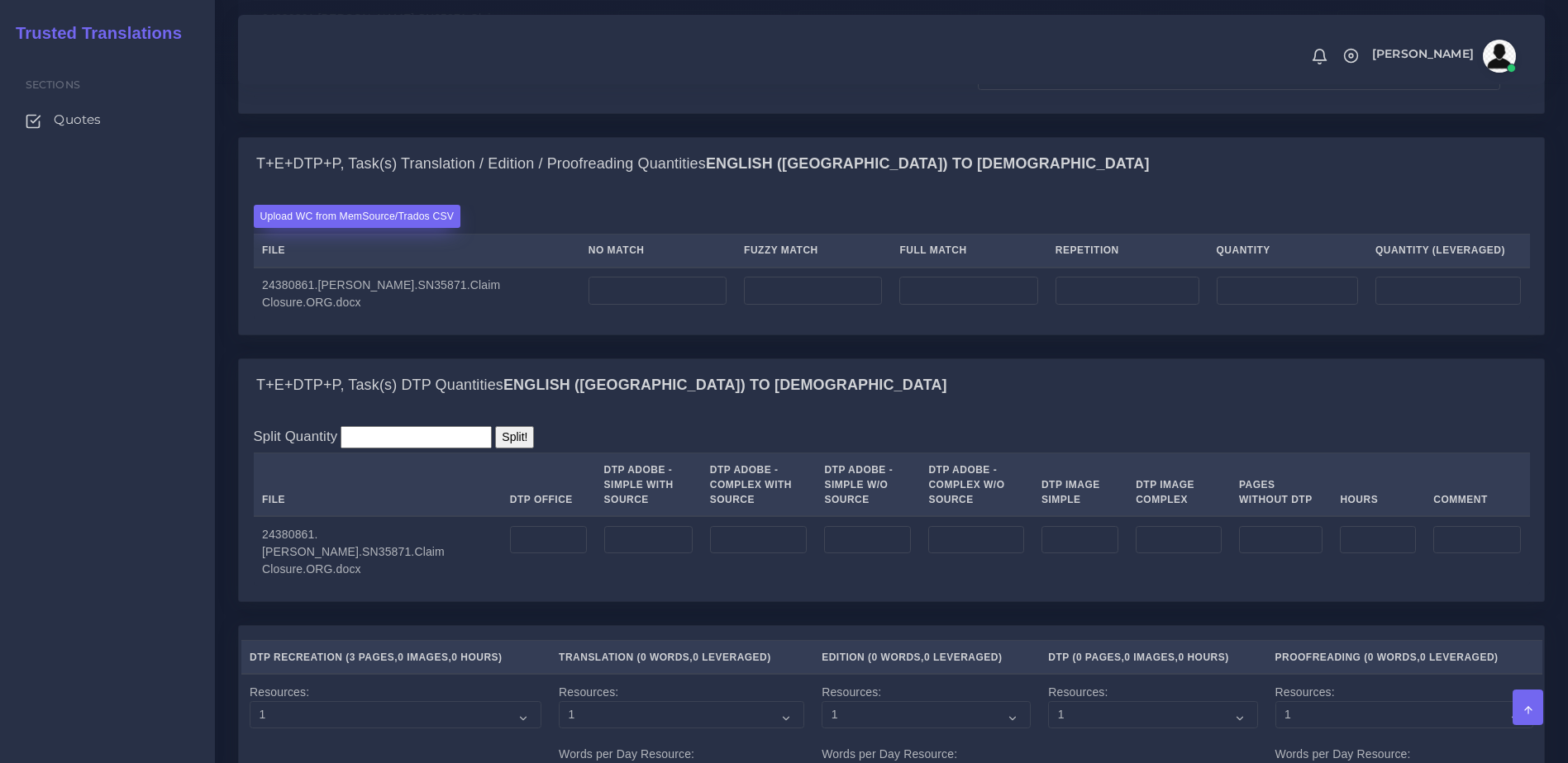
click at [394, 287] on div "Upload WC from MemSource/Trados CSV File No Match Fuzzy Match Full Match Repeti…" at bounding box center [891, 262] width 1276 height 114
click at [386, 227] on label "Upload WC from MemSource/Trados CSV" at bounding box center [357, 216] width 207 height 23
click at [0, 0] on input "Upload WC from MemSource/Trados CSV" at bounding box center [0, 0] width 0 height 0
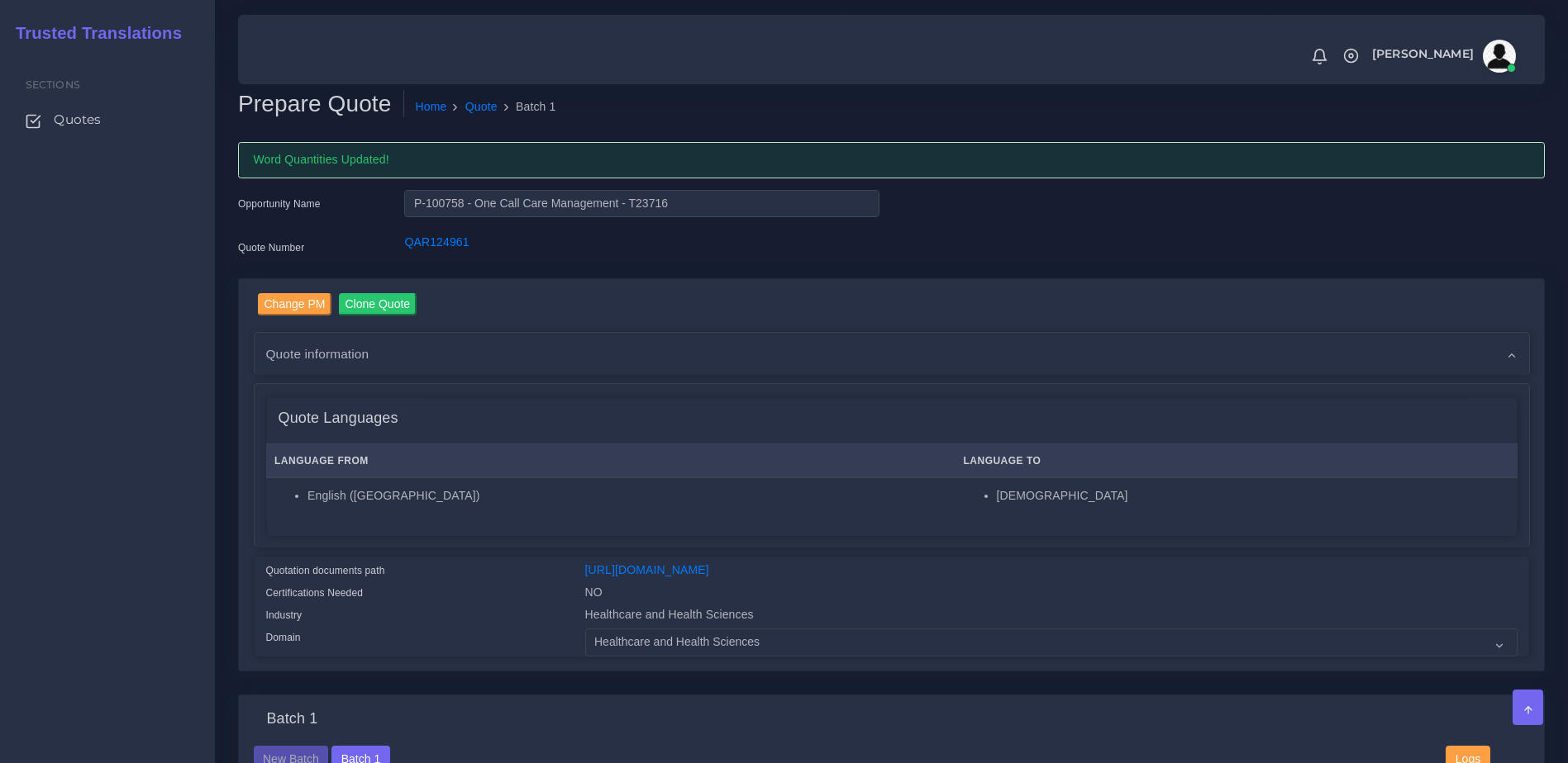
click at [197, 475] on div "Sections Quotes" at bounding box center [107, 407] width 215 height 712
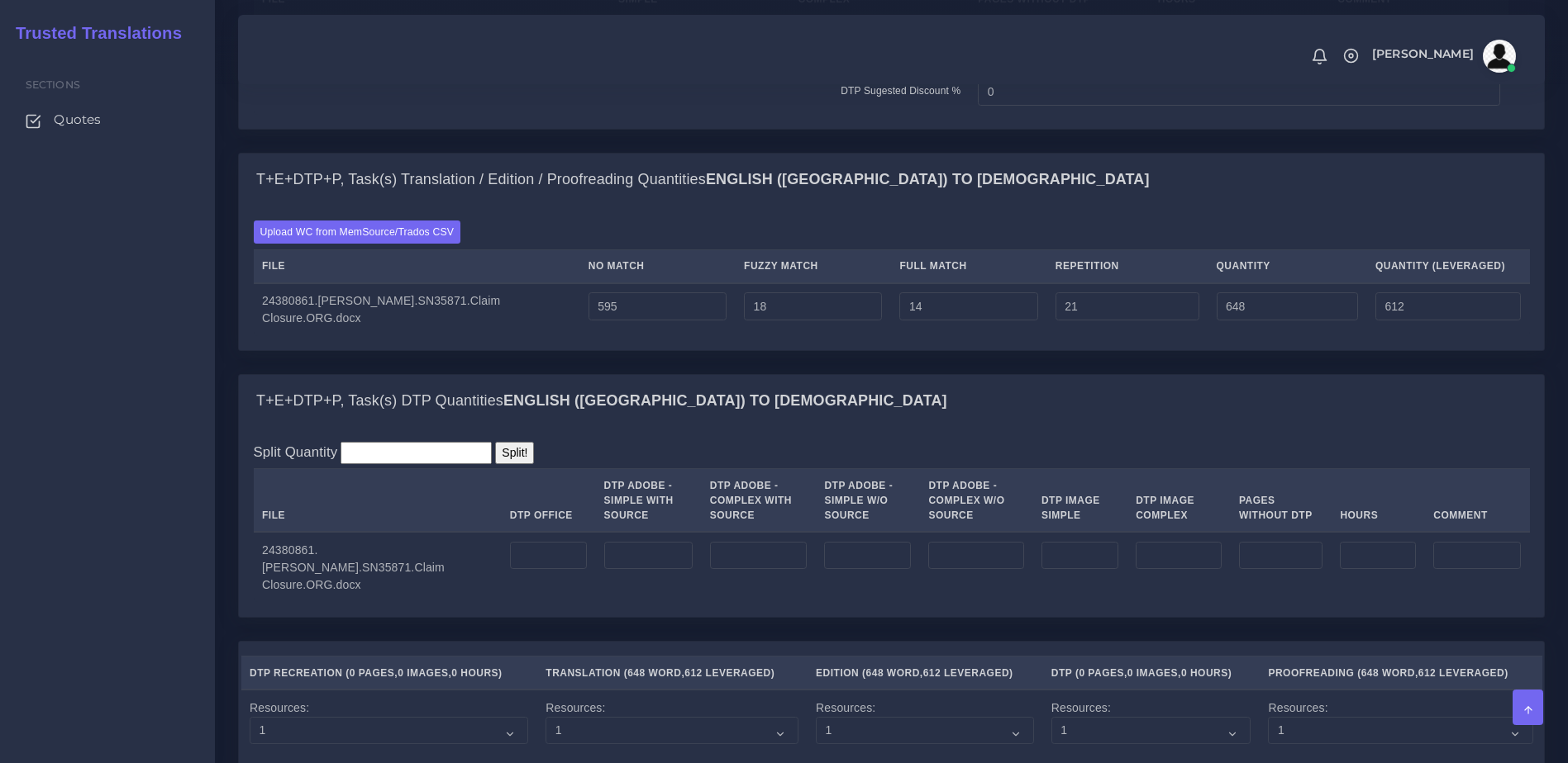
scroll to position [1180, 0]
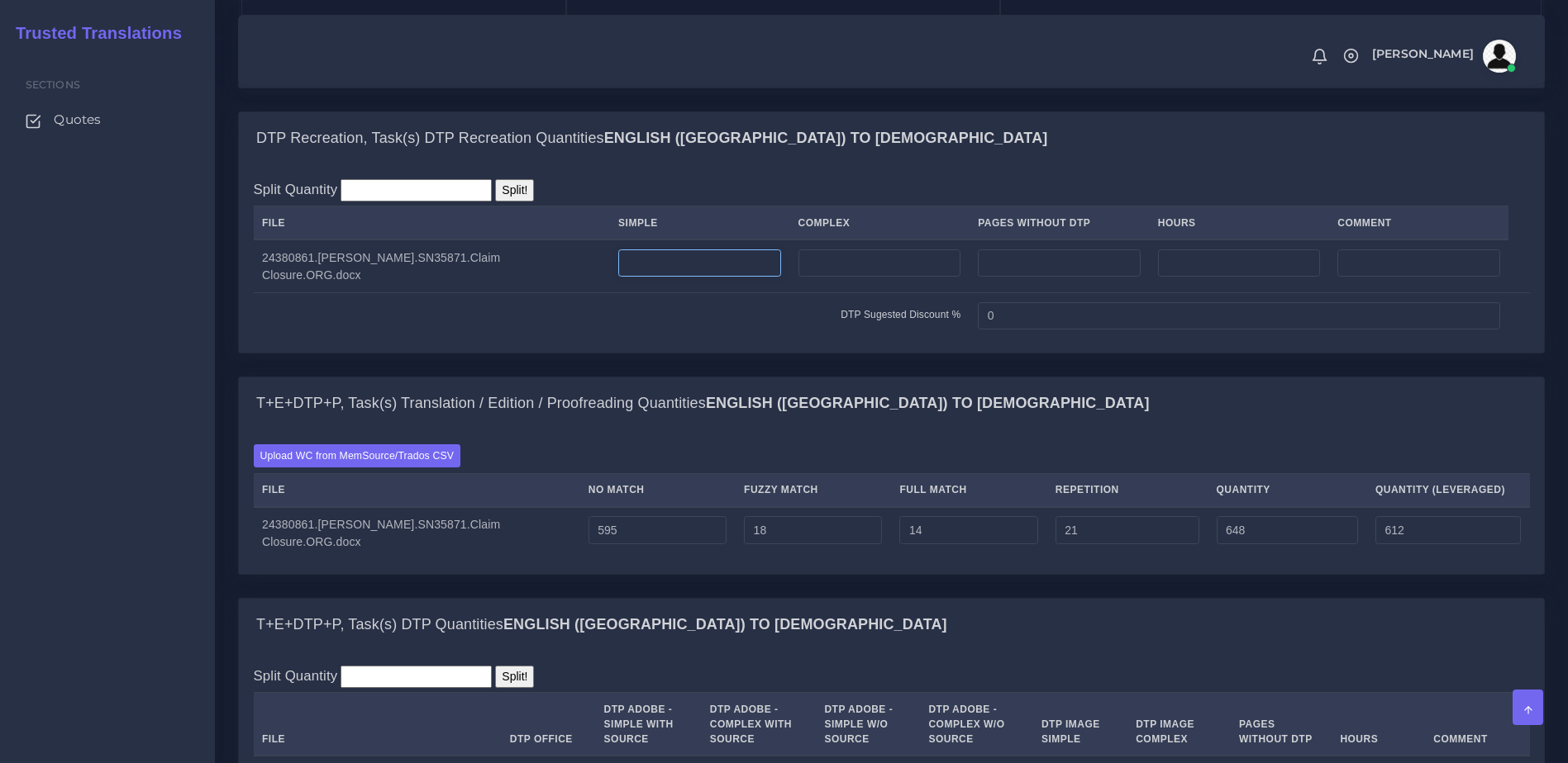
click at [745, 278] on input "number" at bounding box center [699, 263] width 162 height 28
type input "1"
click at [917, 278] on input "number" at bounding box center [880, 263] width 162 height 28
type input "2"
click at [805, 339] on td "DTP Sugested Discount %" at bounding box center [611, 316] width 715 height 45
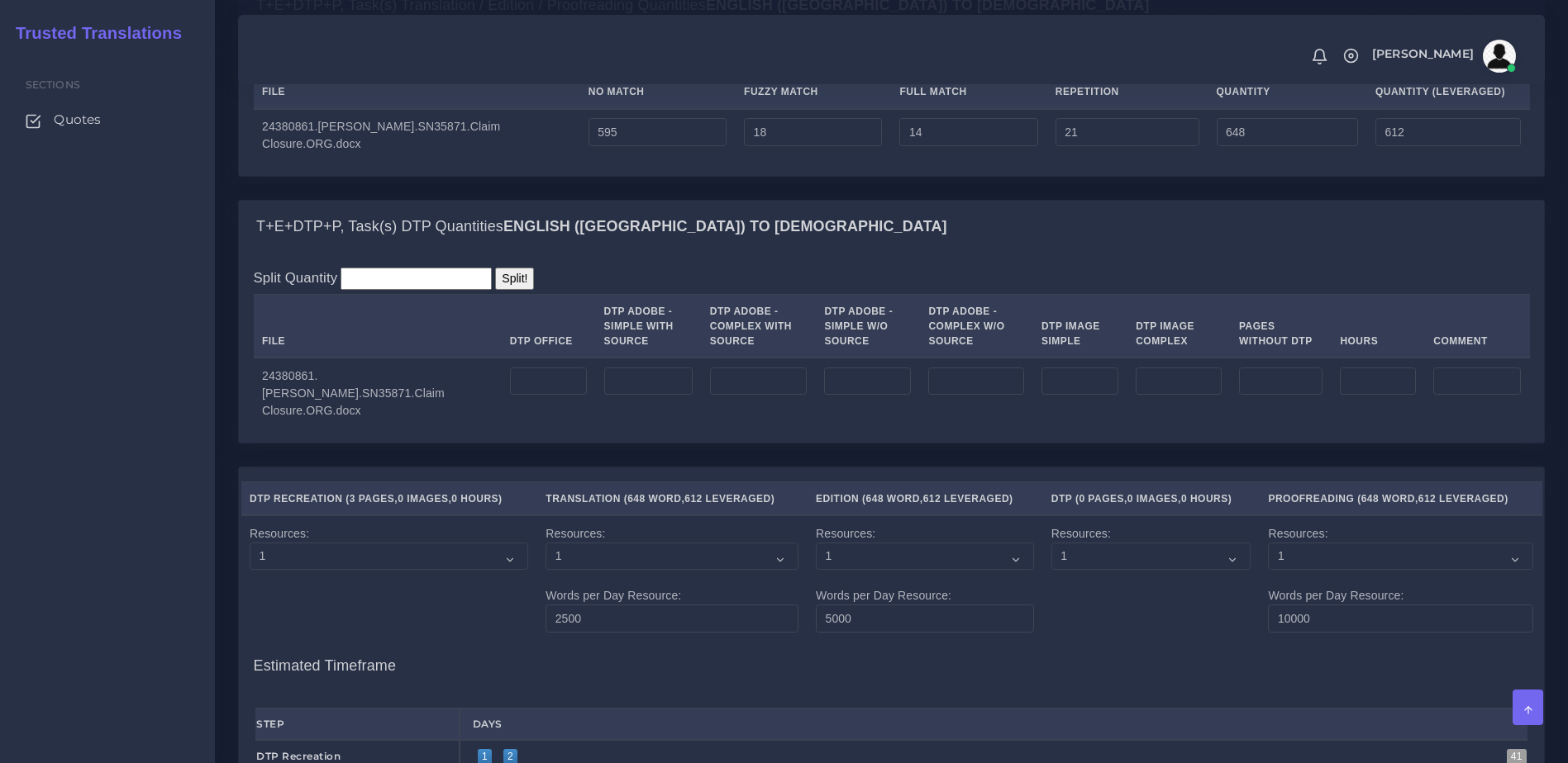
scroll to position [1698, 0]
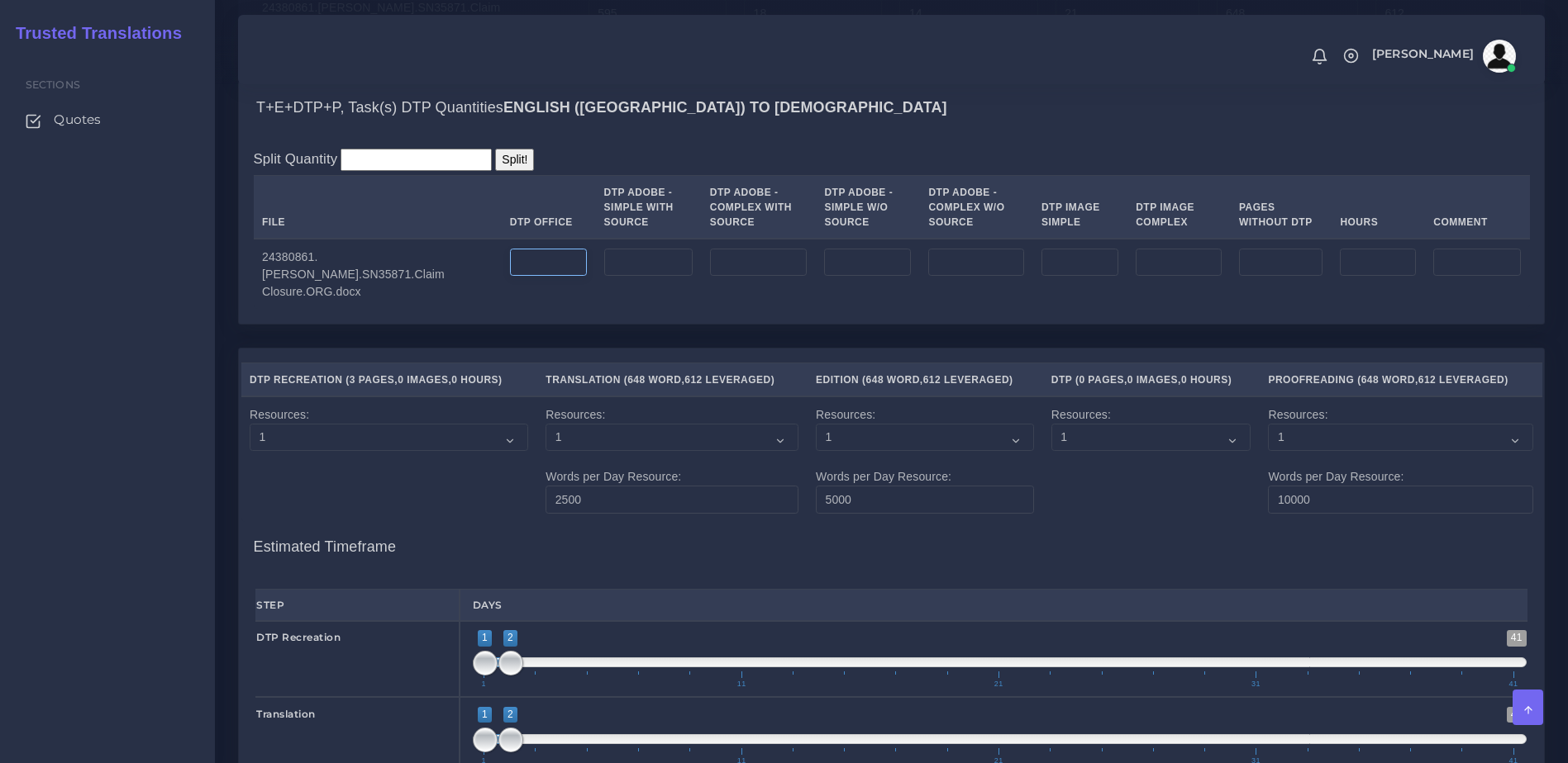
click at [553, 277] on input "number" at bounding box center [548, 262] width 77 height 28
type input "3"
click at [502, 416] on div "DTP Recreation ( 3 Pages , 0 Images , 0 Hours ) Translation ( 648 Word , 612 Le…" at bounding box center [891, 689] width 1305 height 682
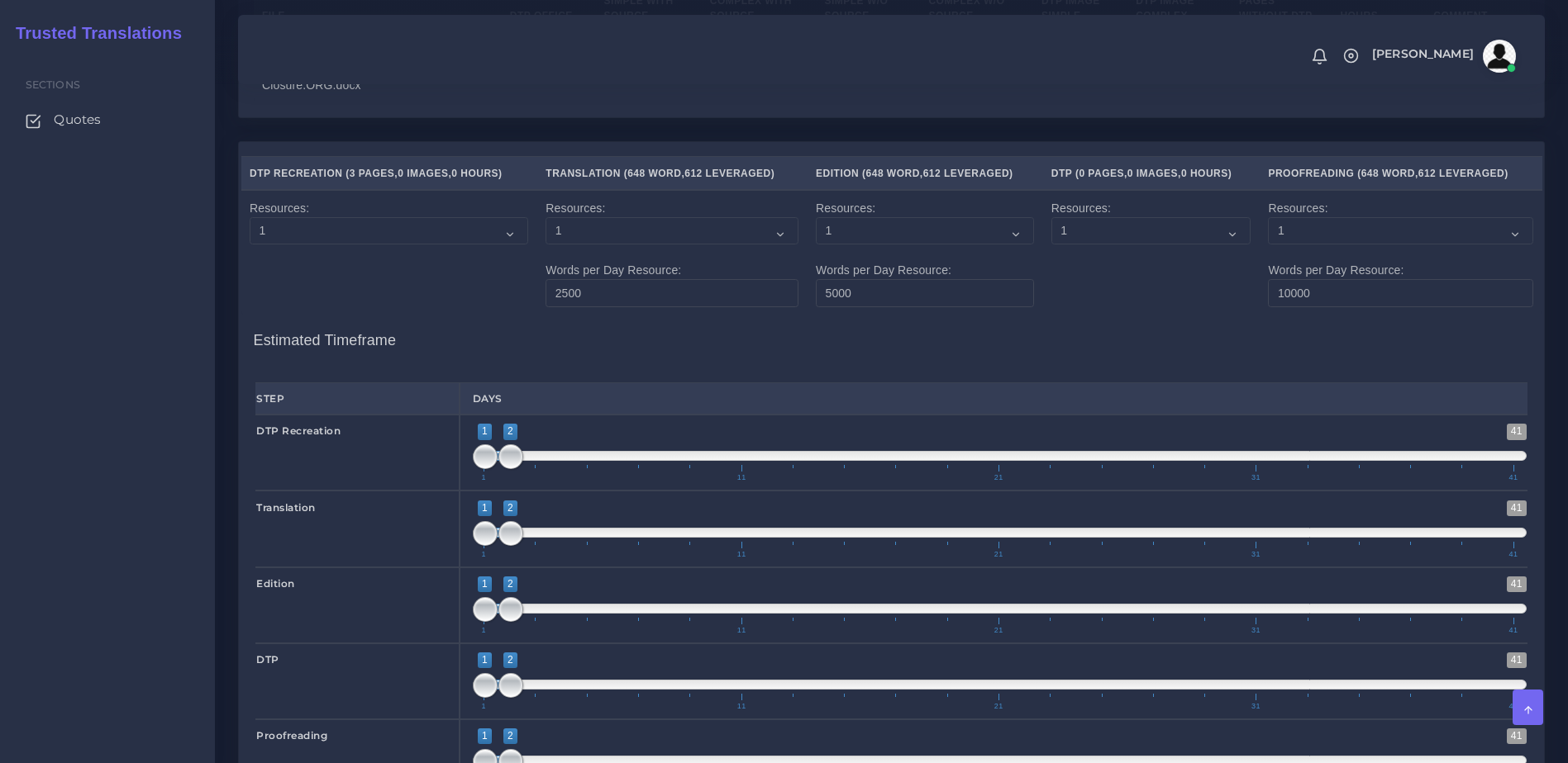
scroll to position [2414, 0]
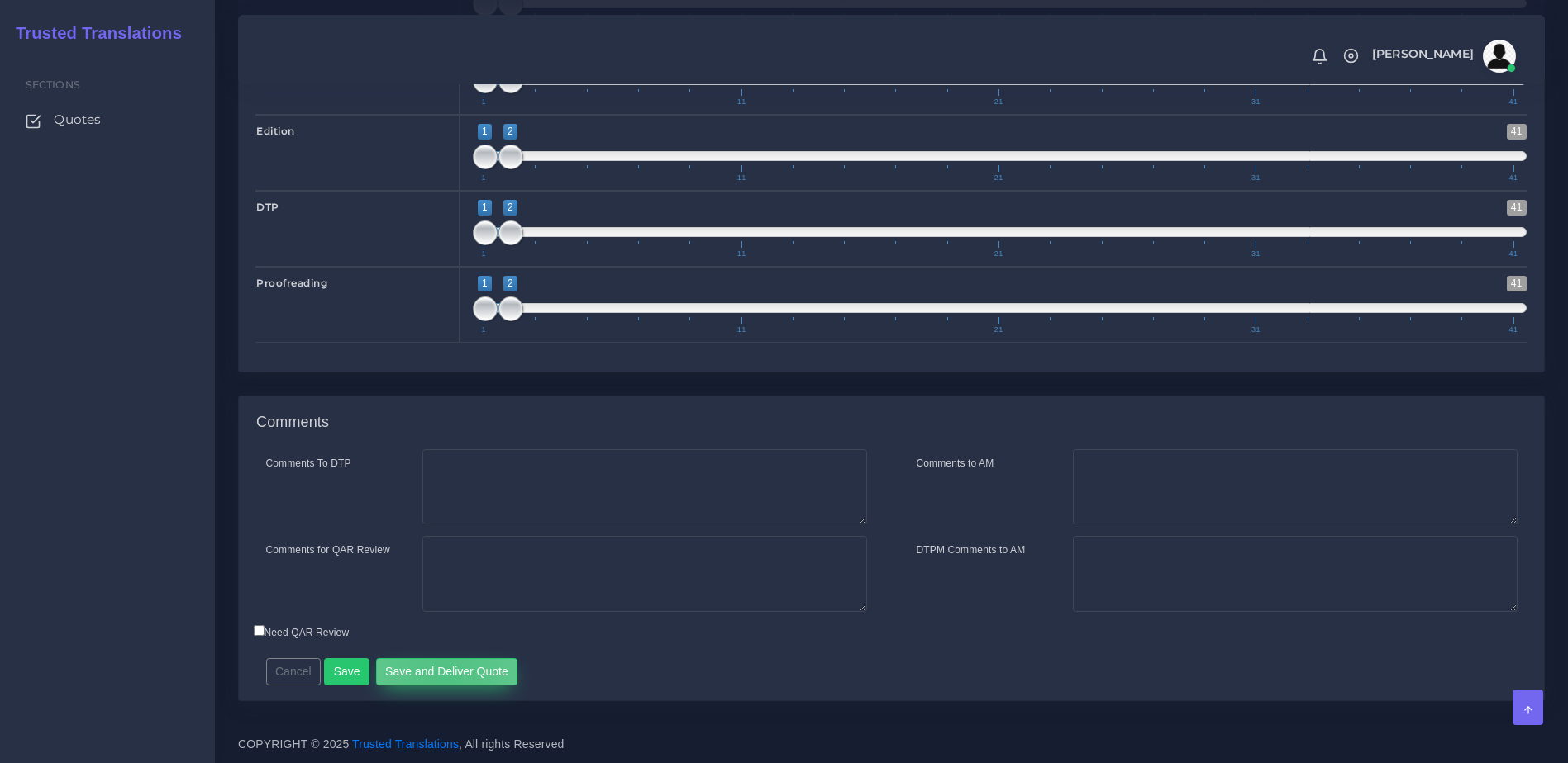
click at [439, 678] on button "Save and Deliver Quote" at bounding box center [447, 672] width 142 height 28
click at [353, 119] on div "Edition" at bounding box center [351, 152] width 216 height 76
